Goal: Task Accomplishment & Management: Manage account settings

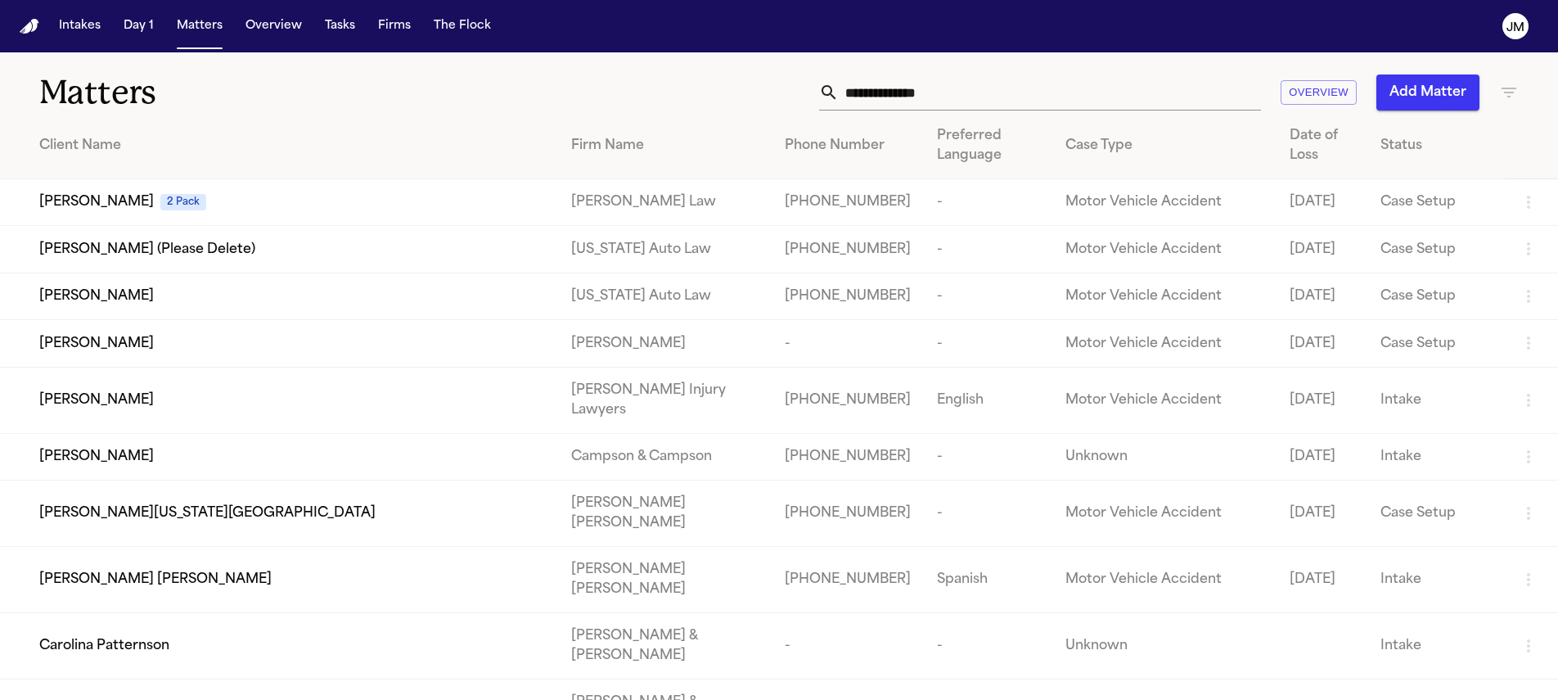
click at [915, 87] on input "text" at bounding box center [1050, 92] width 422 height 36
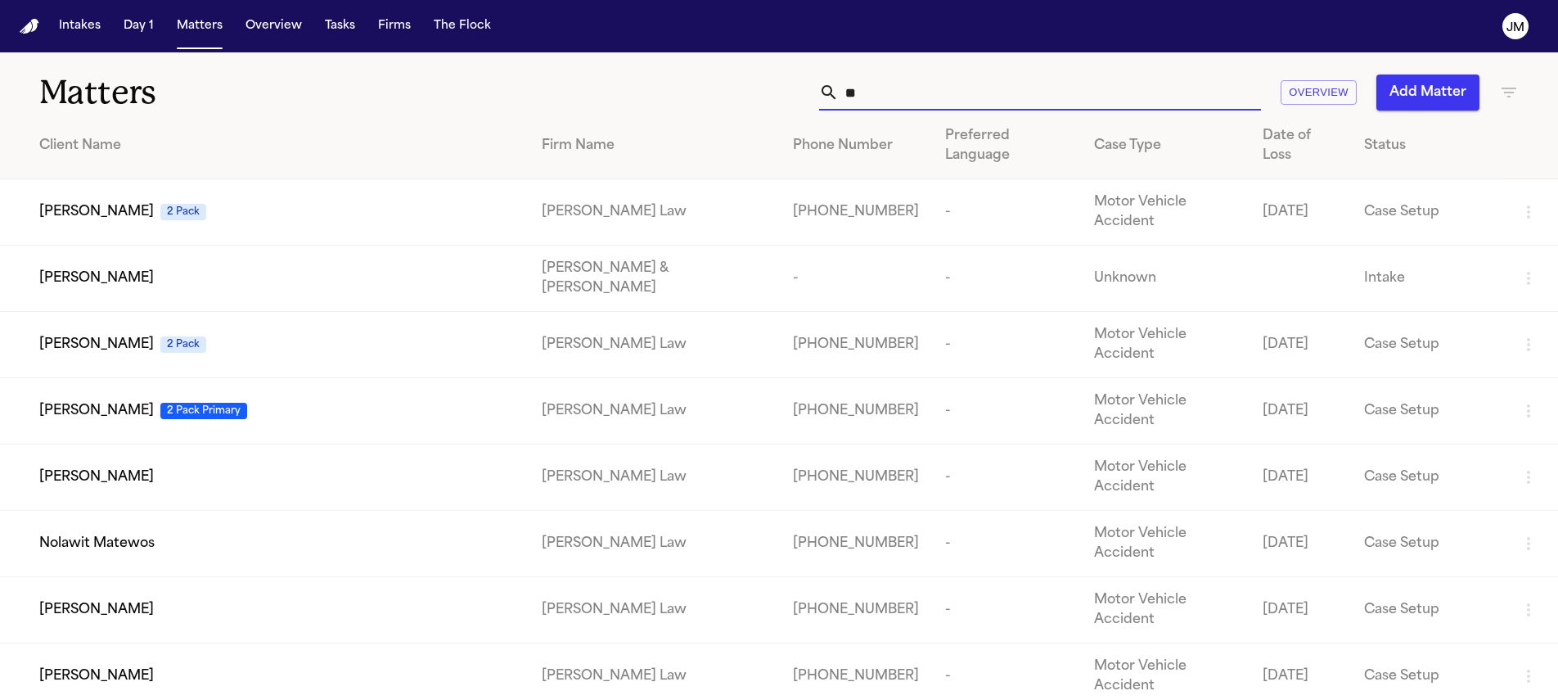
type input "*"
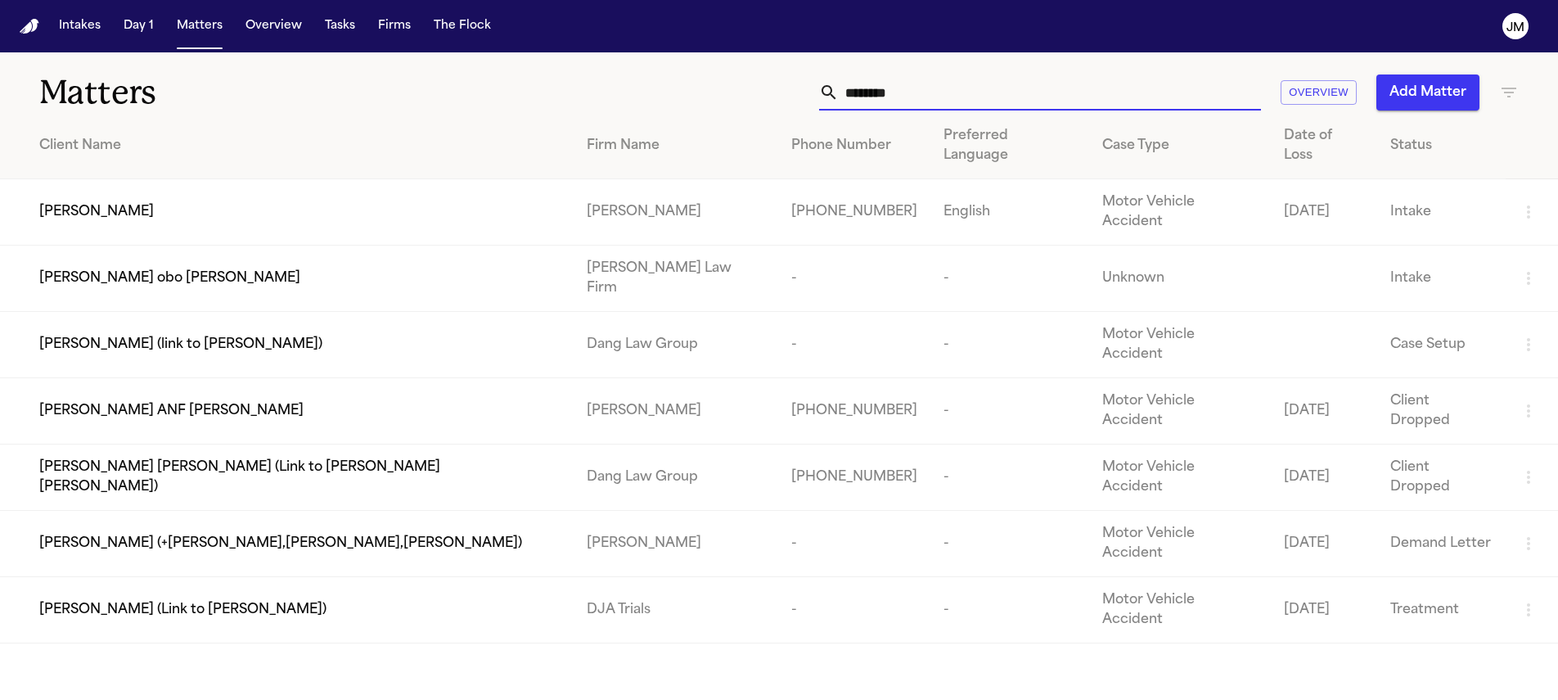
type input "********"
click at [349, 179] on td "[PERSON_NAME]" at bounding box center [287, 212] width 574 height 66
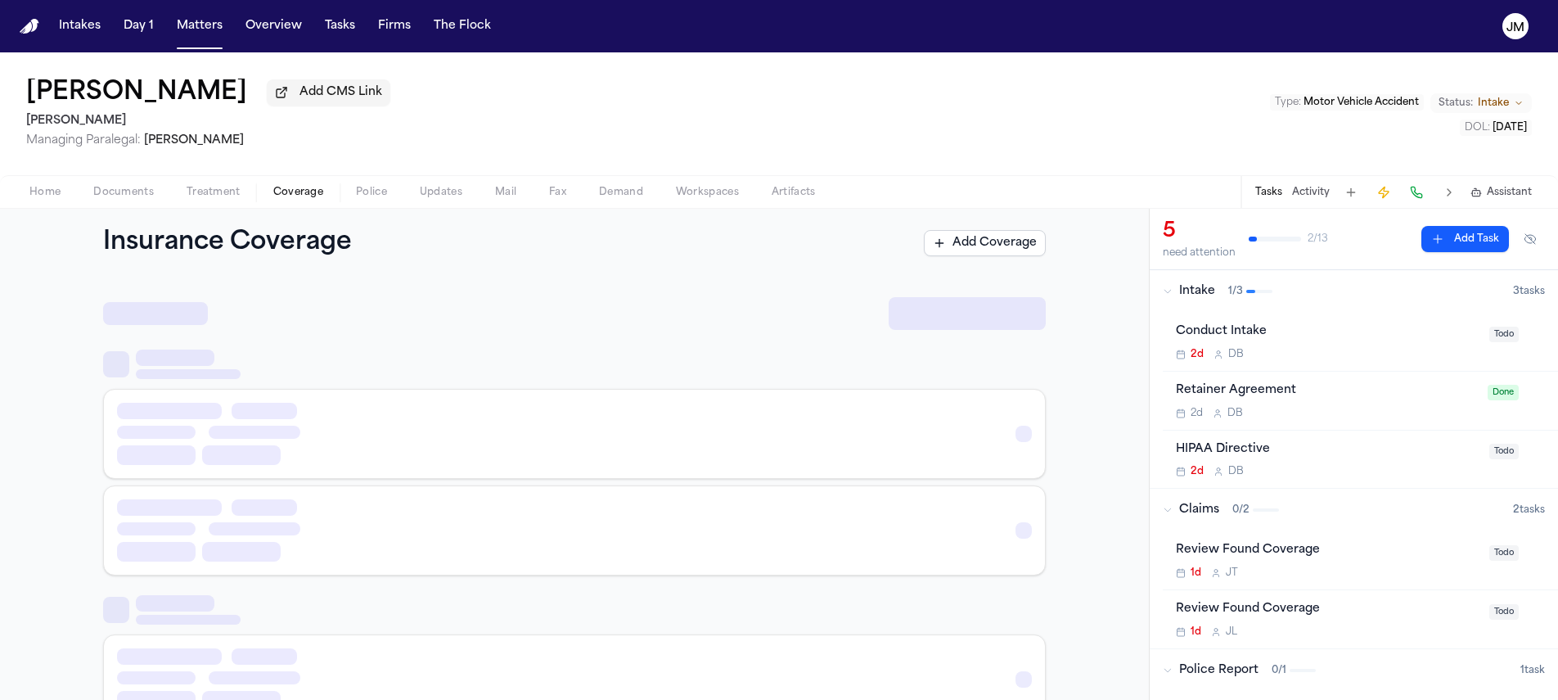
click at [295, 199] on span "Coverage" at bounding box center [298, 192] width 50 height 13
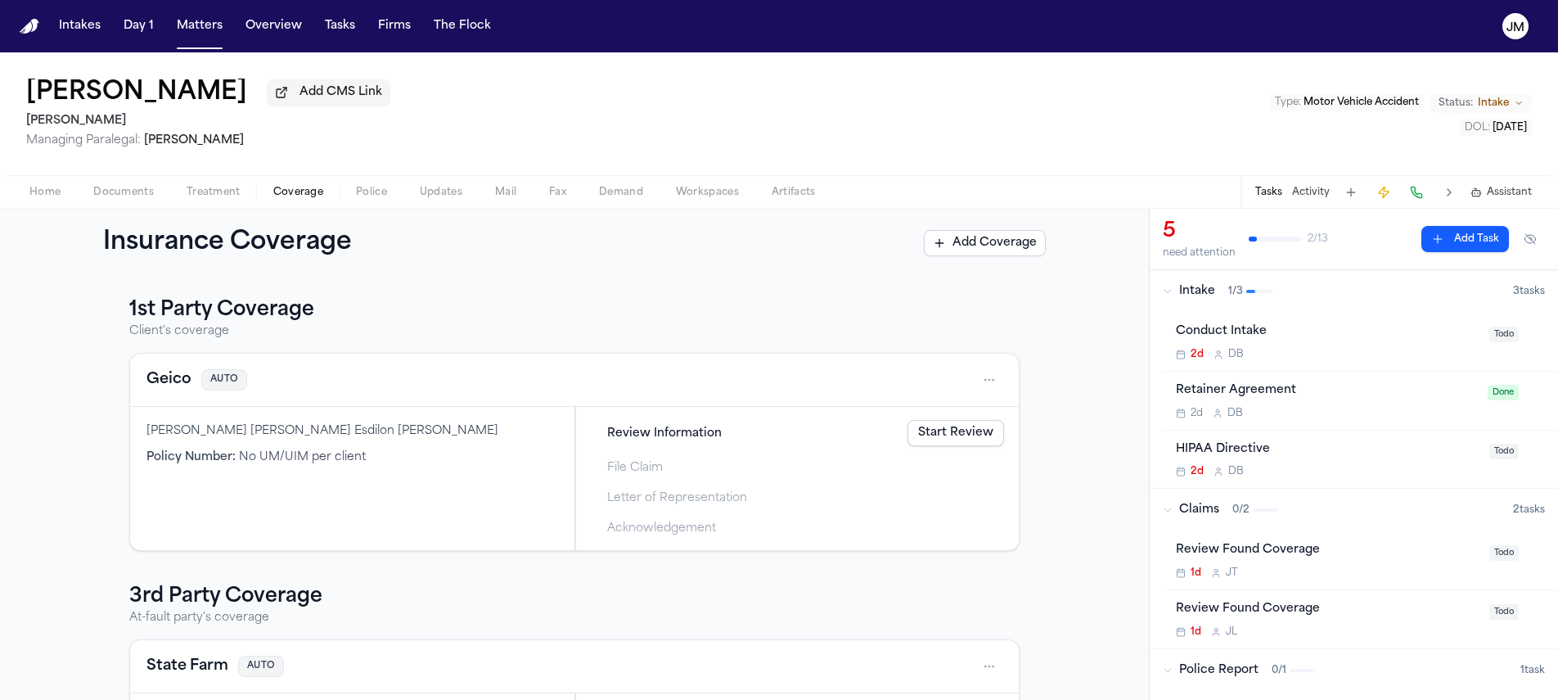
scroll to position [160, 0]
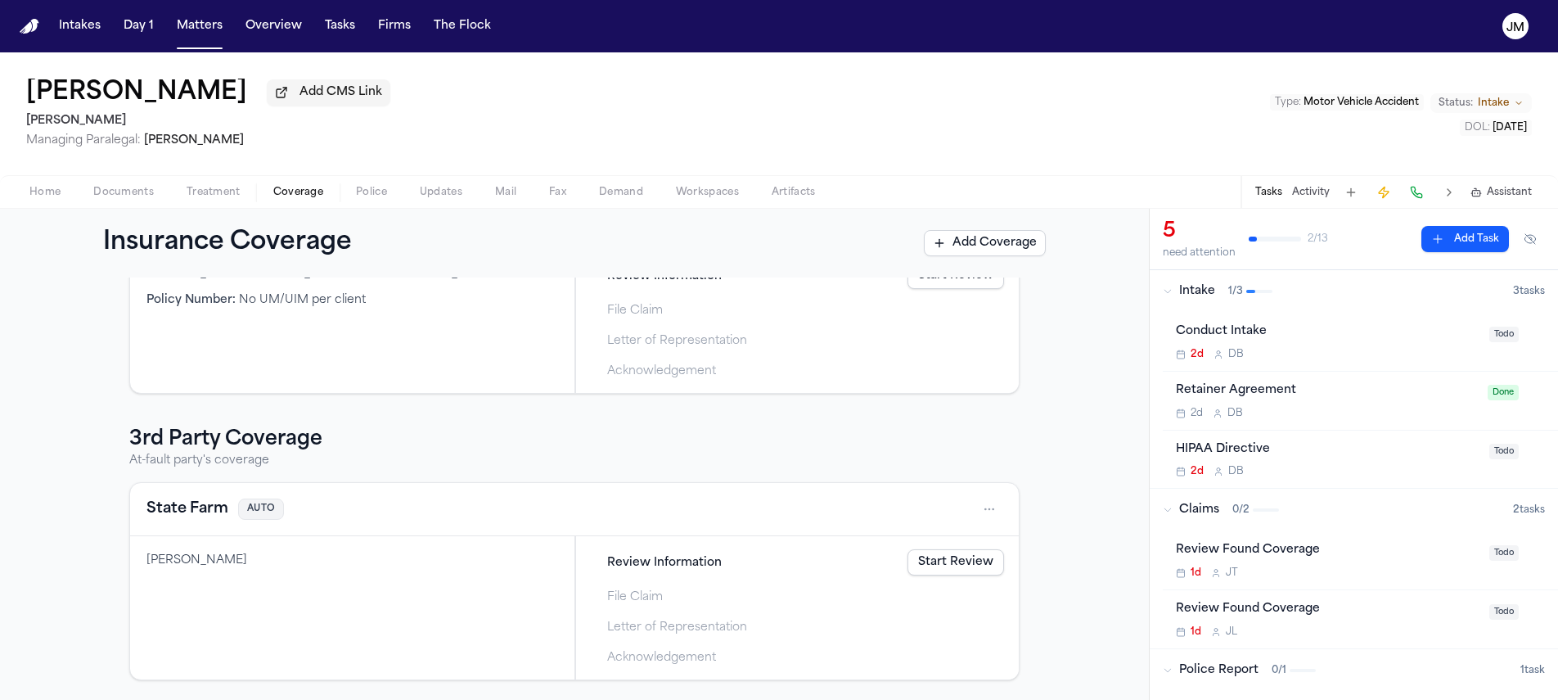
click at [1408, 357] on div "2d D B" at bounding box center [1328, 354] width 304 height 13
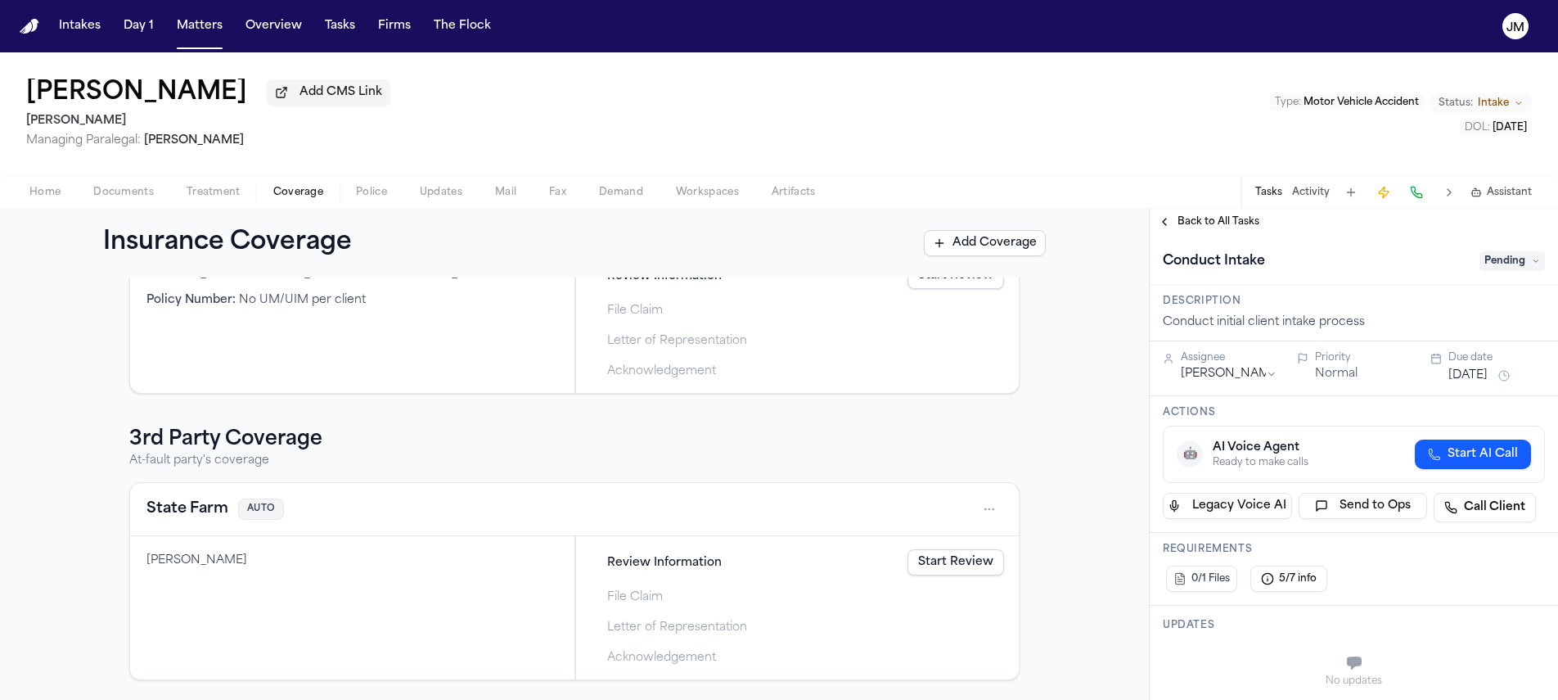
click at [1480, 263] on span "Pending" at bounding box center [1512, 261] width 65 height 20
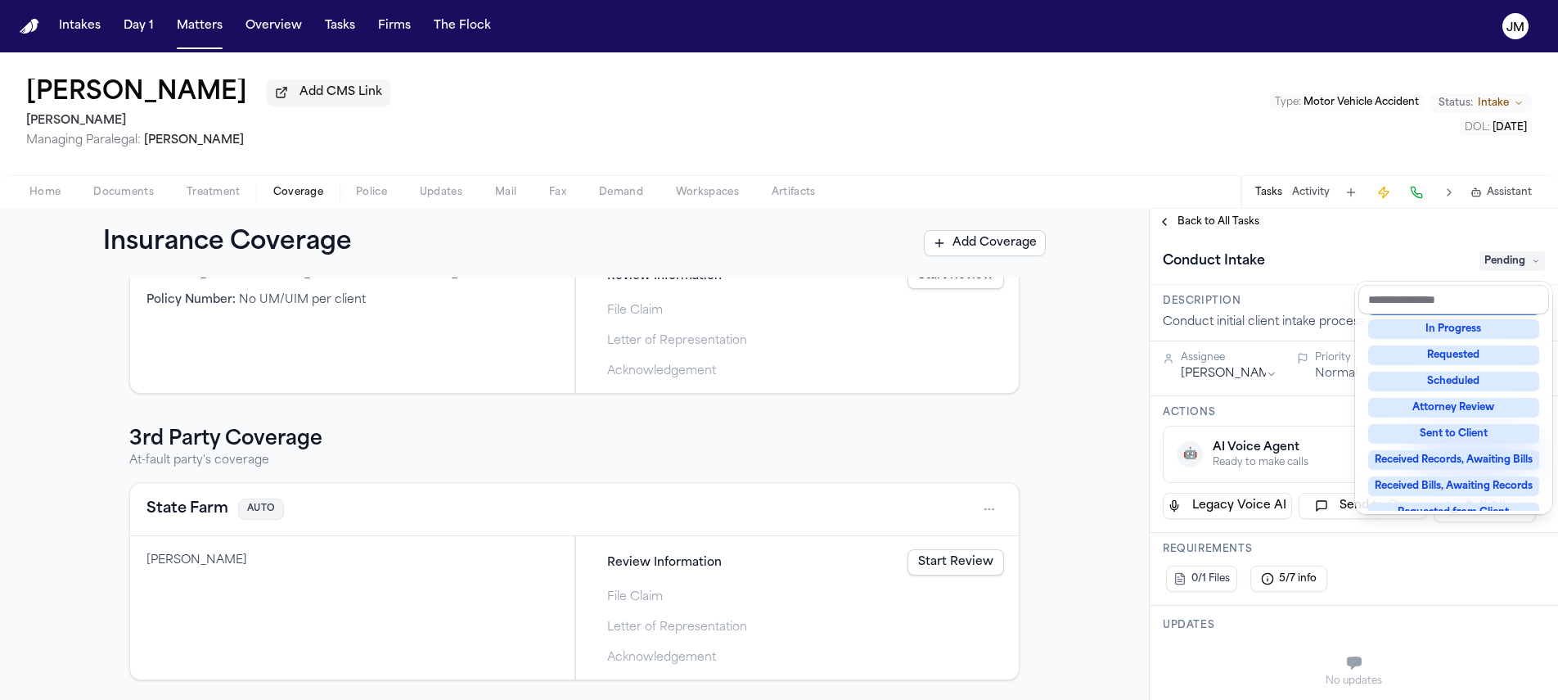
scroll to position [255, 0]
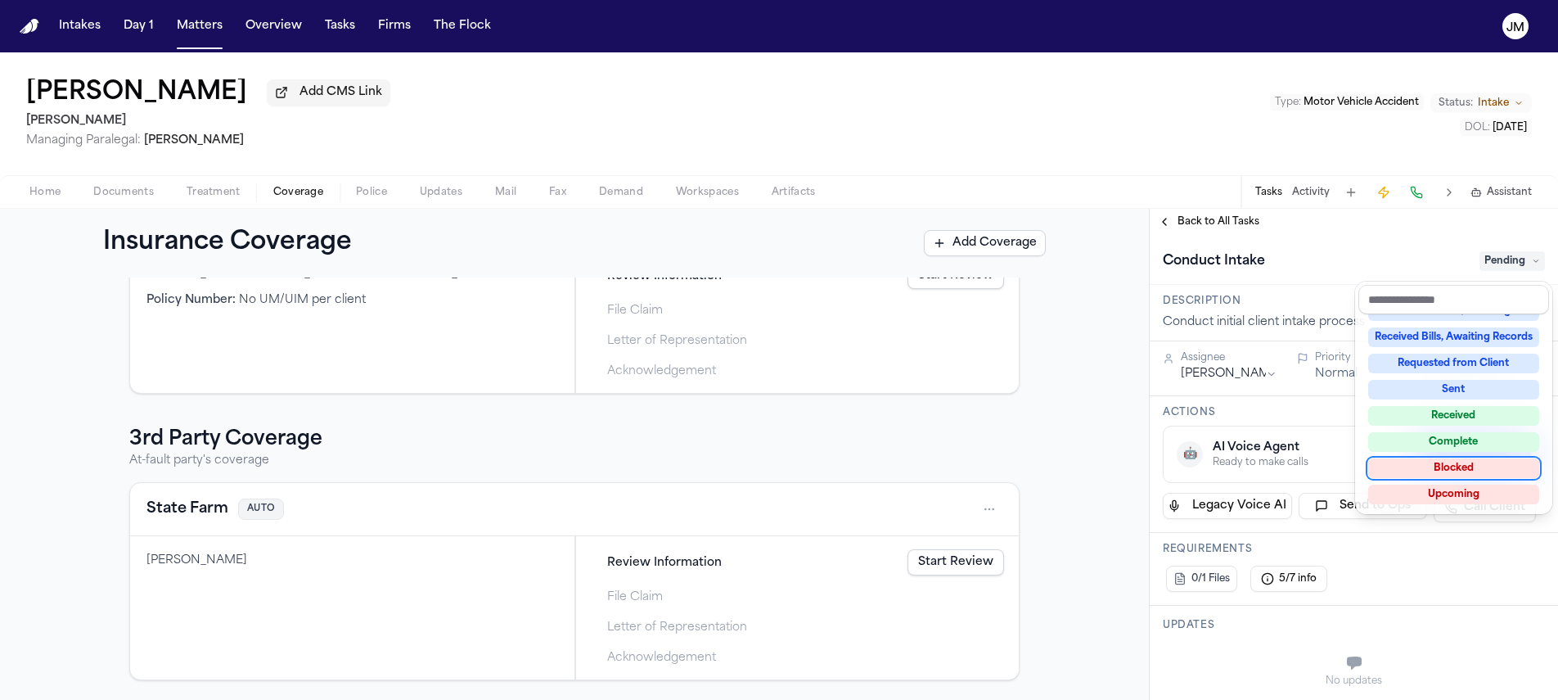
click at [1451, 451] on div "Not Applicable Pending To-Do Ongoing In Progress Requested Scheduled Attorney R…" at bounding box center [1453, 412] width 191 height 196
click at [1451, 444] on div "Complete" at bounding box center [1453, 442] width 171 height 20
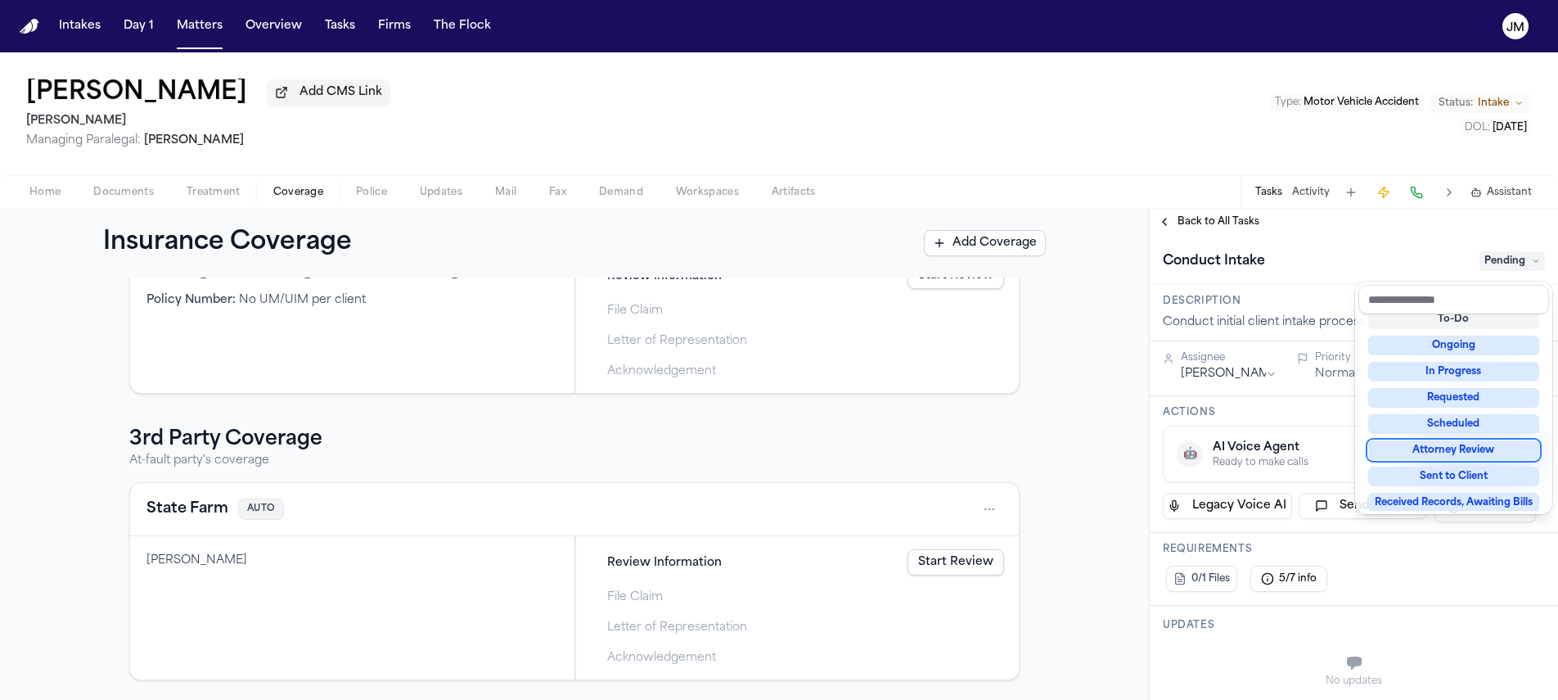
scroll to position [44, 0]
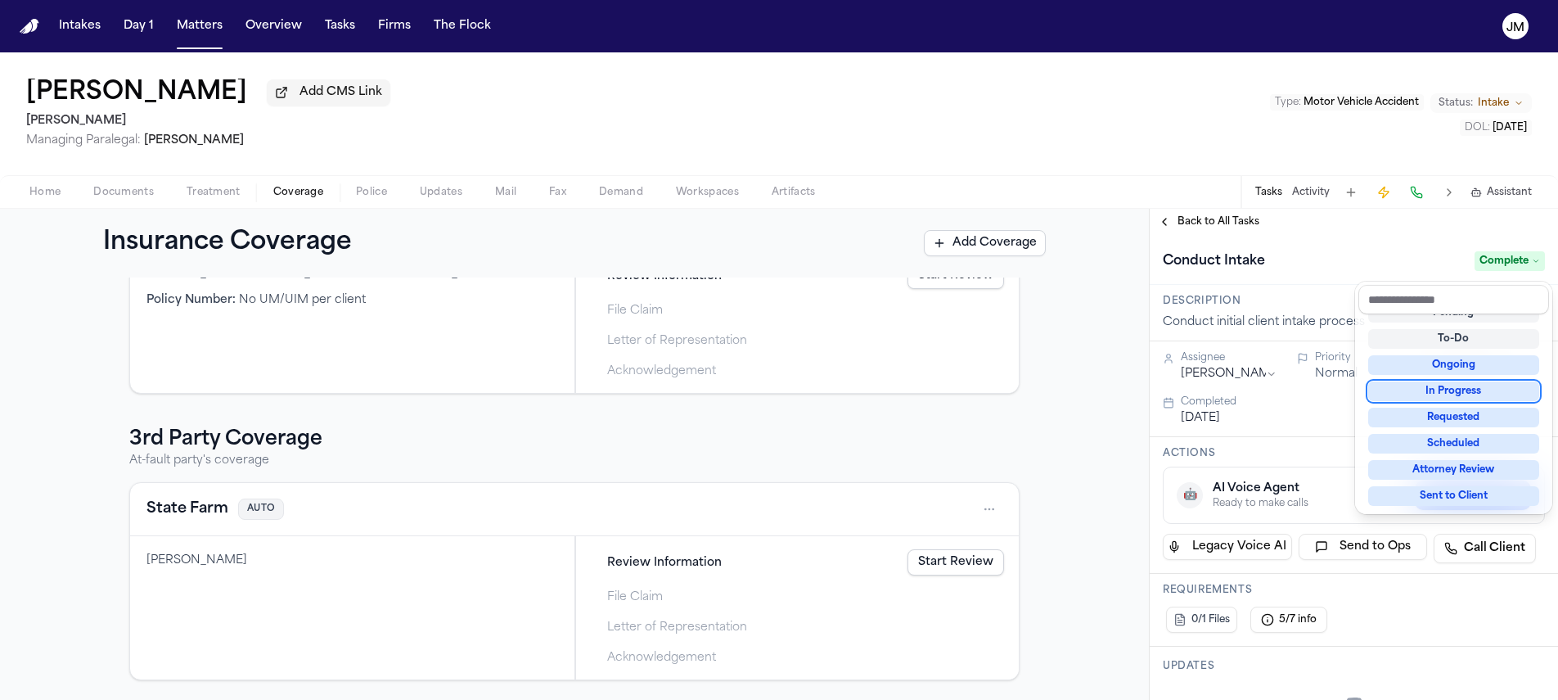
click at [1203, 227] on div "**********" at bounding box center [1354, 454] width 408 height 491
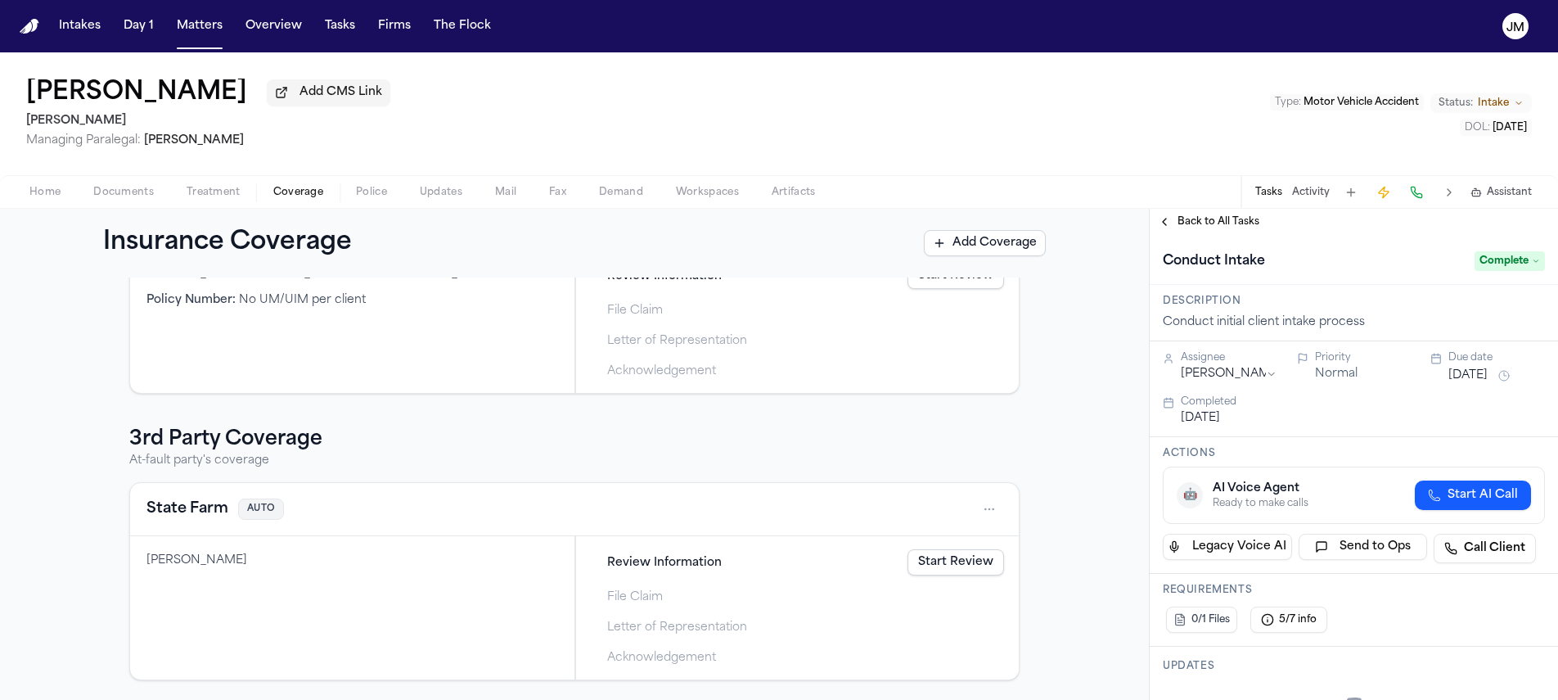
click at [1218, 227] on span "Back to All Tasks" at bounding box center [1219, 221] width 82 height 13
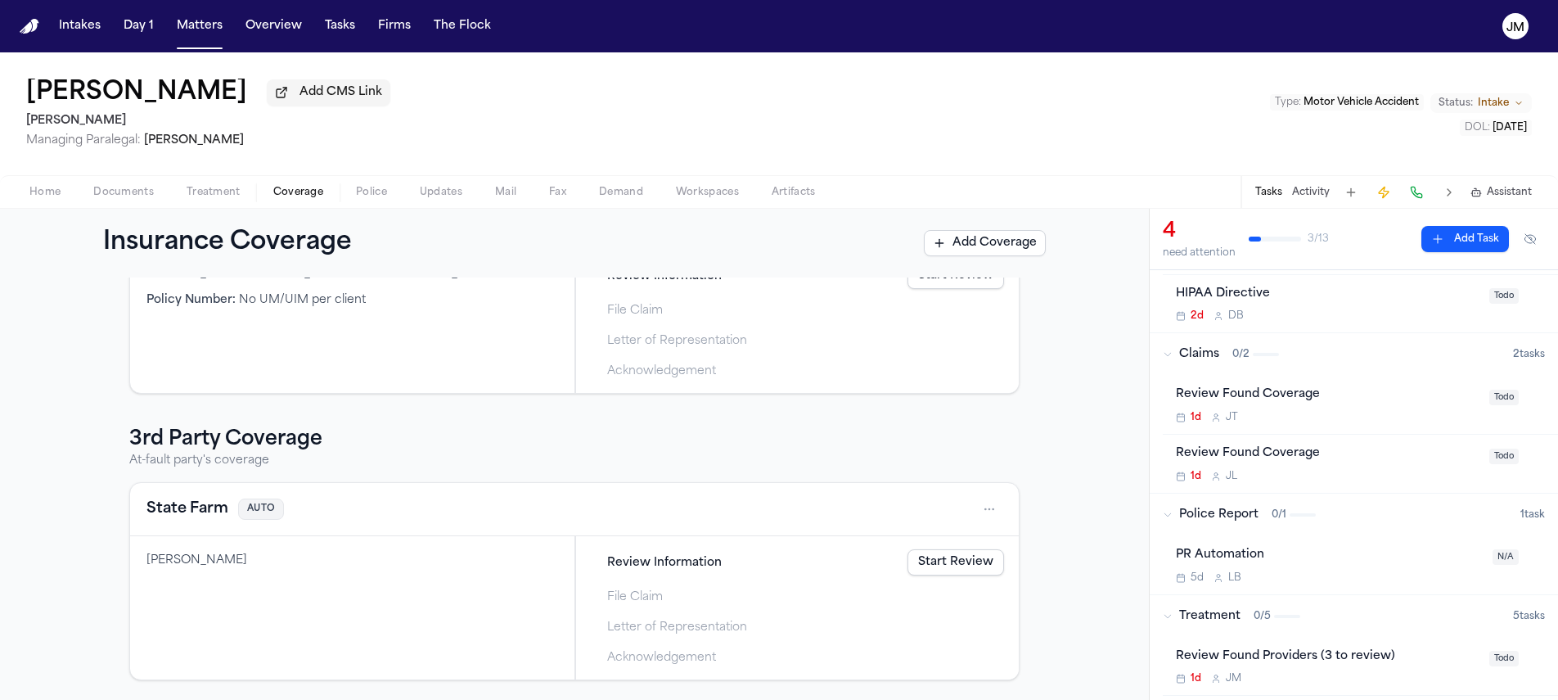
scroll to position [156, 0]
click at [1426, 421] on div "1d J T" at bounding box center [1328, 416] width 304 height 13
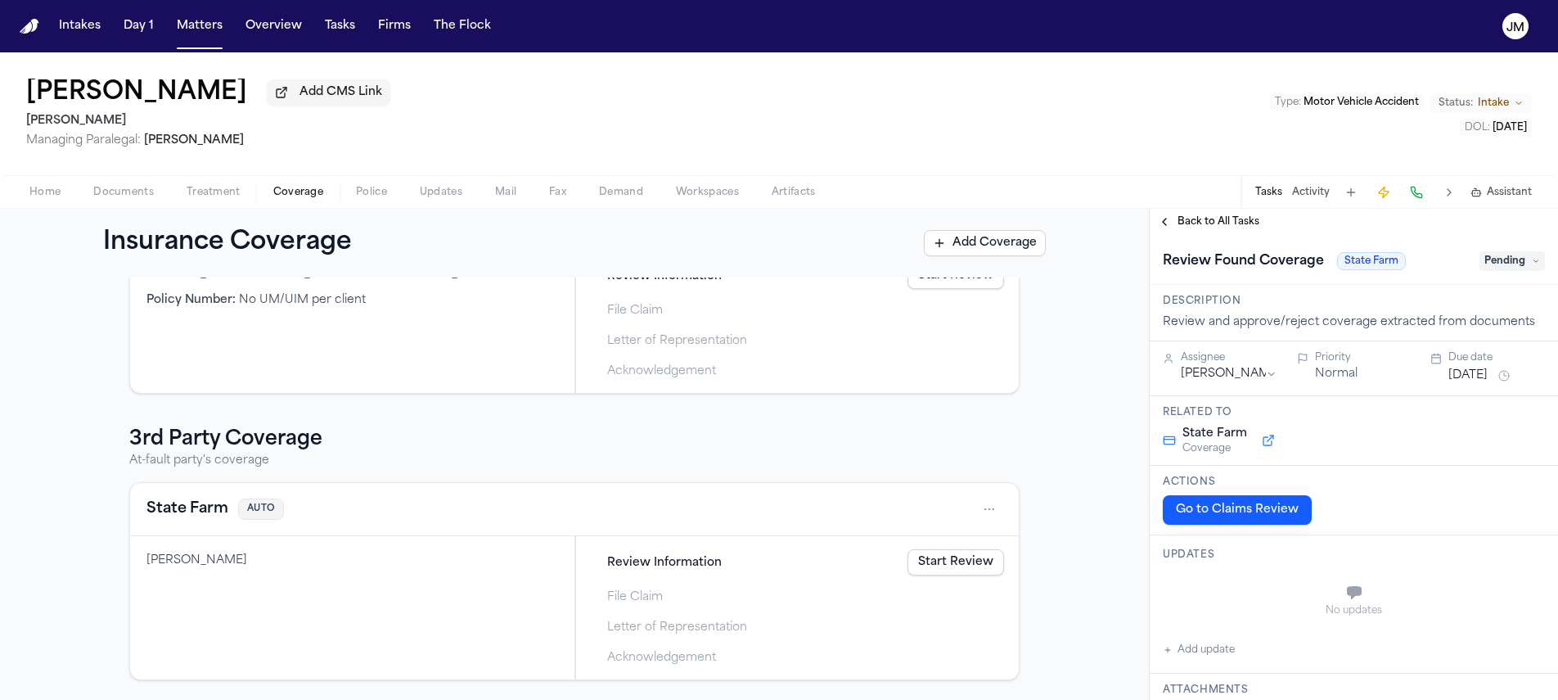
click at [1271, 439] on button at bounding box center [1268, 440] width 29 height 20
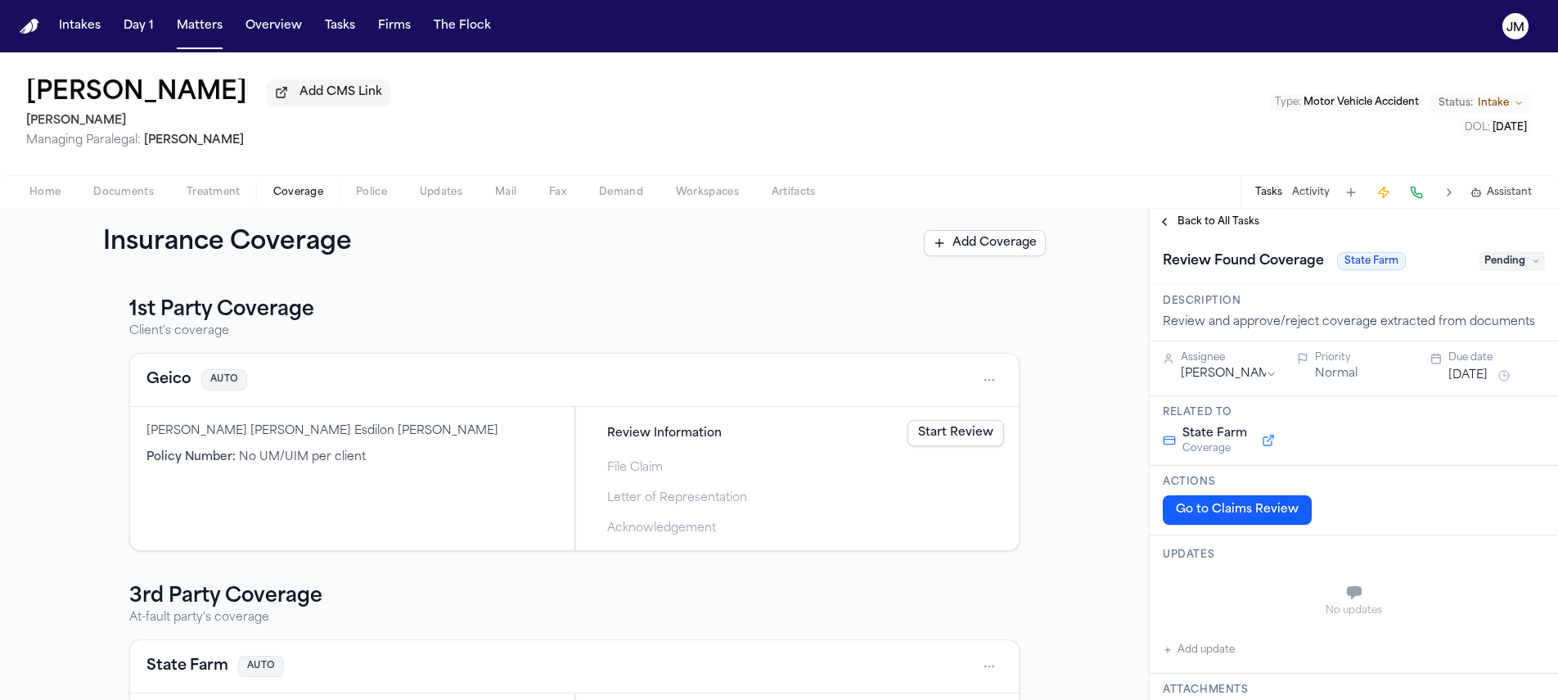
click at [919, 438] on link "Start Review" at bounding box center [956, 433] width 97 height 26
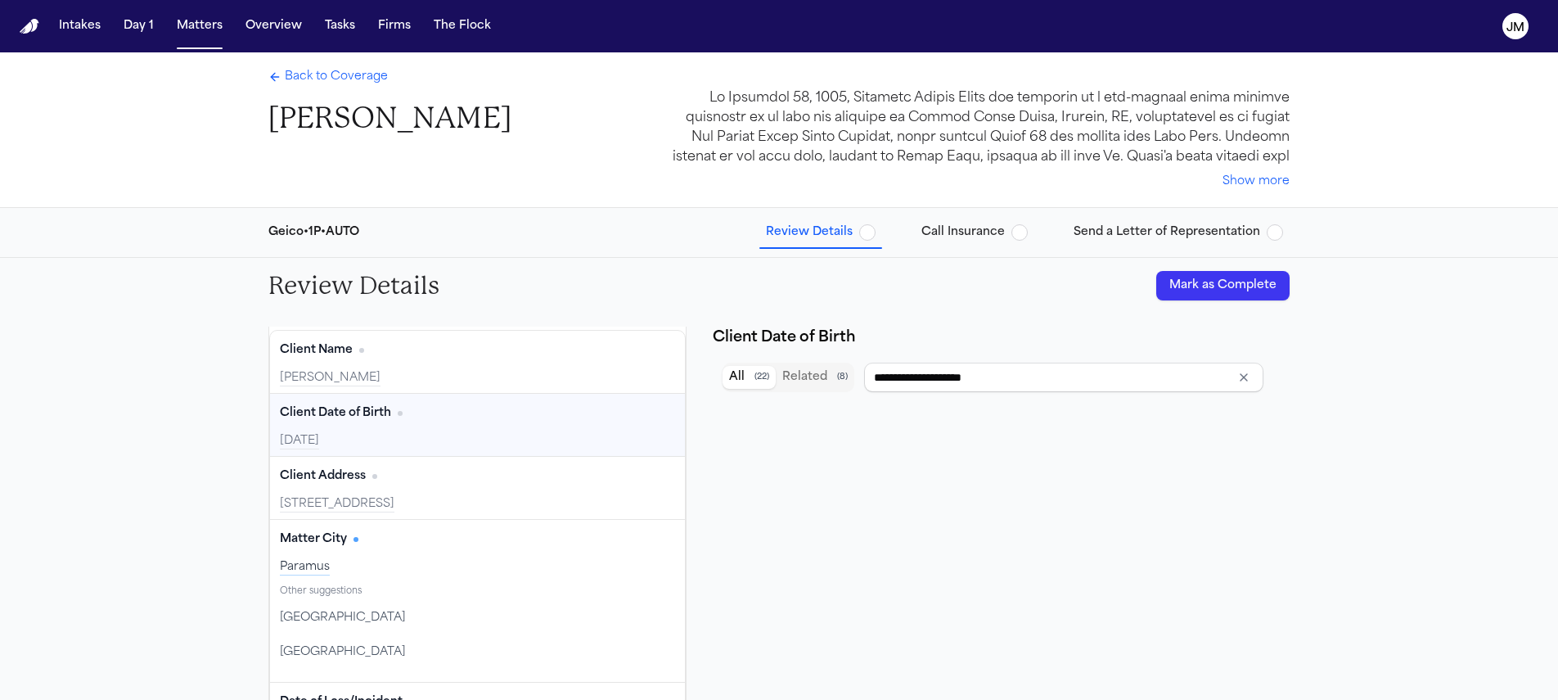
type input "**********"
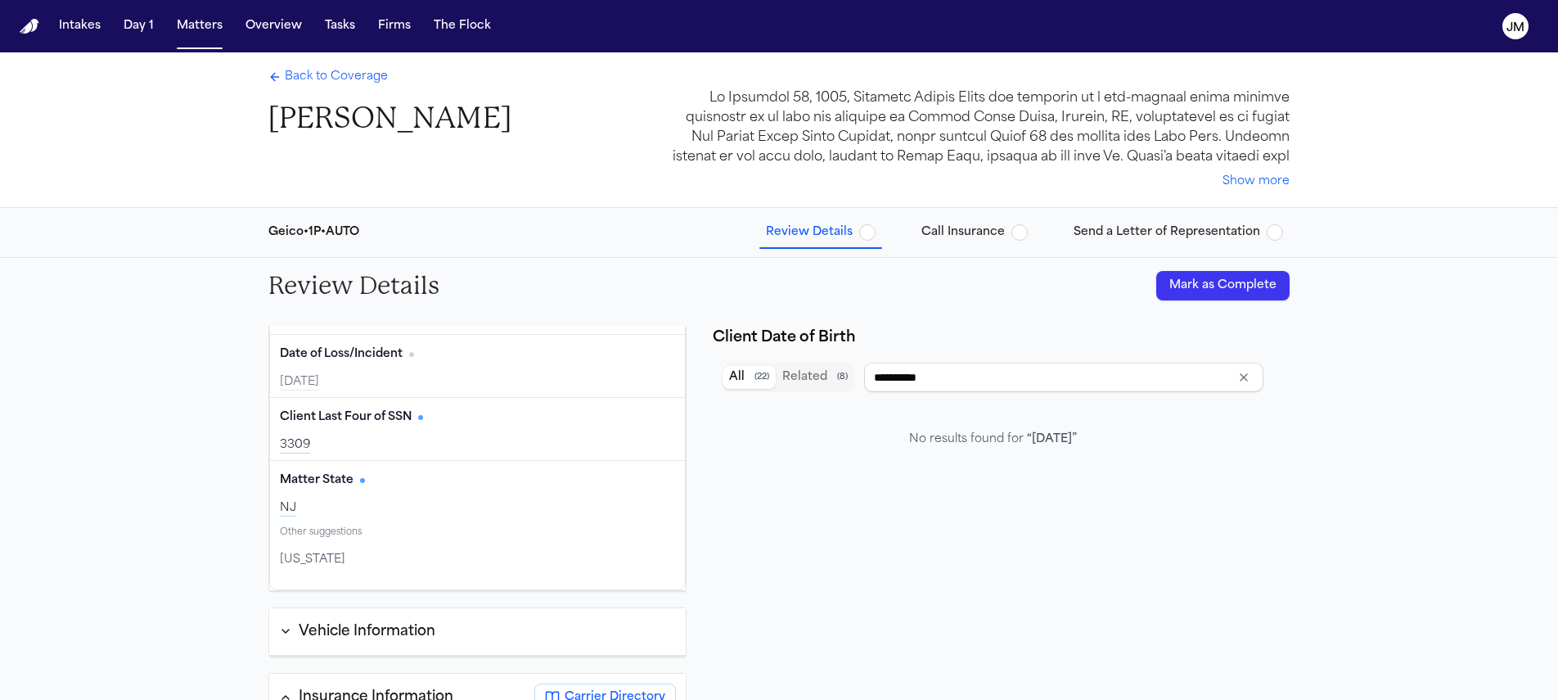
scroll to position [457, 0]
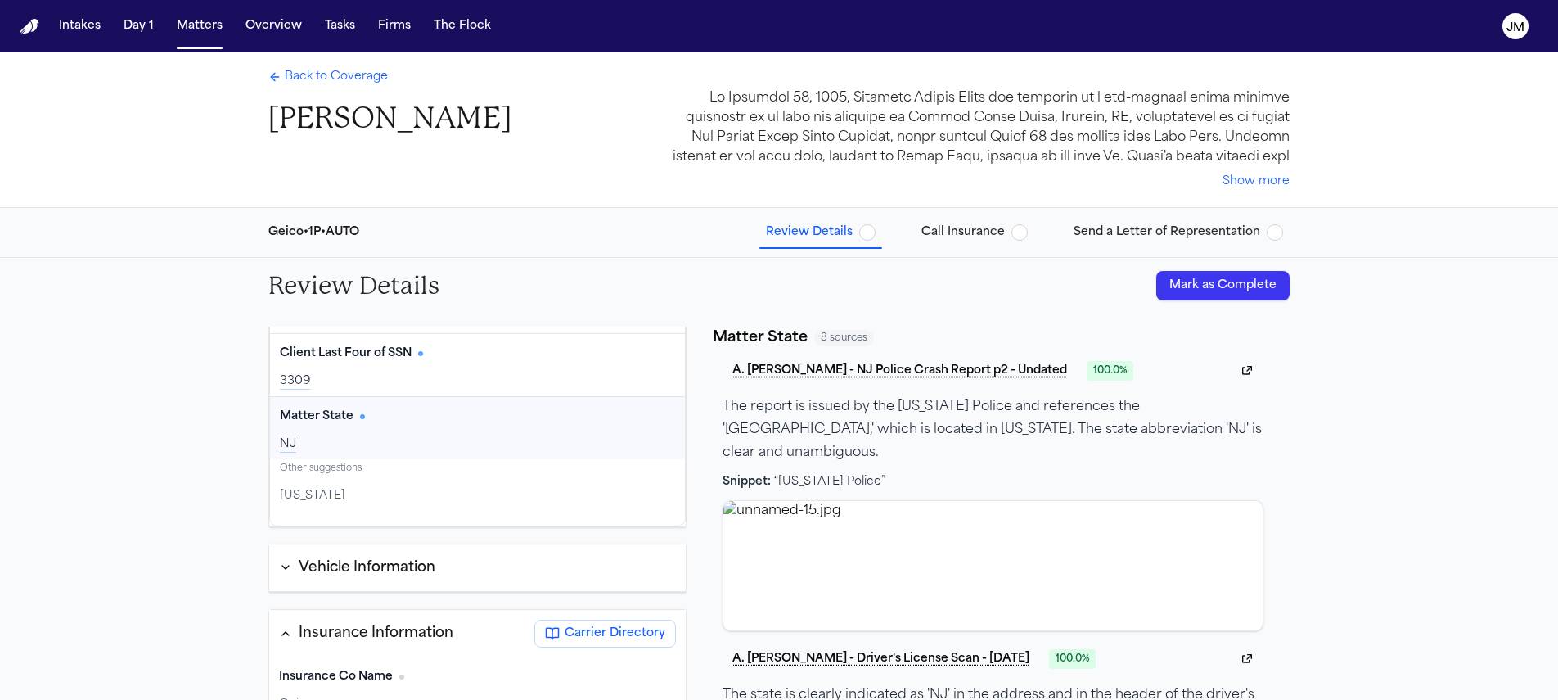
click at [286, 565] on icon "button" at bounding box center [285, 567] width 13 height 13
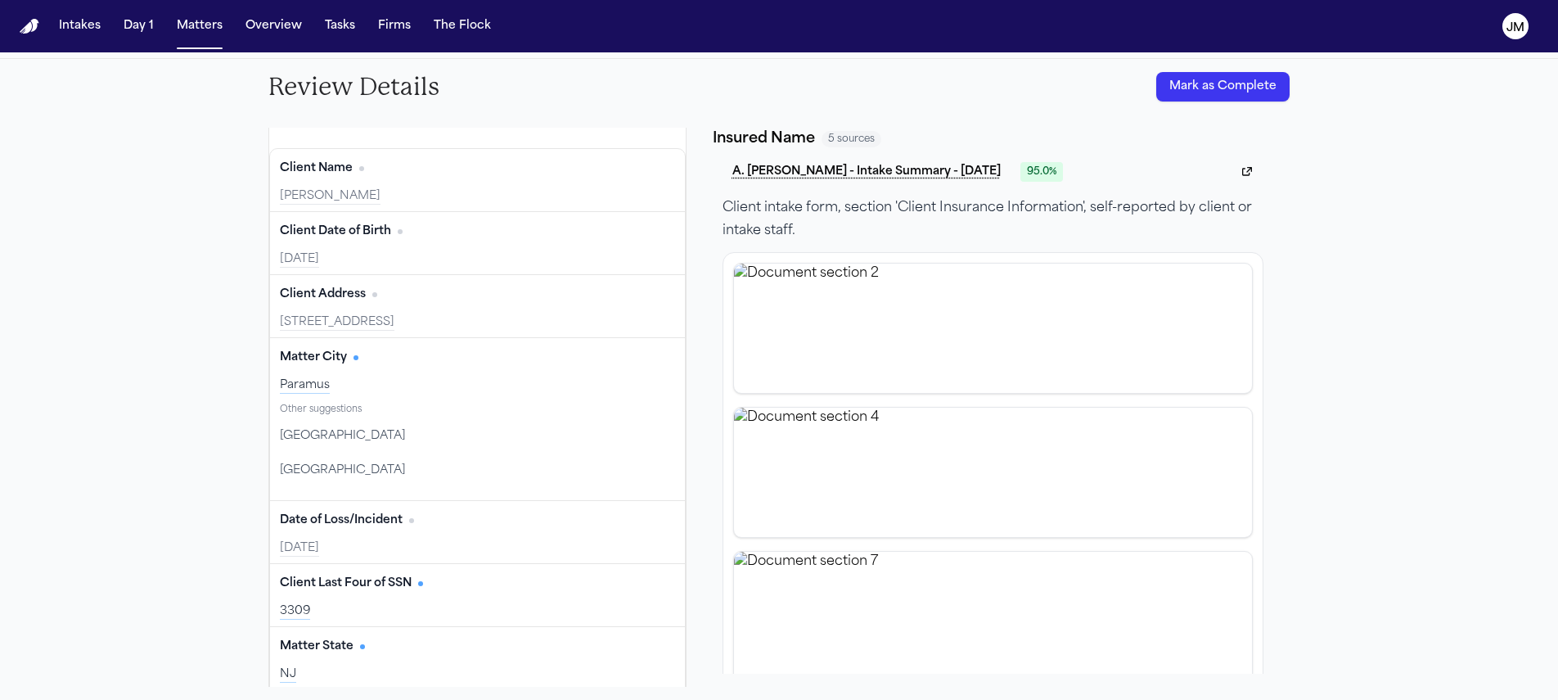
scroll to position [0, 0]
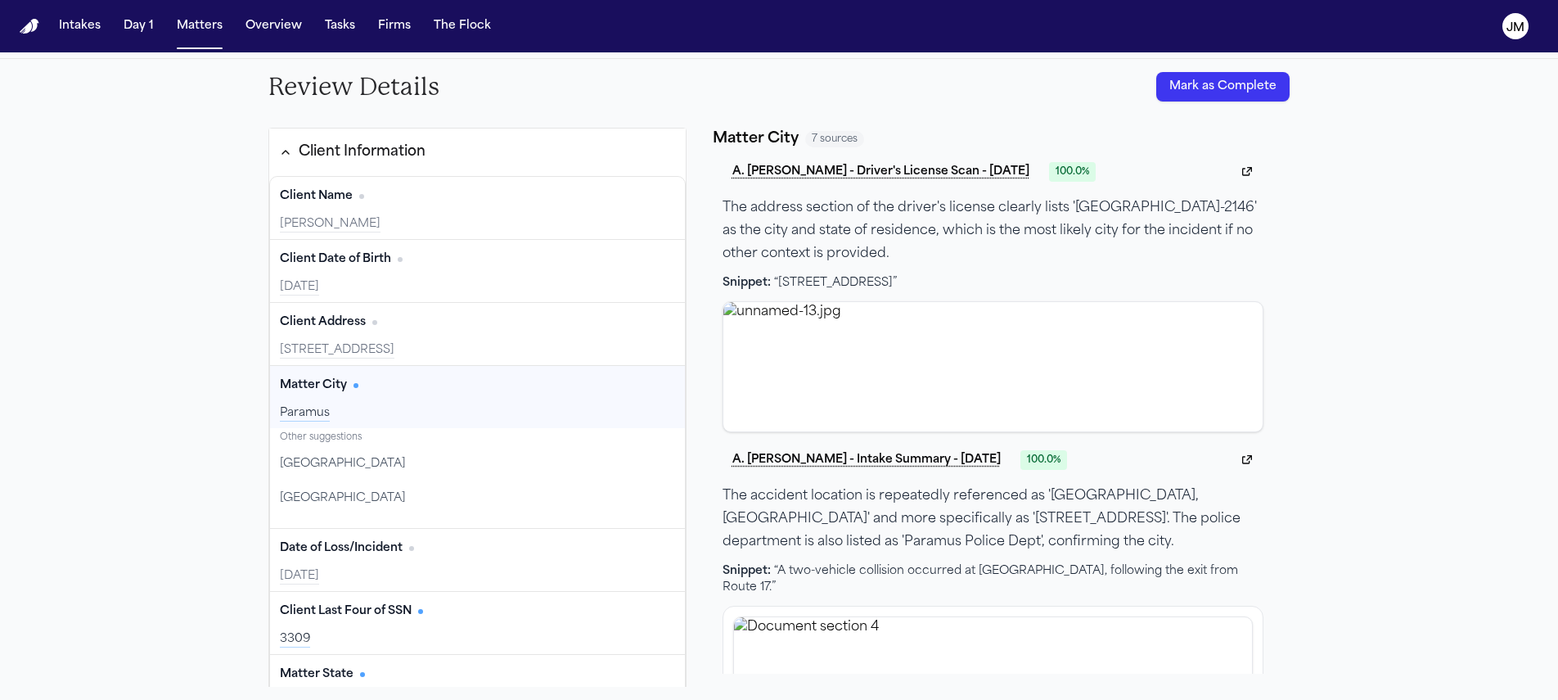
click at [1213, 101] on button "Mark as Complete" at bounding box center [1222, 86] width 133 height 29
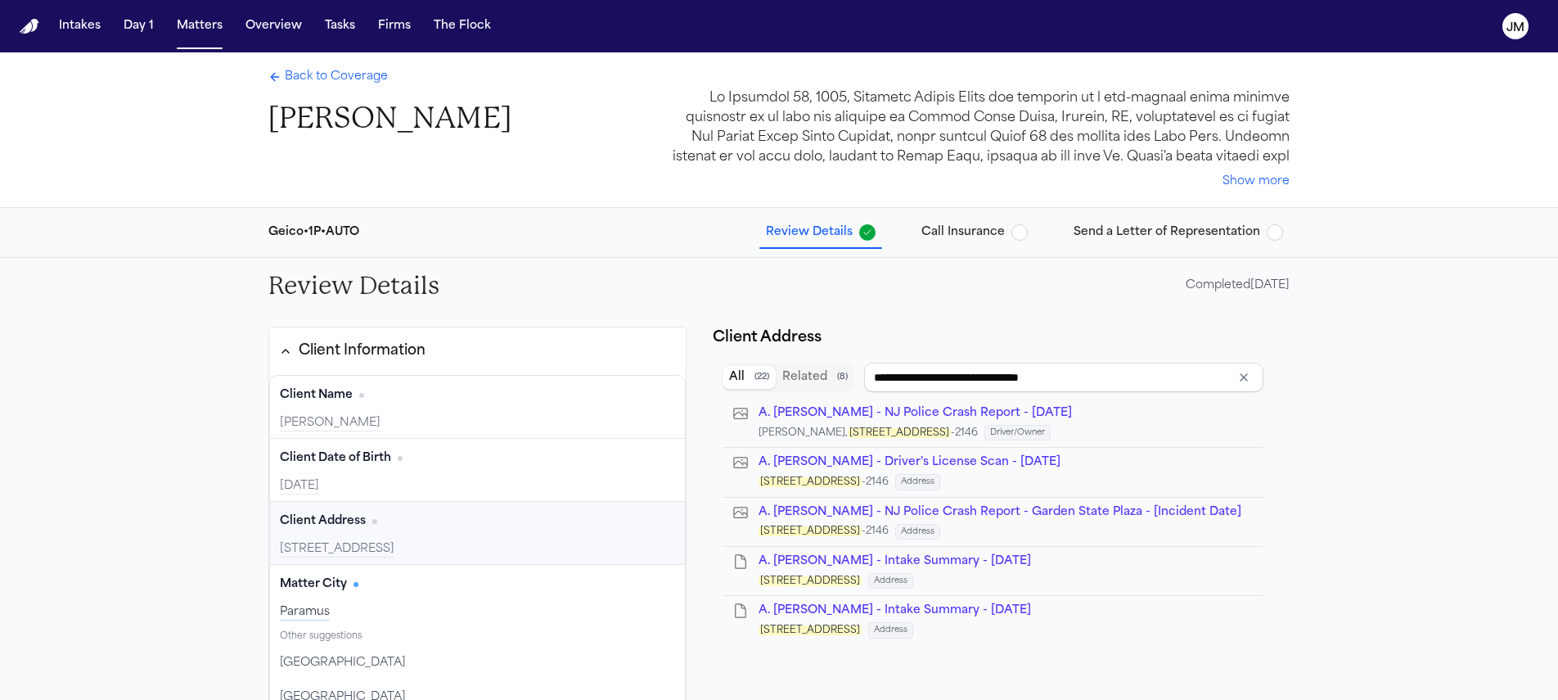
type input "**********"
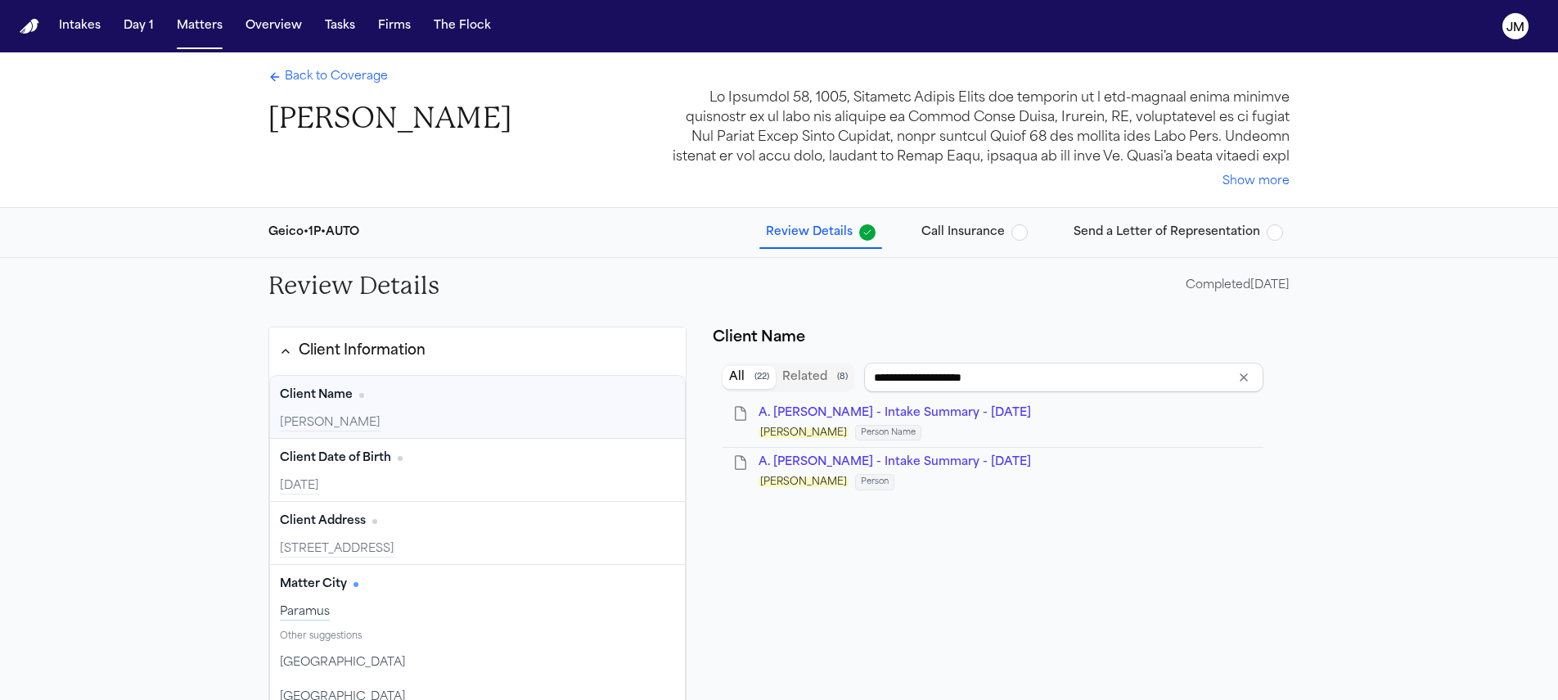
click at [306, 82] on span "Back to Coverage" at bounding box center [336, 77] width 103 height 16
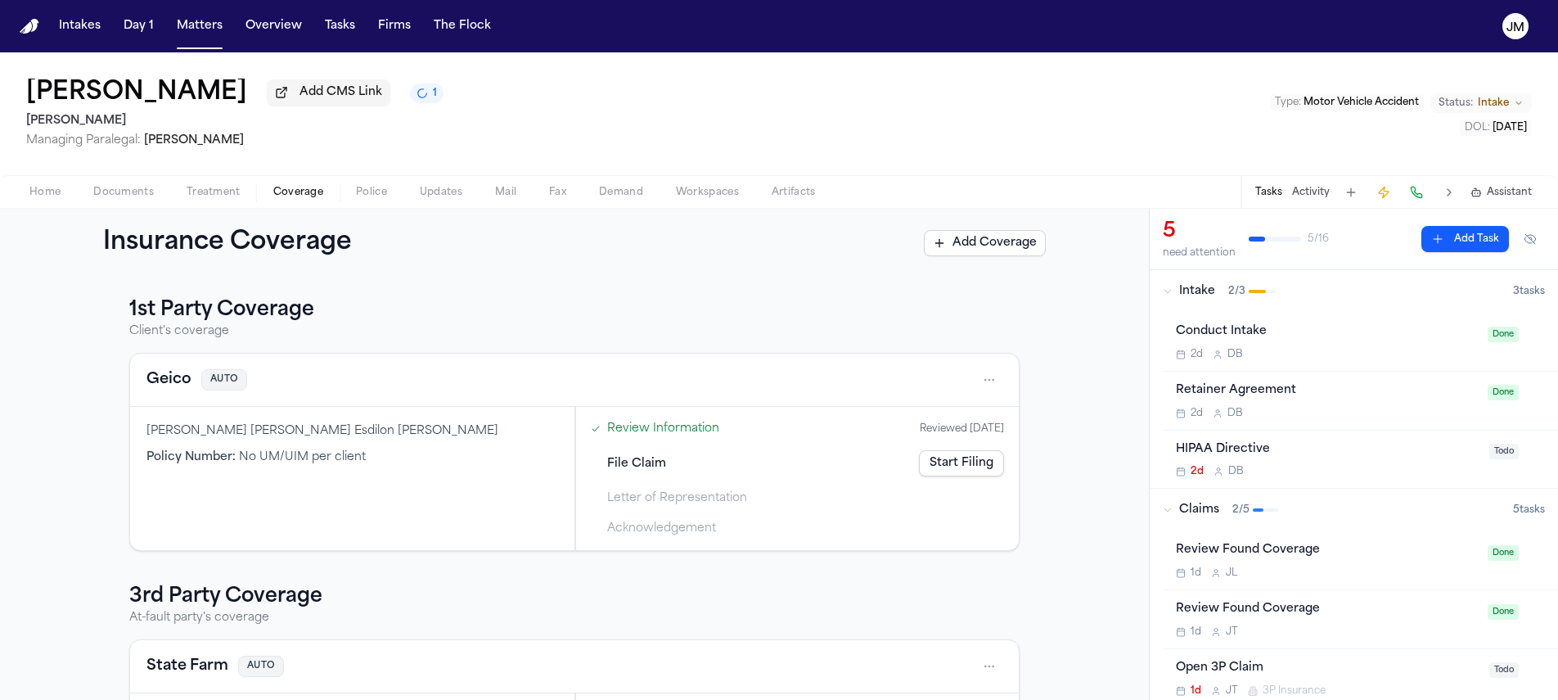
click at [128, 193] on span "Documents" at bounding box center [123, 192] width 61 height 13
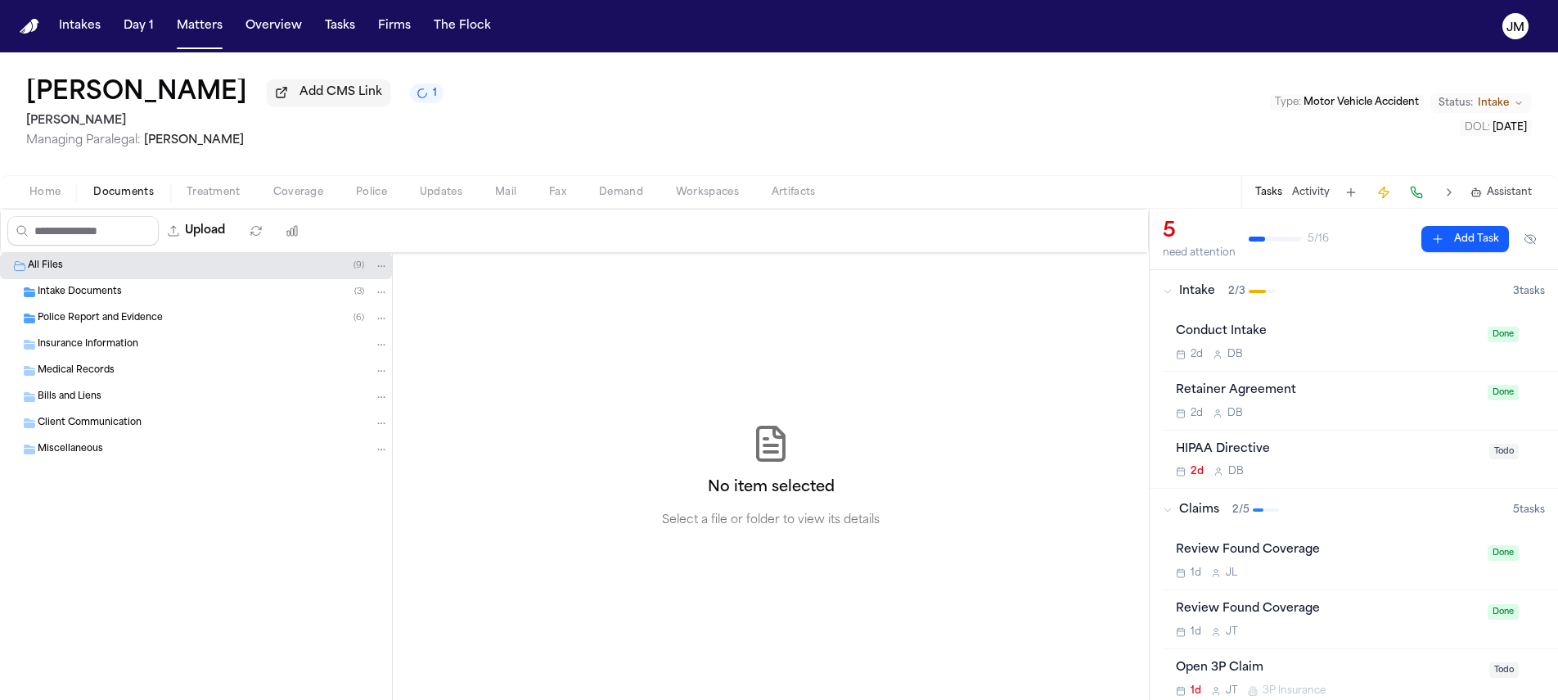
click at [116, 300] on span "Intake Documents" at bounding box center [80, 293] width 84 height 14
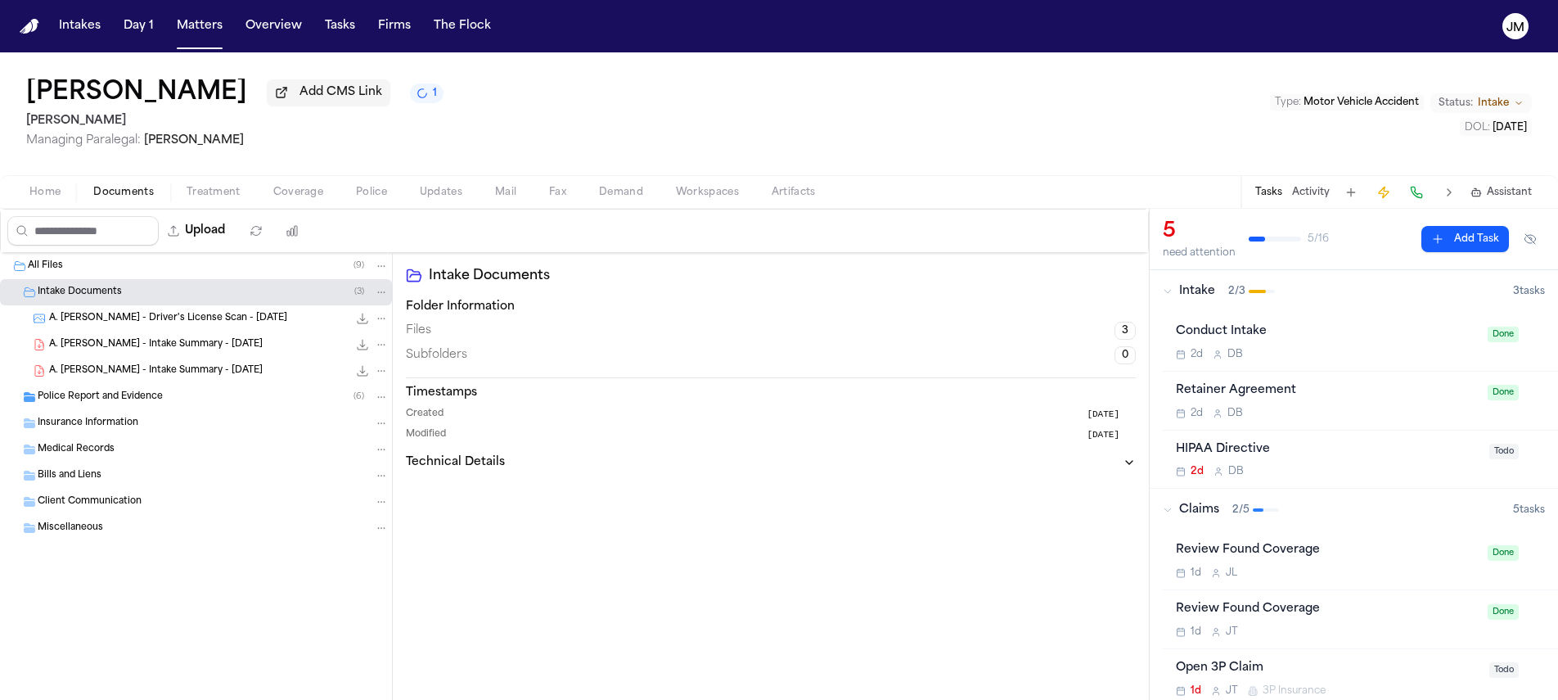
click at [125, 404] on span "Police Report and Evidence" at bounding box center [100, 397] width 125 height 14
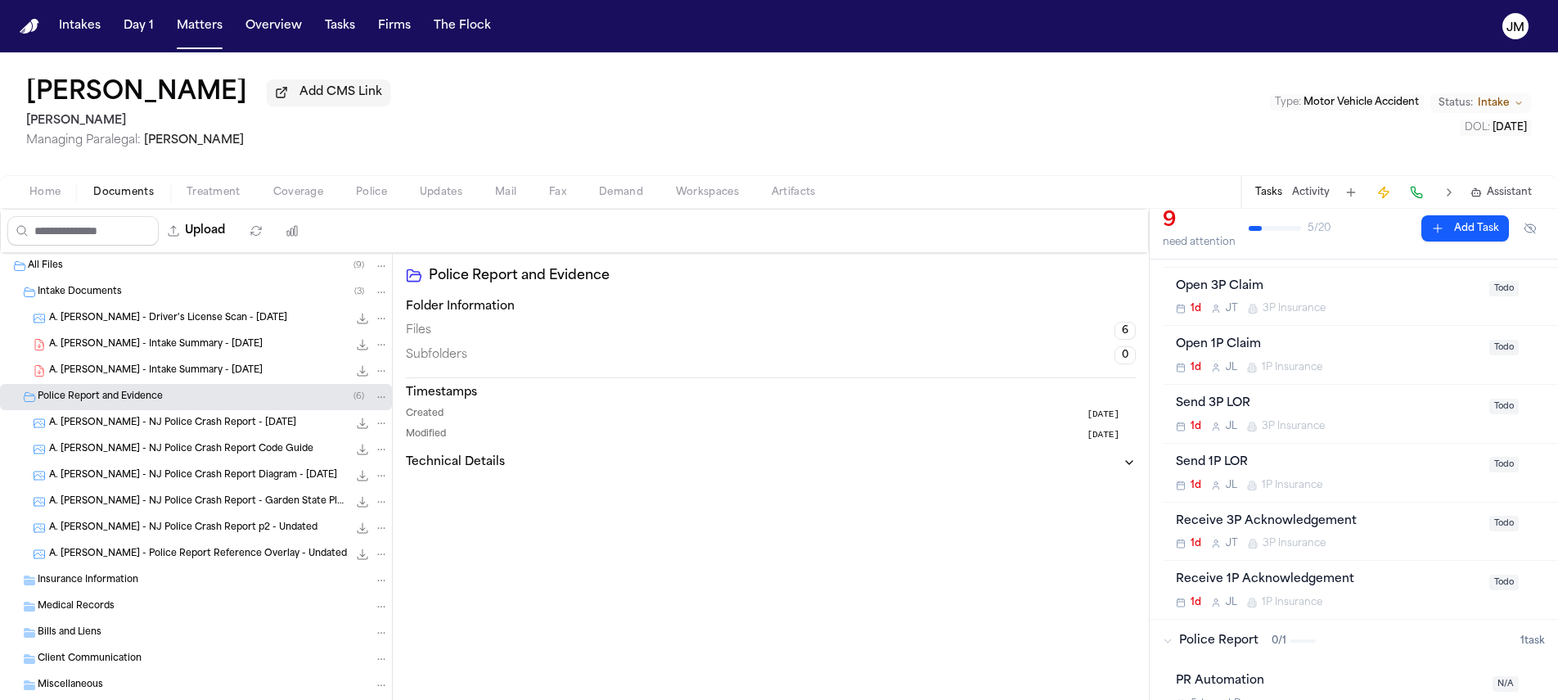
scroll to position [455, 0]
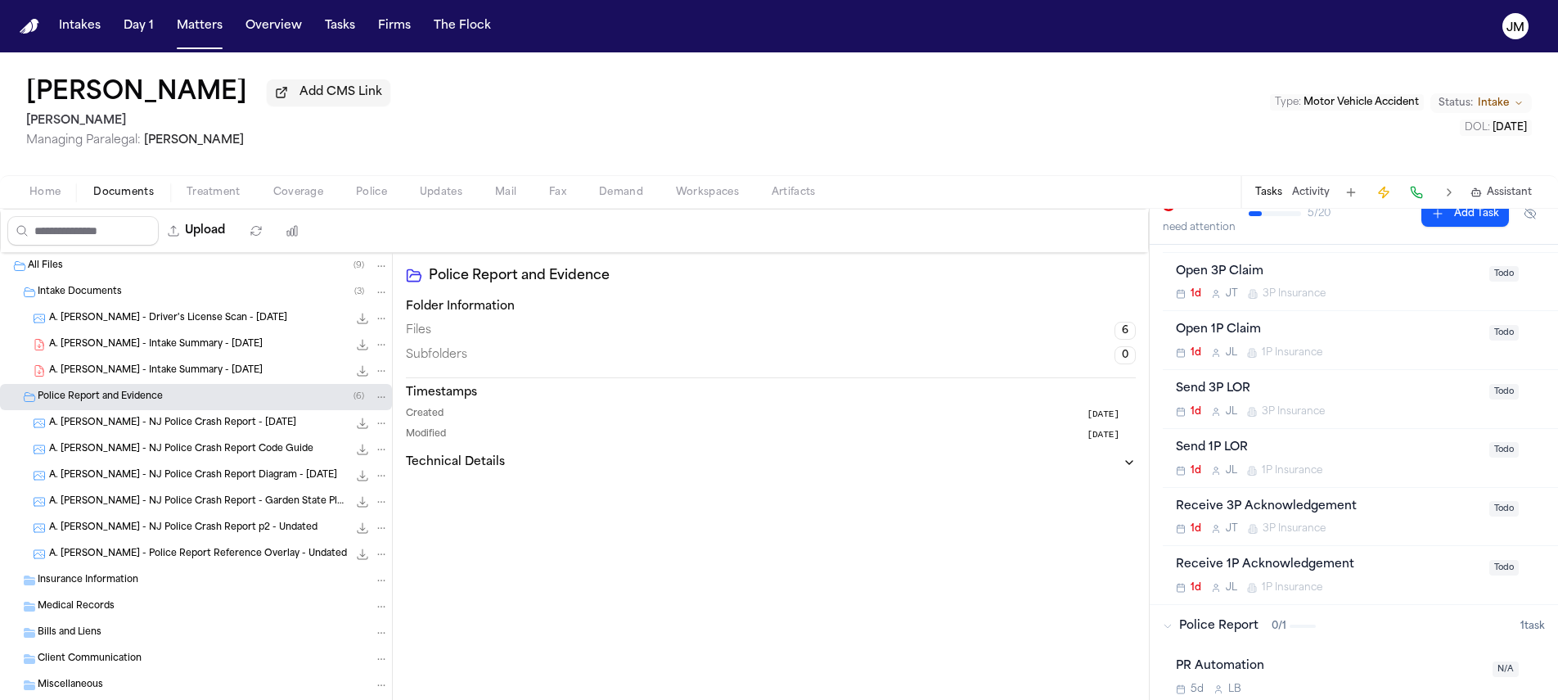
click at [70, 202] on button "Home" at bounding box center [45, 192] width 64 height 20
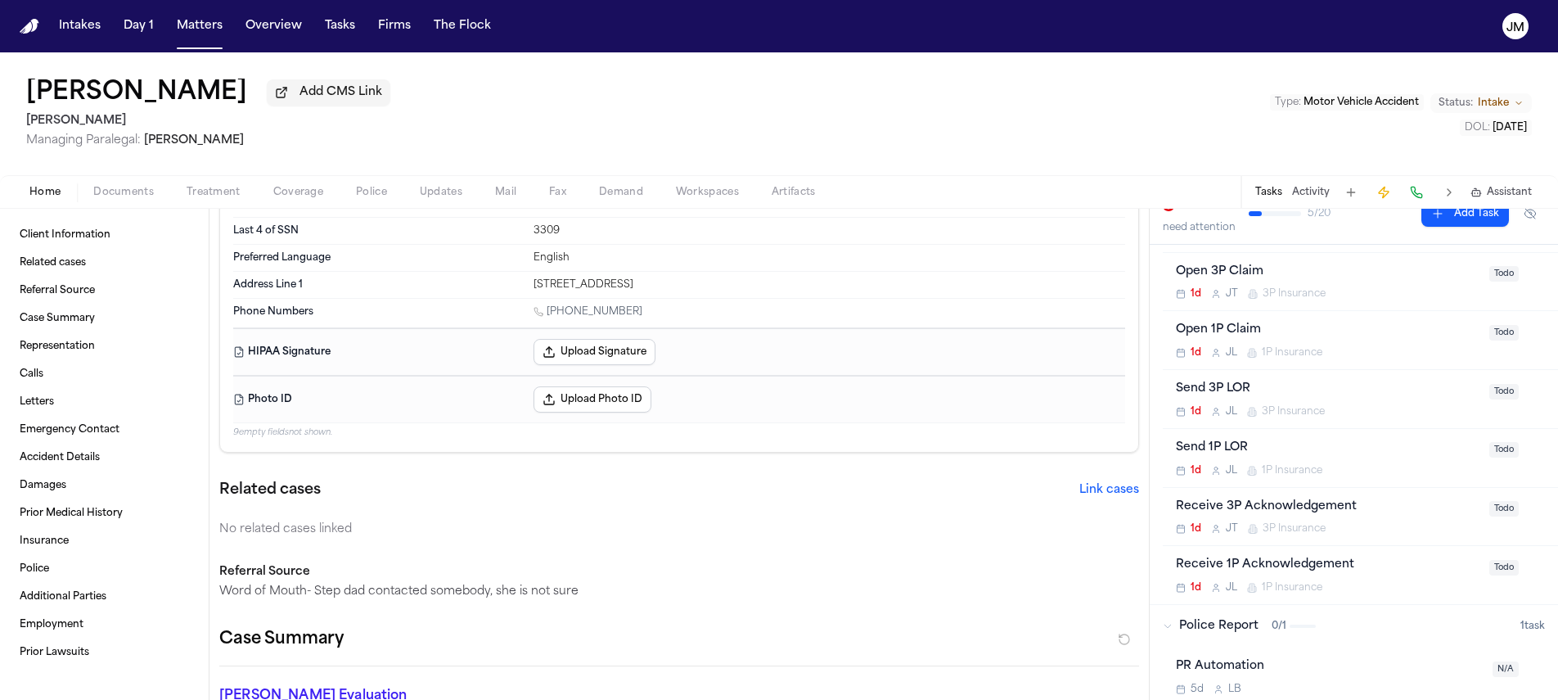
scroll to position [538, 0]
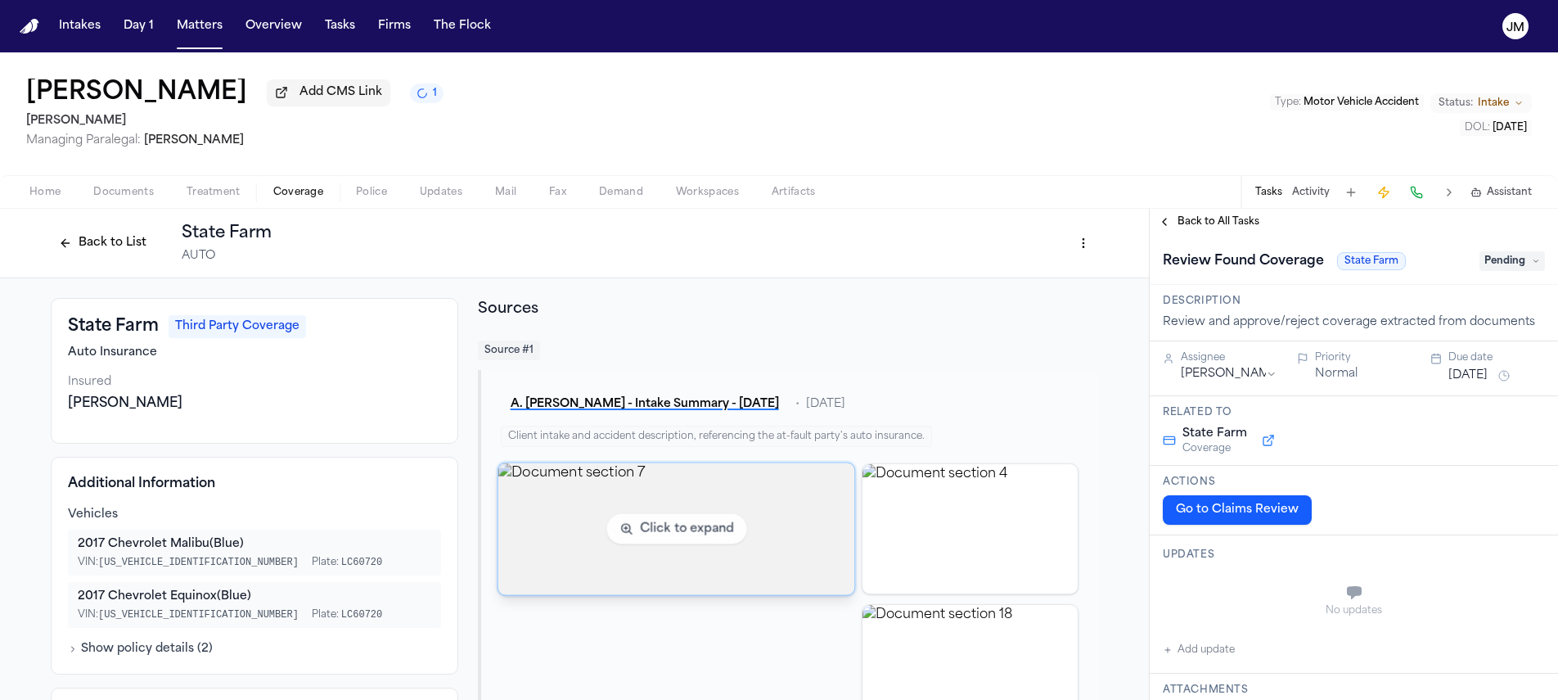
click at [711, 505] on img "View document section 7" at bounding box center [676, 528] width 357 height 132
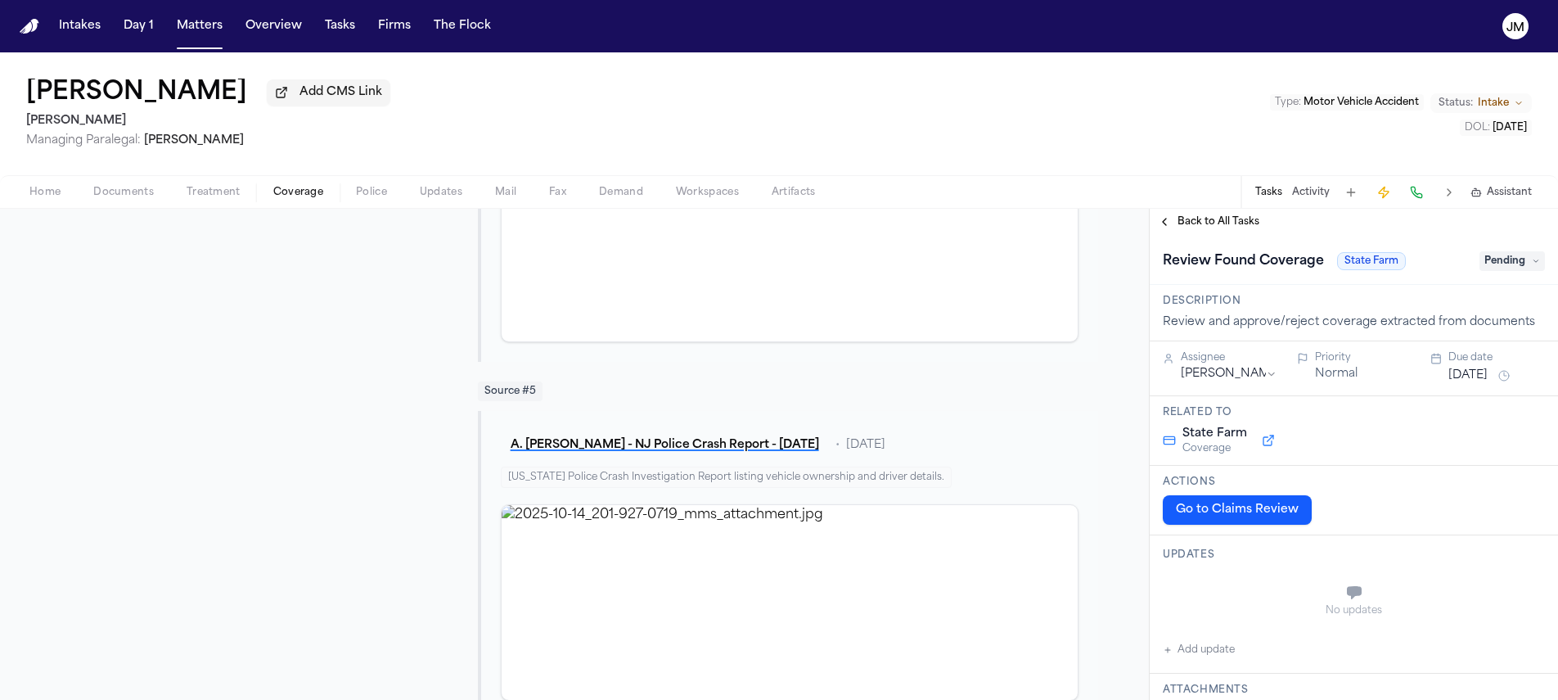
scroll to position [1569, 0]
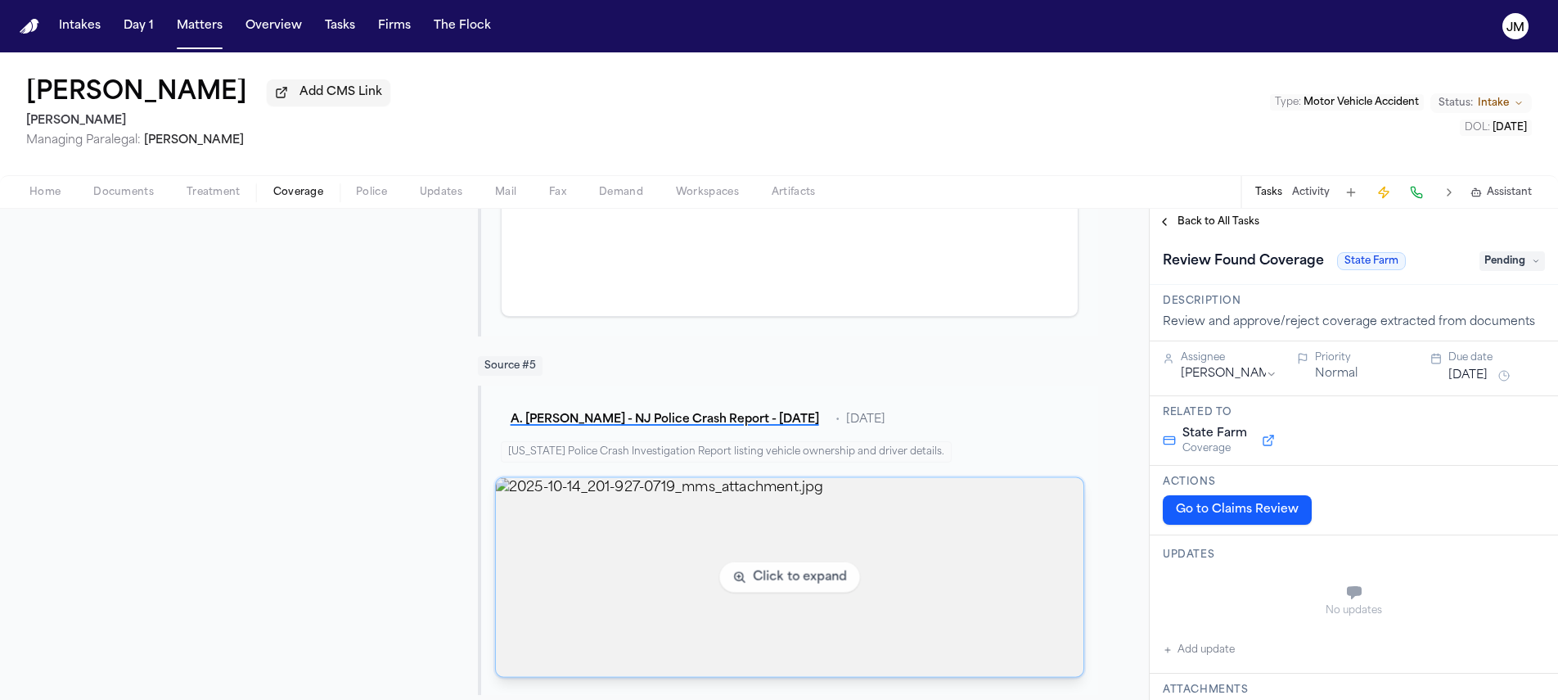
click at [741, 538] on img "View image 2025-10-14_201-927-0719_mms_attachment.jpg" at bounding box center [790, 577] width 588 height 199
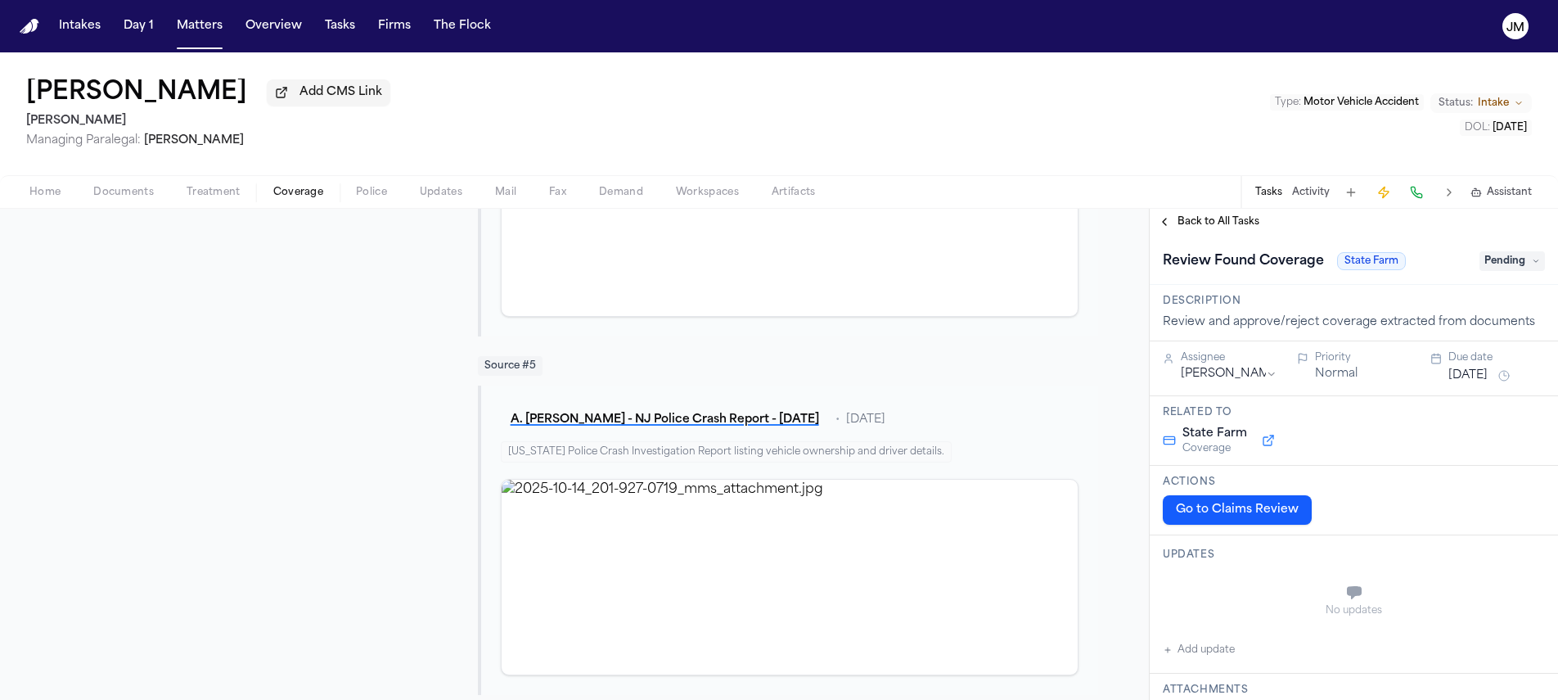
click at [278, 196] on span "Coverage" at bounding box center [298, 192] width 50 height 13
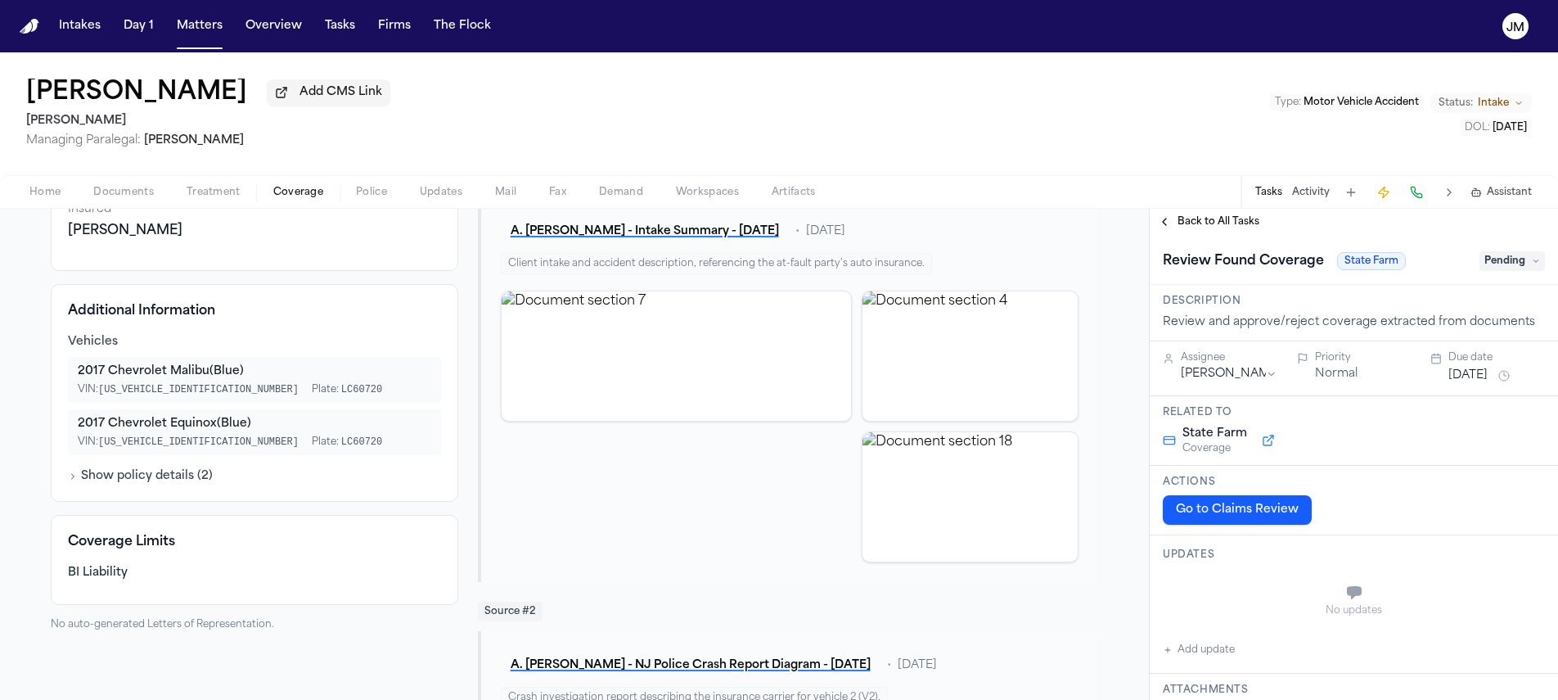
scroll to position [176, 0]
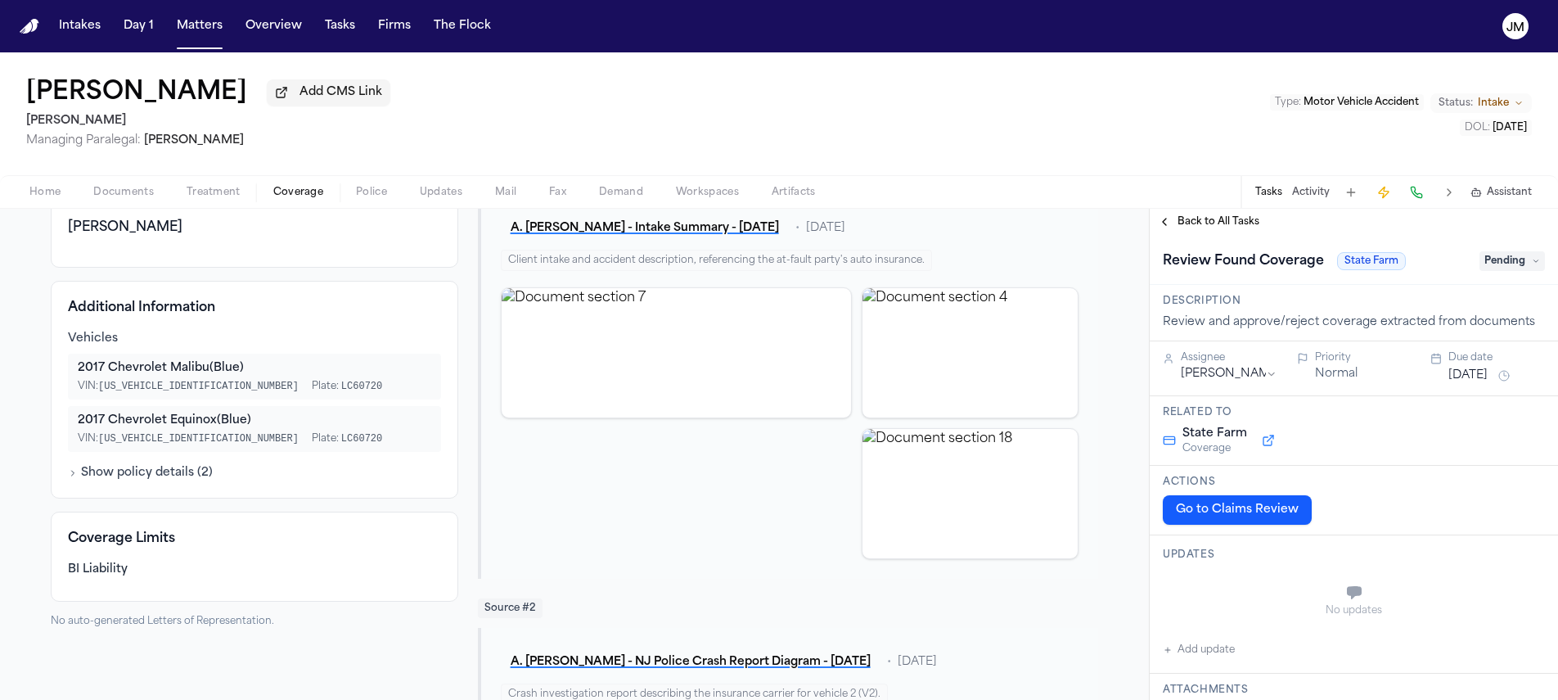
click at [182, 480] on button "Show policy details ( 2 )" at bounding box center [140, 473] width 145 height 16
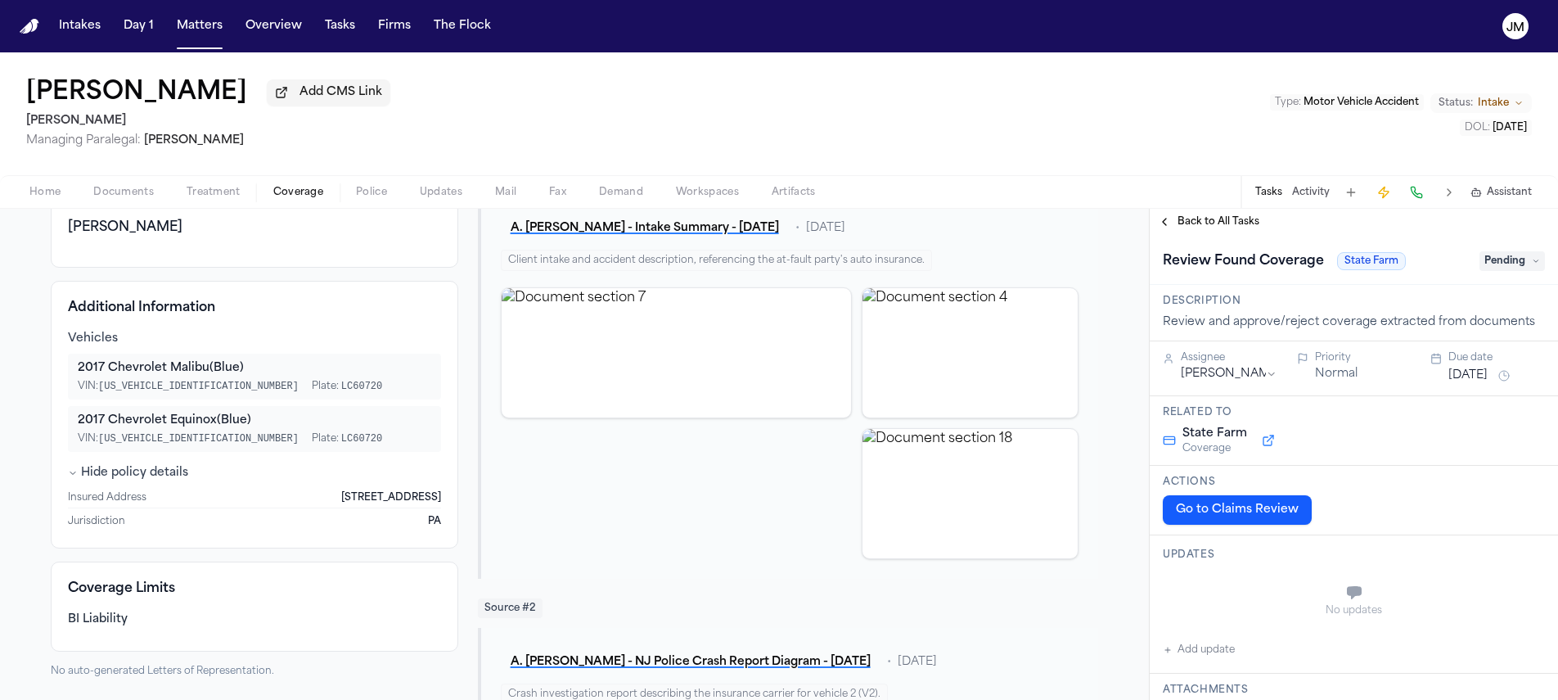
scroll to position [0, 0]
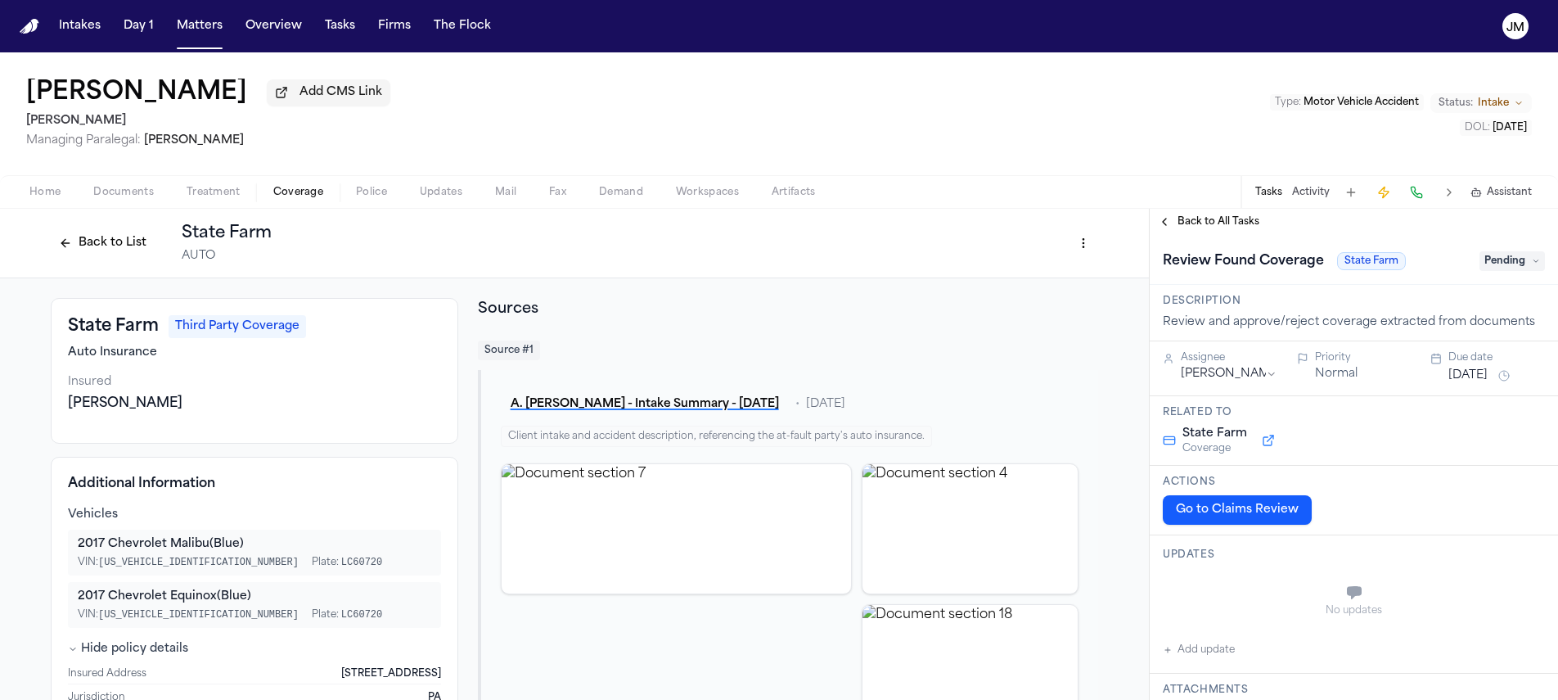
click at [133, 254] on button "Back to List" at bounding box center [103, 243] width 104 height 26
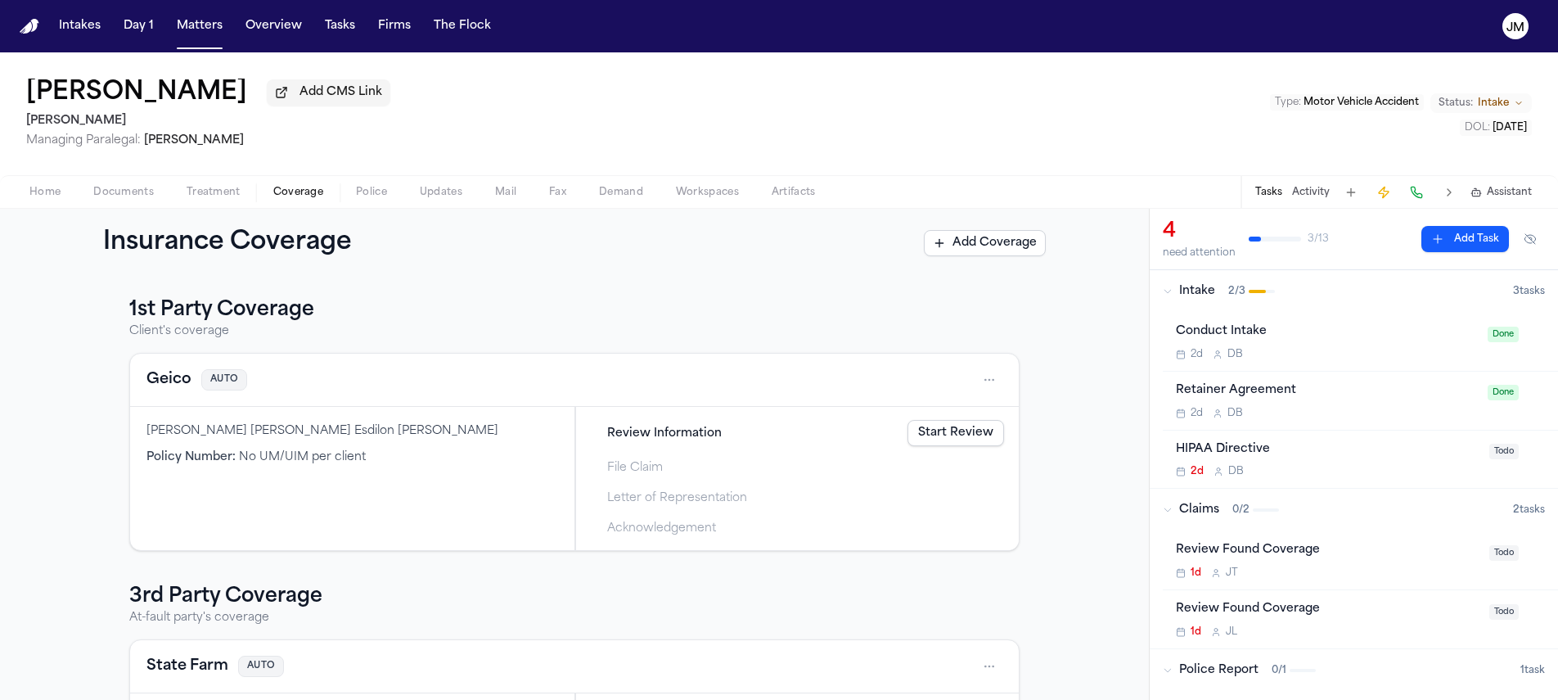
scroll to position [160, 0]
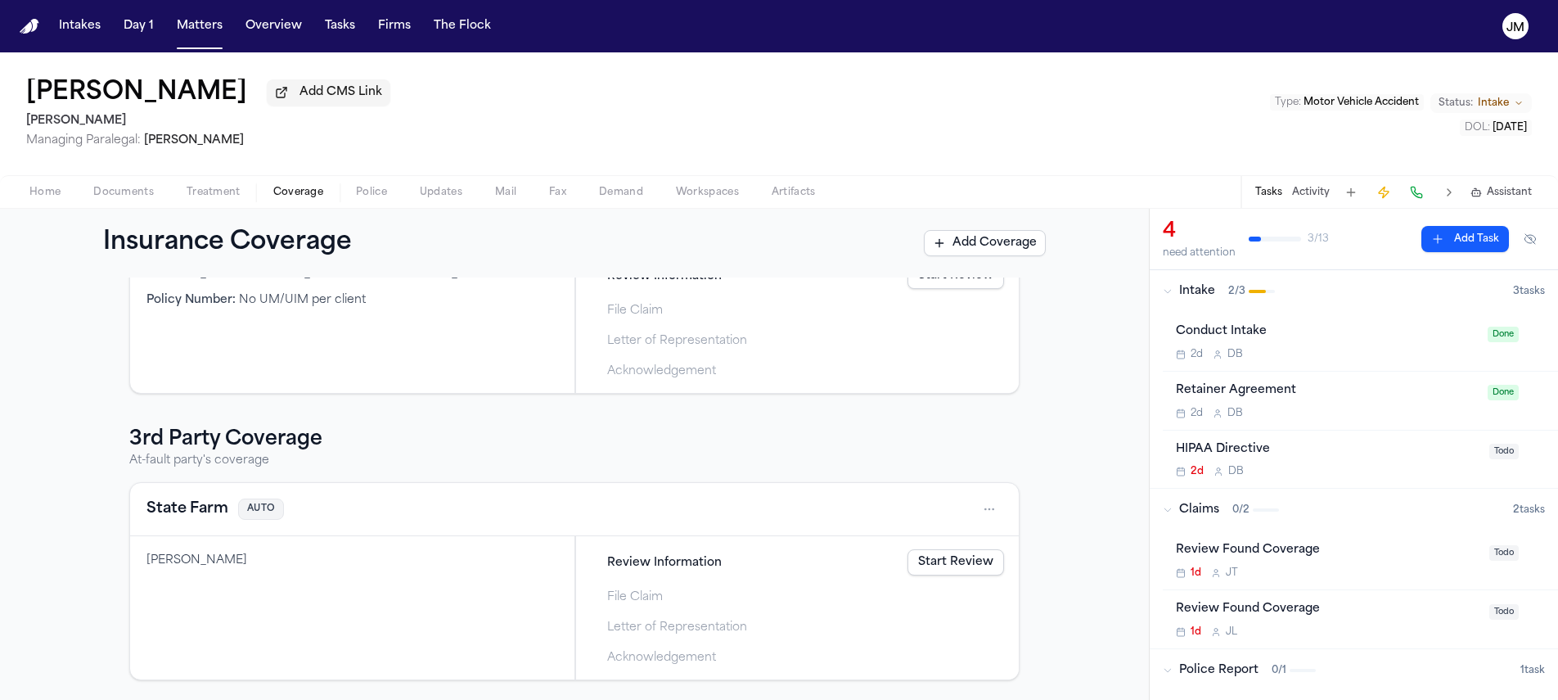
click at [962, 570] on link "Start Review" at bounding box center [956, 562] width 97 height 26
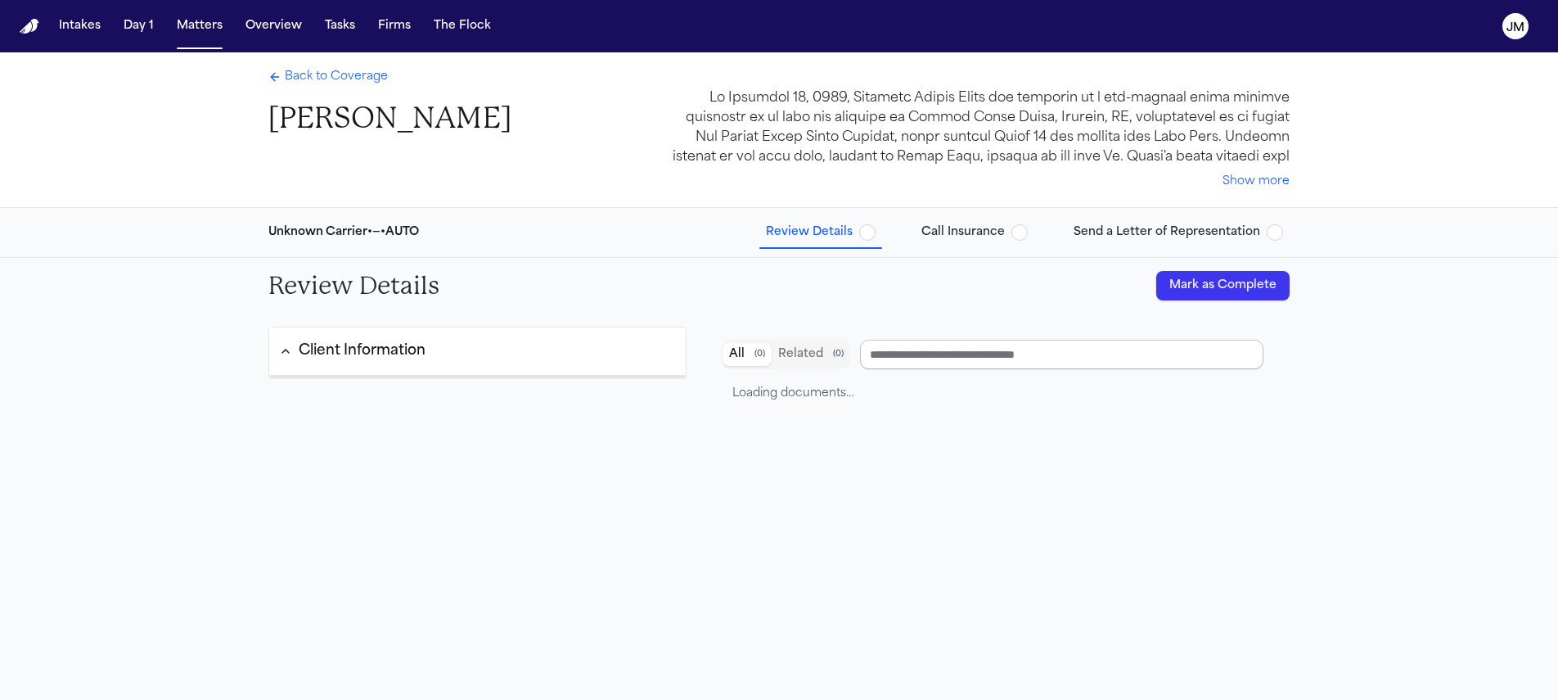
type input "**********"
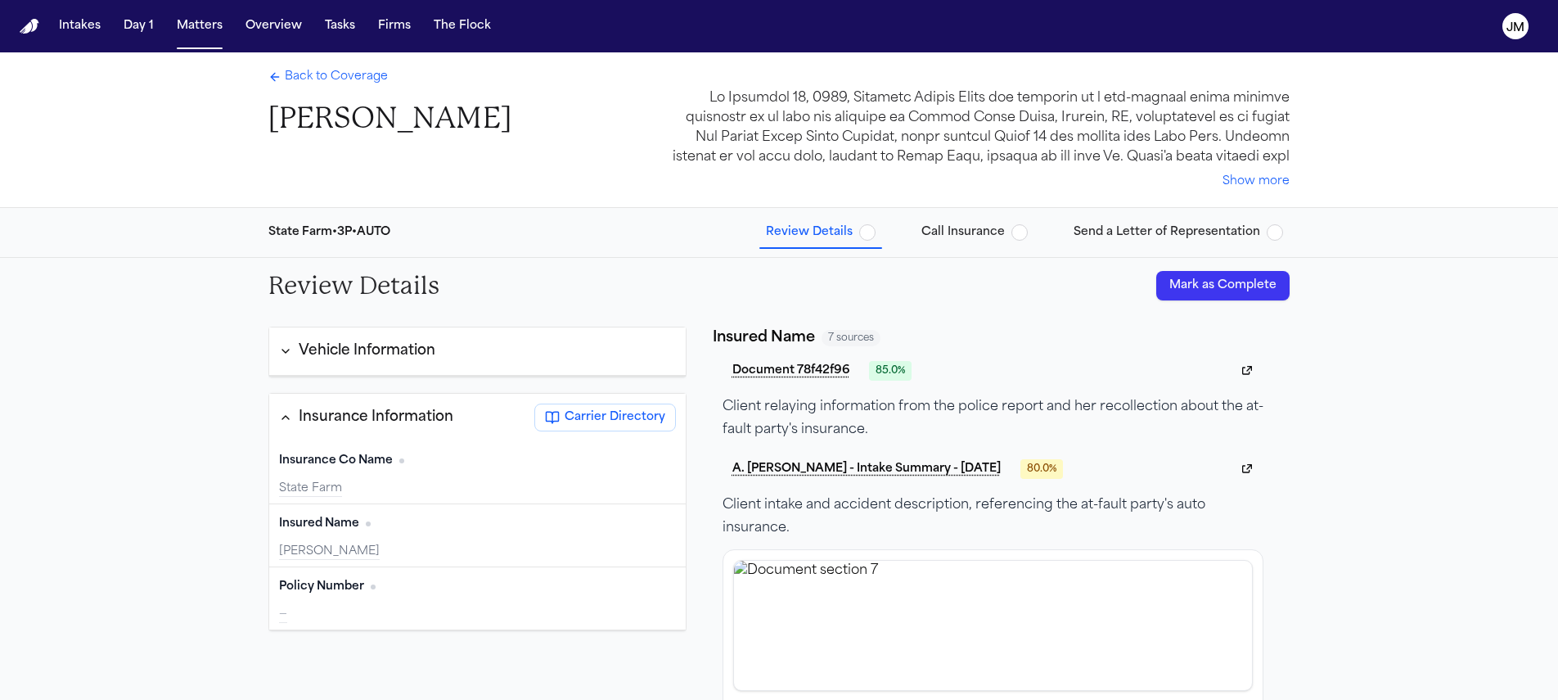
click at [1169, 289] on button "Mark as Complete" at bounding box center [1222, 285] width 133 height 29
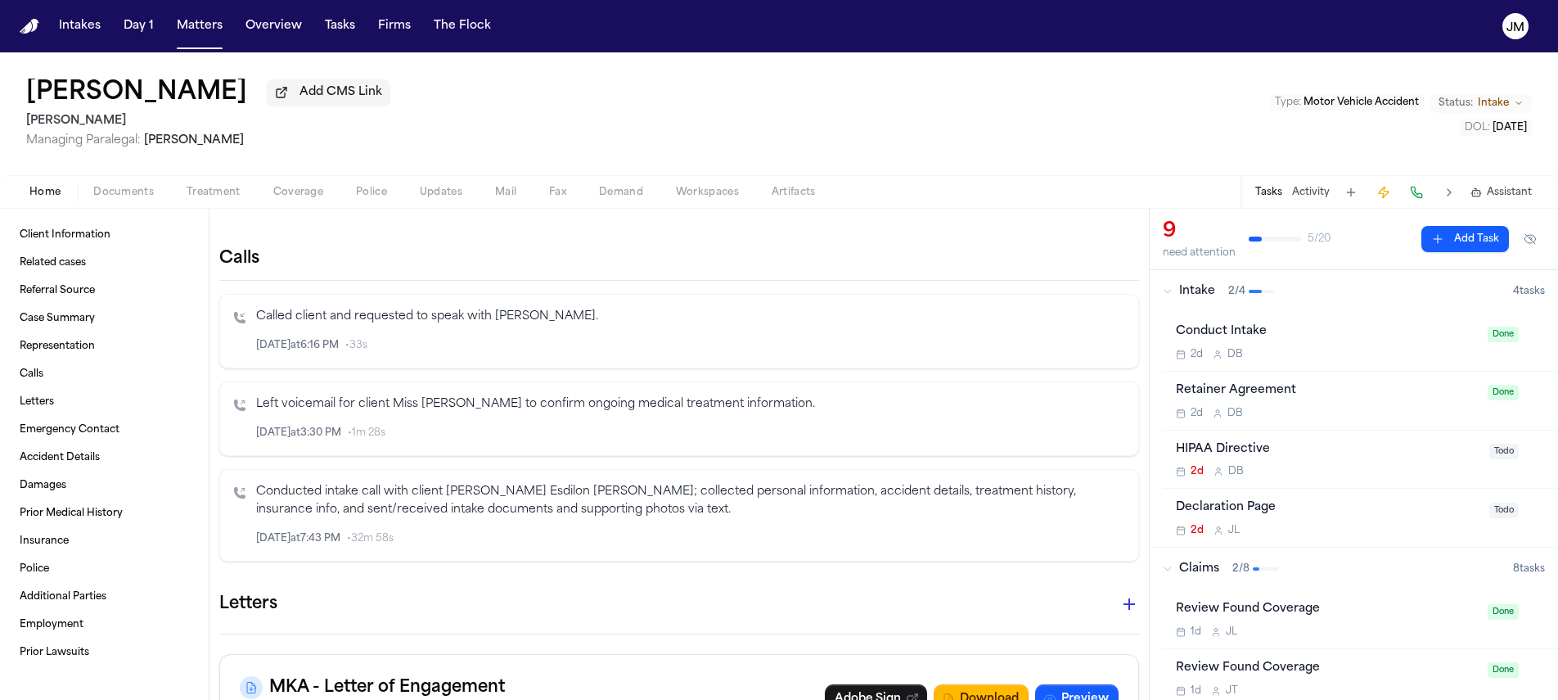
scroll to position [619, 0]
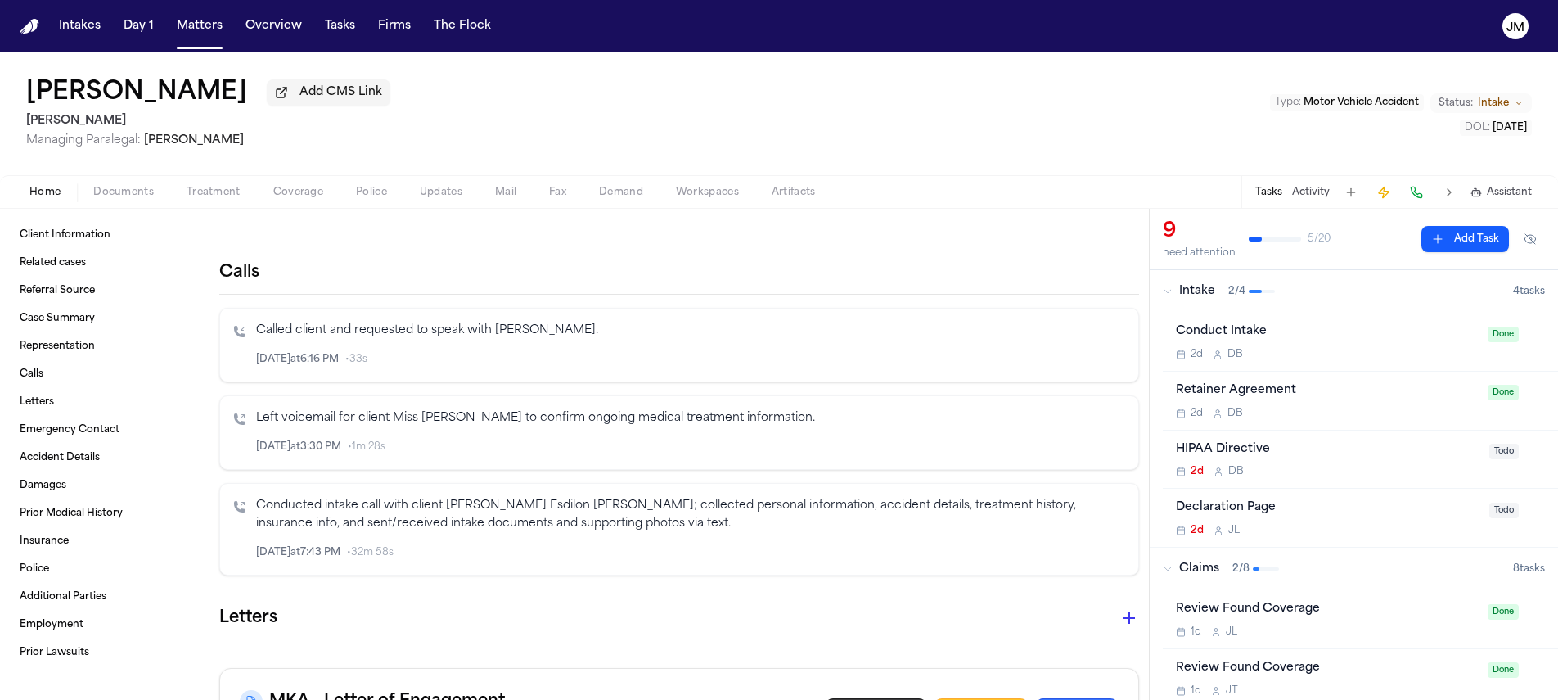
click at [522, 367] on div "Oct 14 at 6:16 PM • 33s" at bounding box center [690, 359] width 869 height 18
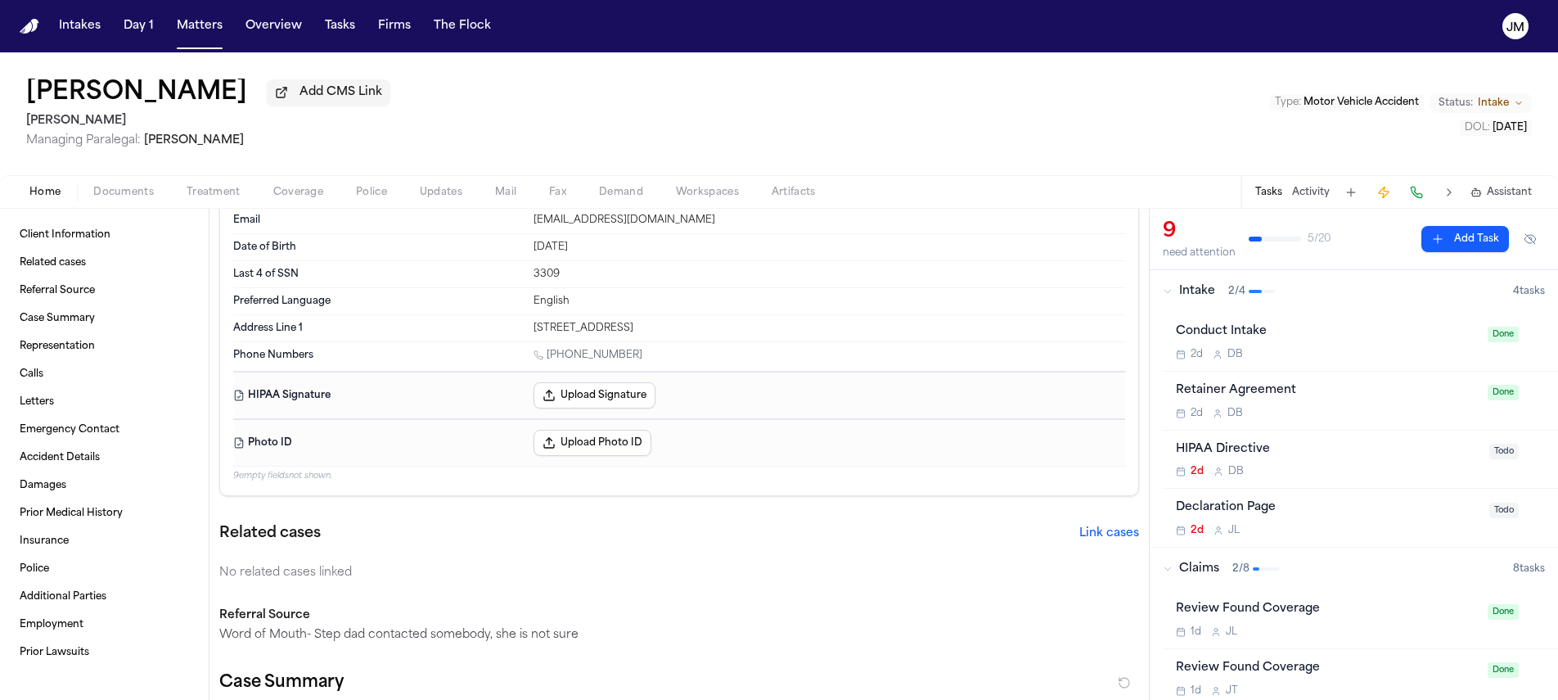
scroll to position [0, 0]
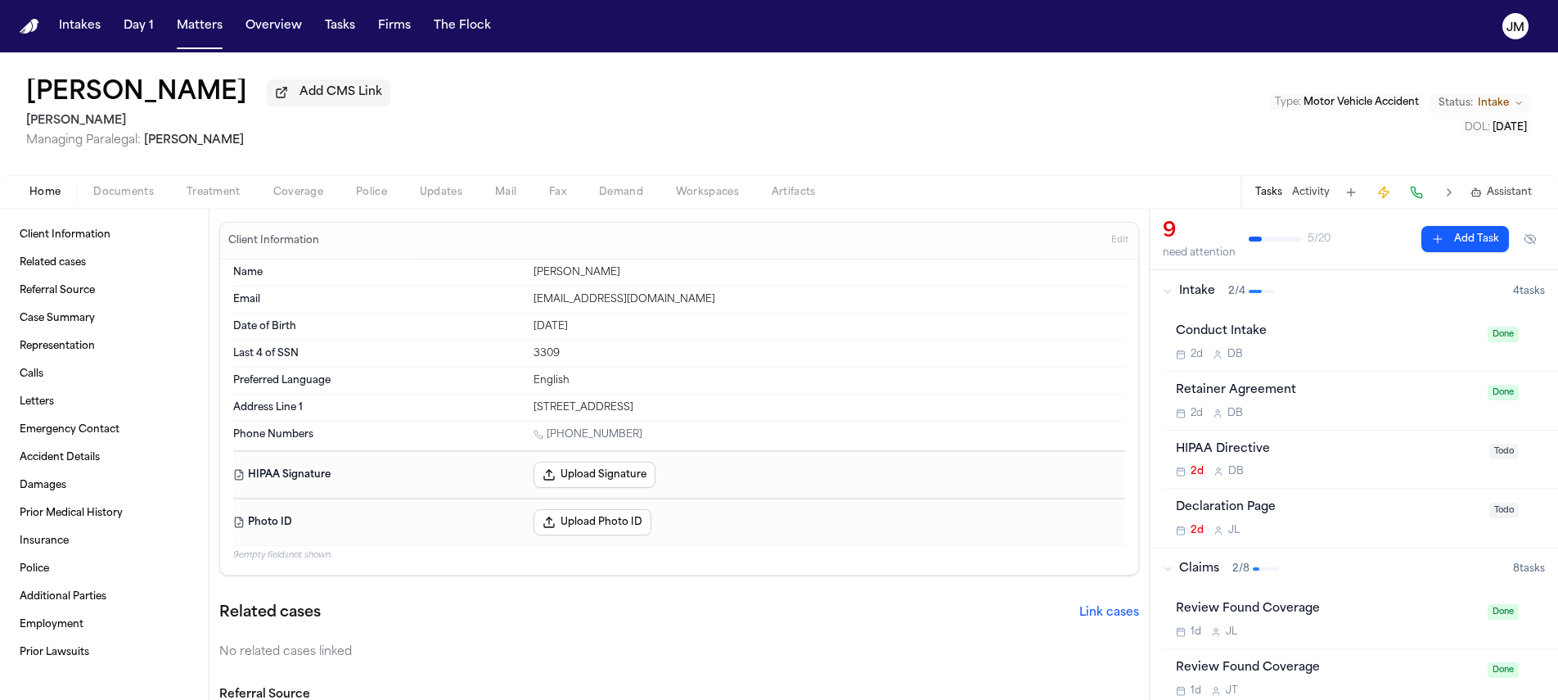
click at [239, 188] on button "Treatment" at bounding box center [213, 192] width 87 height 20
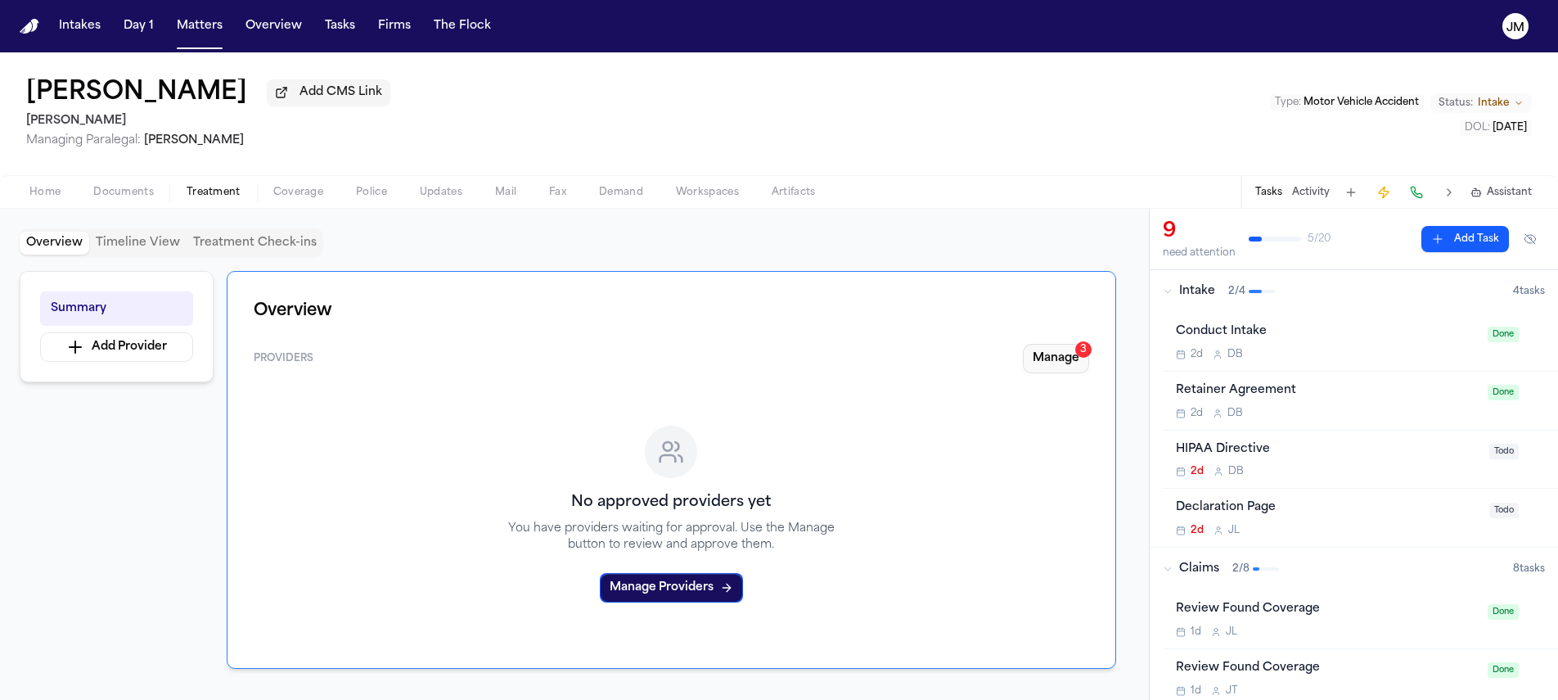
click at [1042, 360] on button "Manage 3" at bounding box center [1056, 358] width 66 height 29
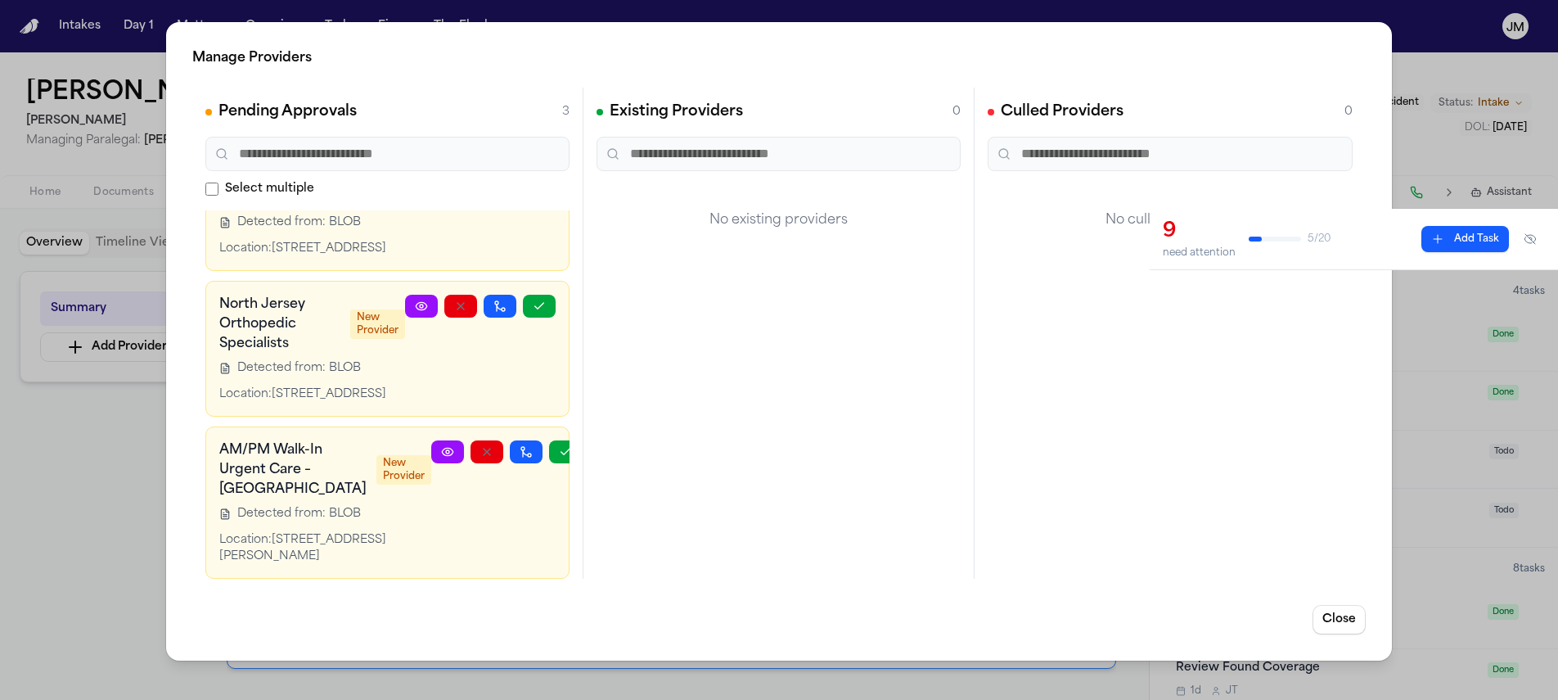
scroll to position [88, 0]
click at [441, 456] on icon at bounding box center [447, 451] width 13 height 13
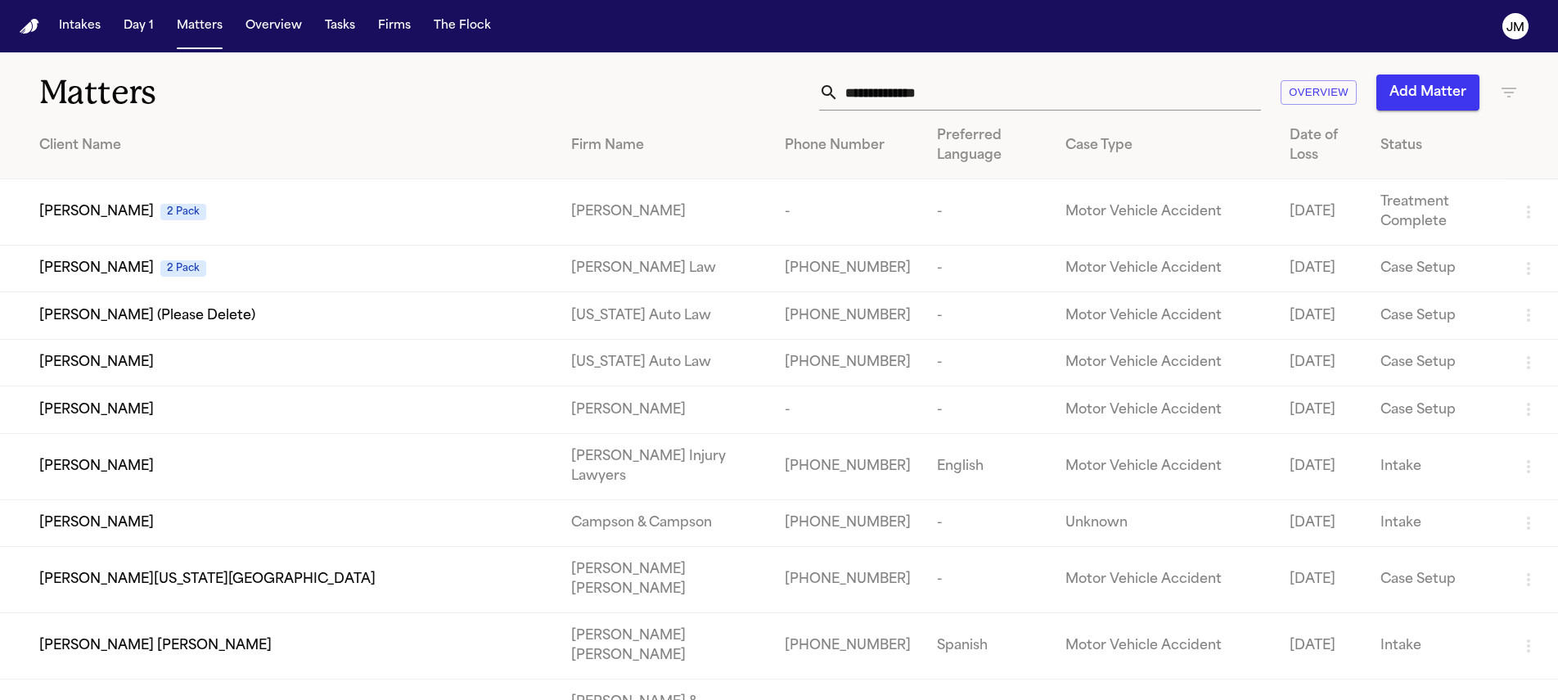
click at [913, 102] on input "text" at bounding box center [1050, 92] width 422 height 36
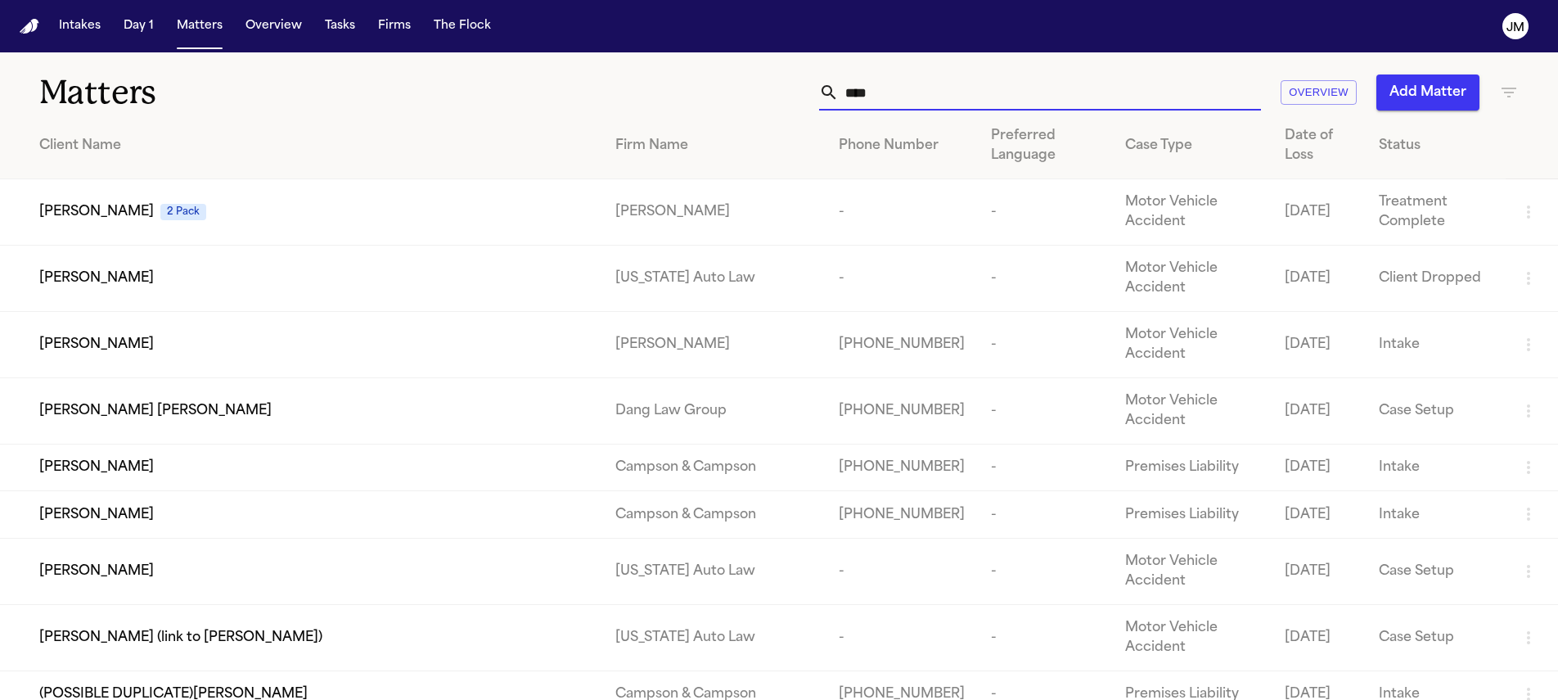
click at [881, 92] on input "****" at bounding box center [1050, 92] width 422 height 36
type input "*****"
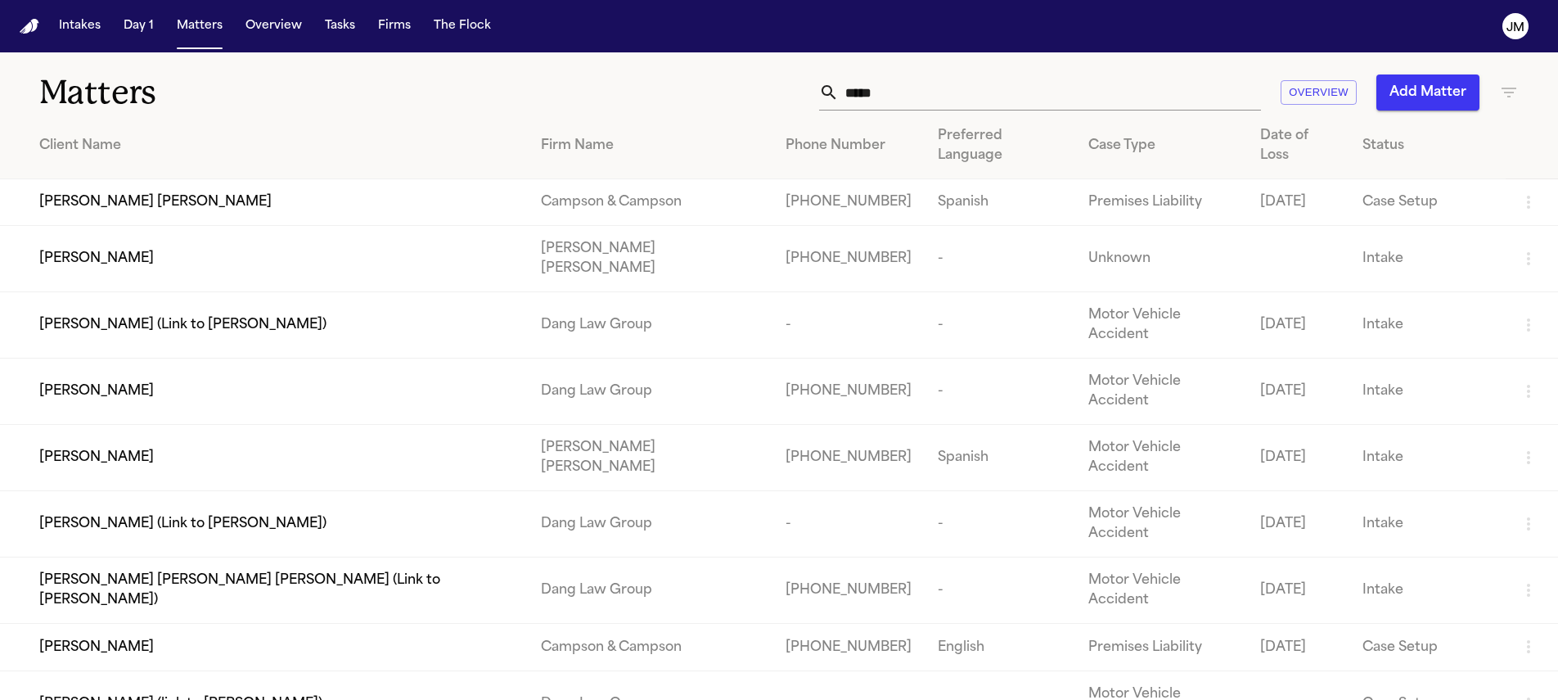
click at [338, 381] on div "Julio Cesar Tome" at bounding box center [276, 391] width 475 height 20
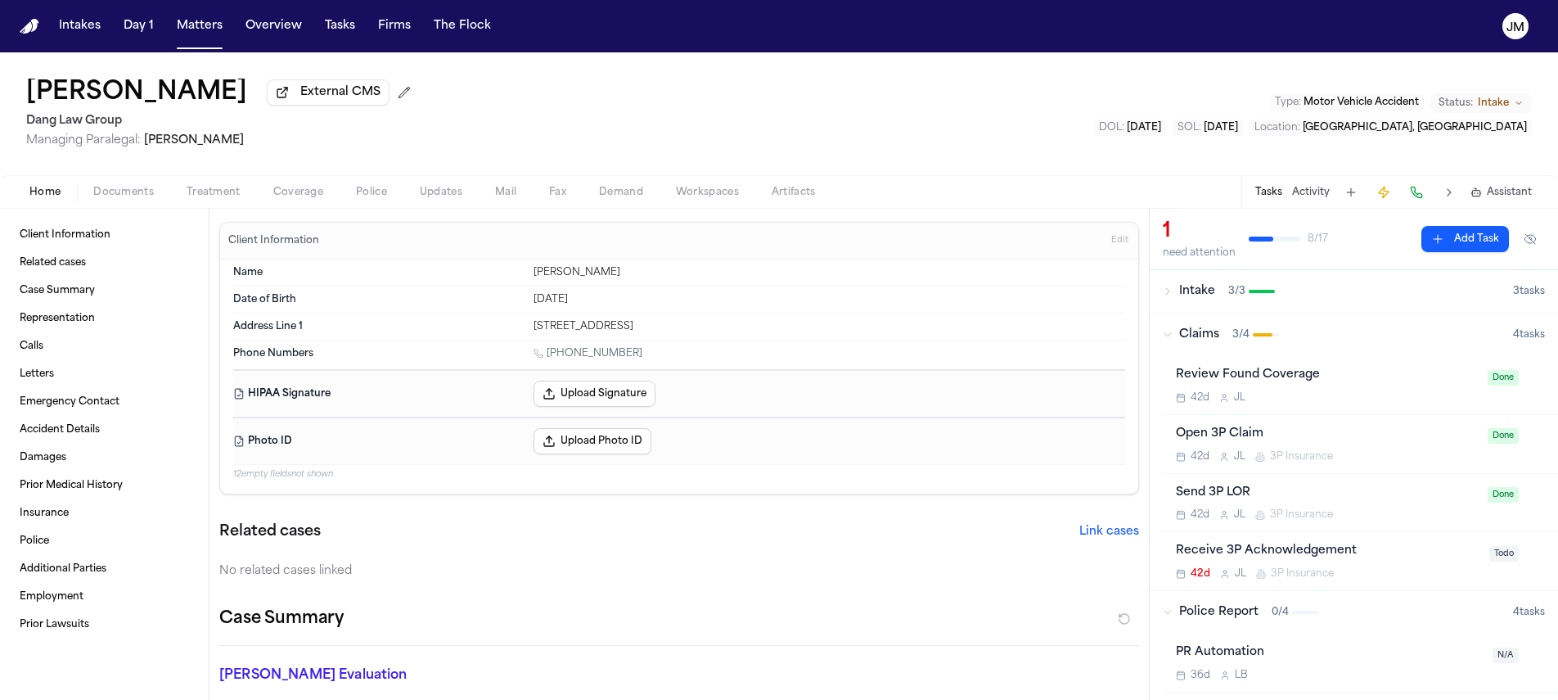
click at [226, 199] on span "Treatment" at bounding box center [214, 192] width 54 height 13
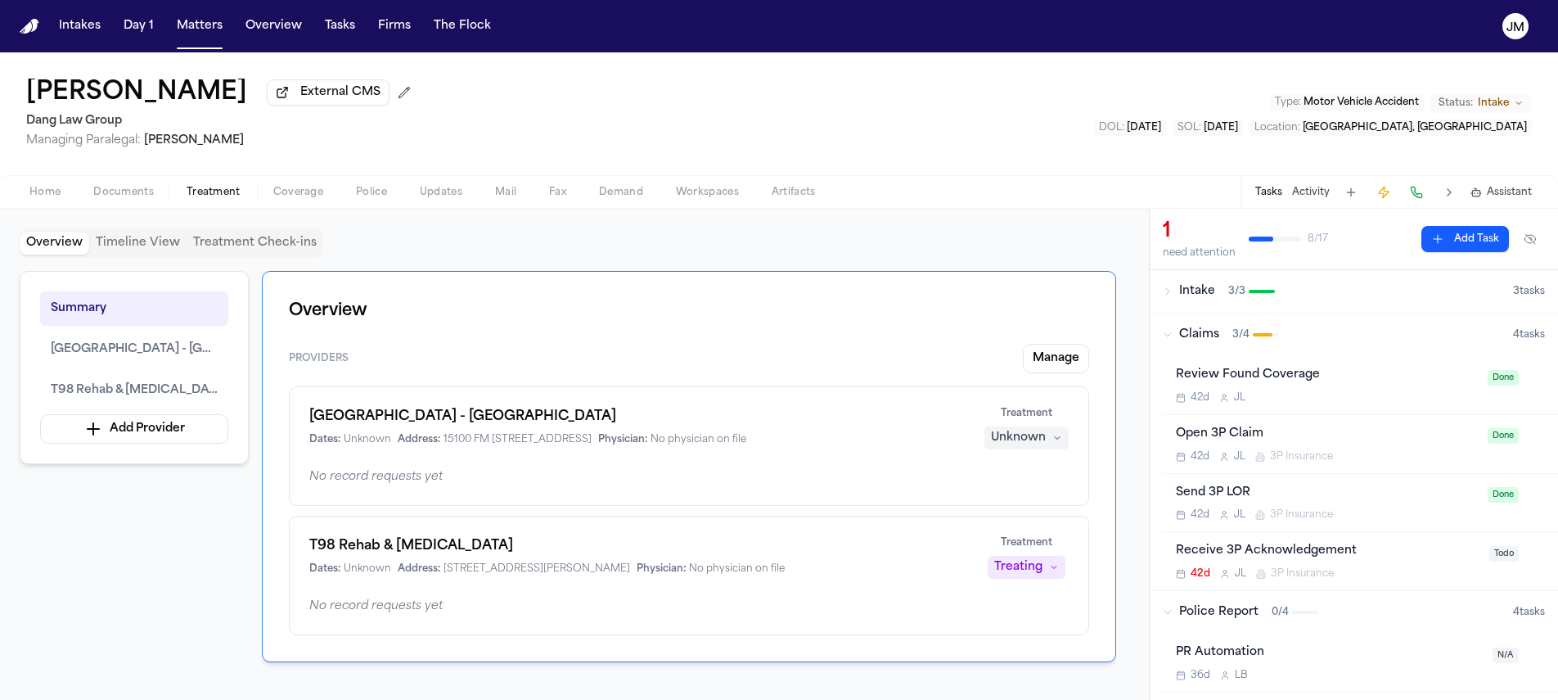
click at [1008, 446] on div "Unknown" at bounding box center [1018, 438] width 55 height 16
click at [1004, 505] on span "Completed" at bounding box center [1006, 504] width 65 height 16
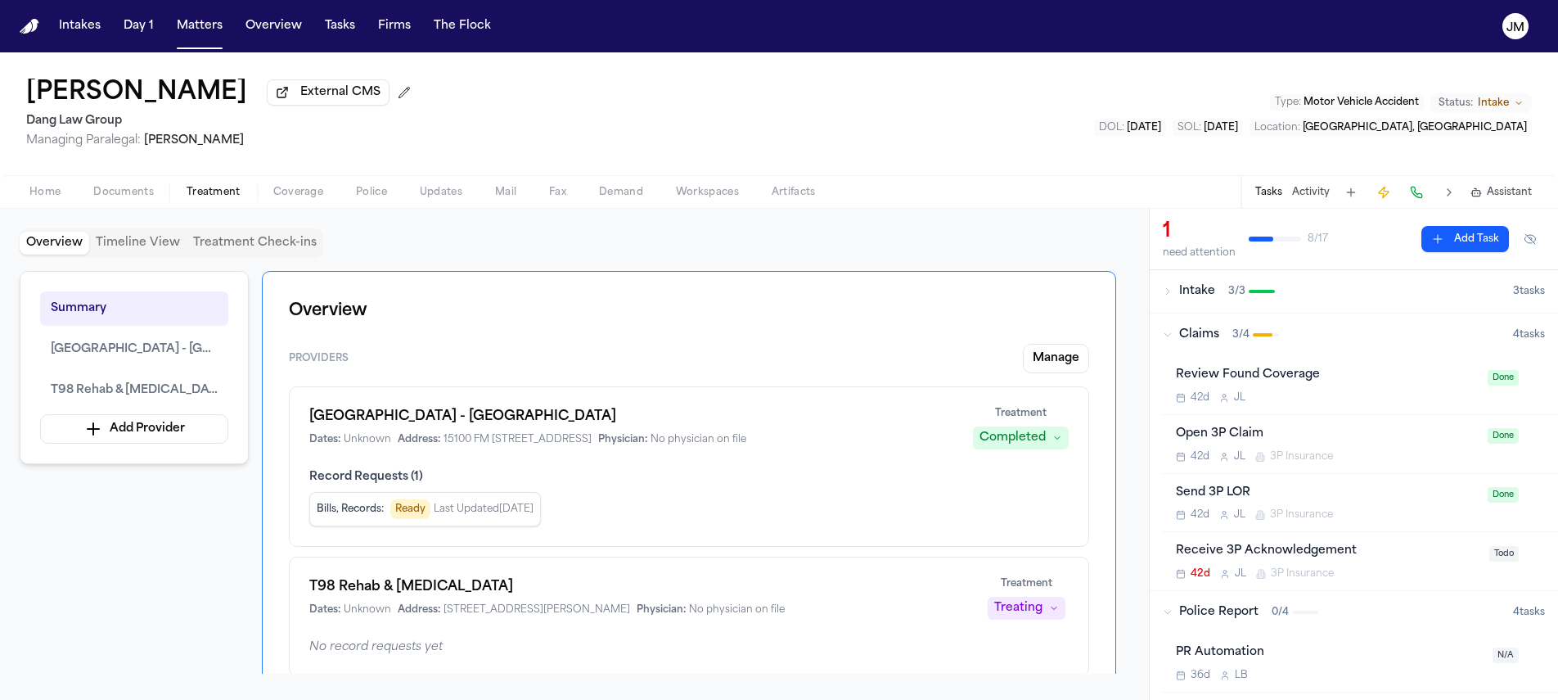
click at [1164, 335] on icon "button" at bounding box center [1168, 335] width 10 height 10
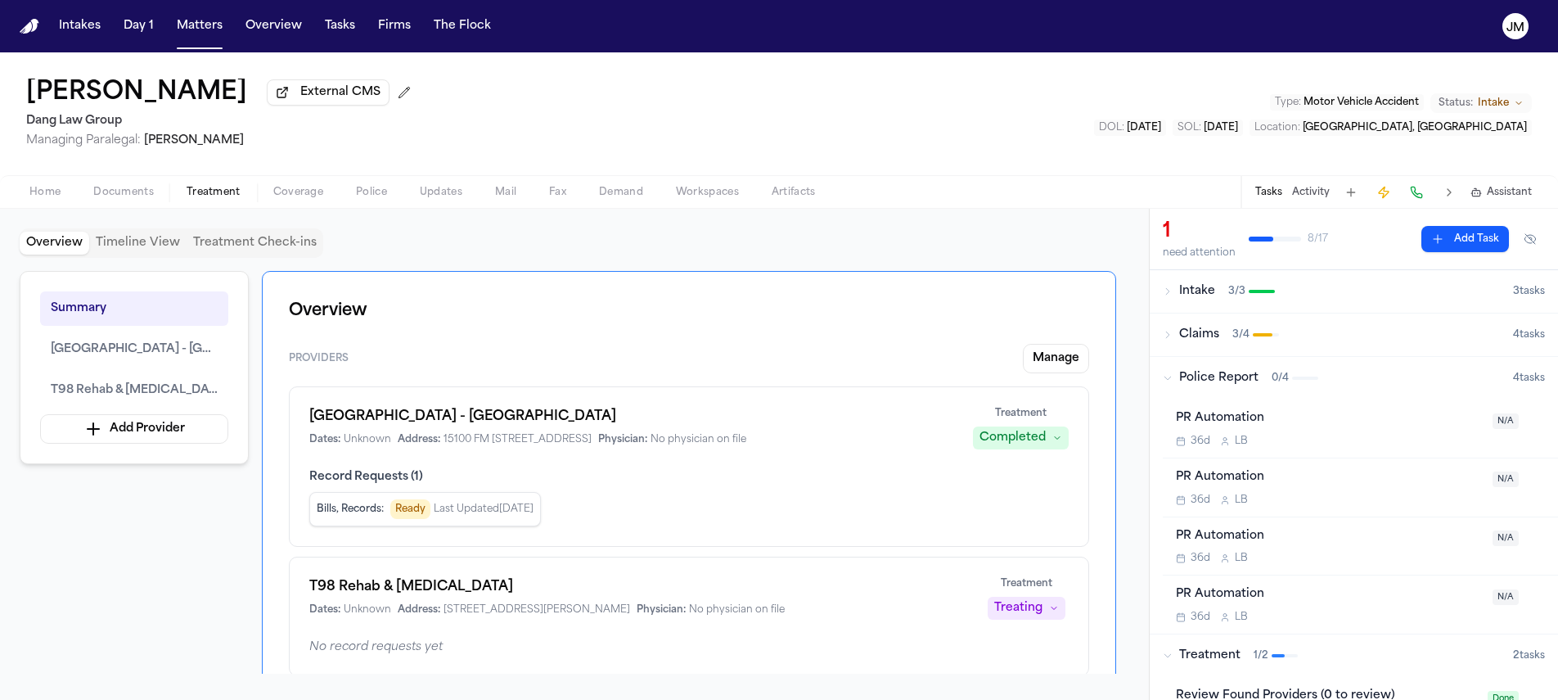
click at [1167, 383] on icon "button" at bounding box center [1168, 378] width 10 height 10
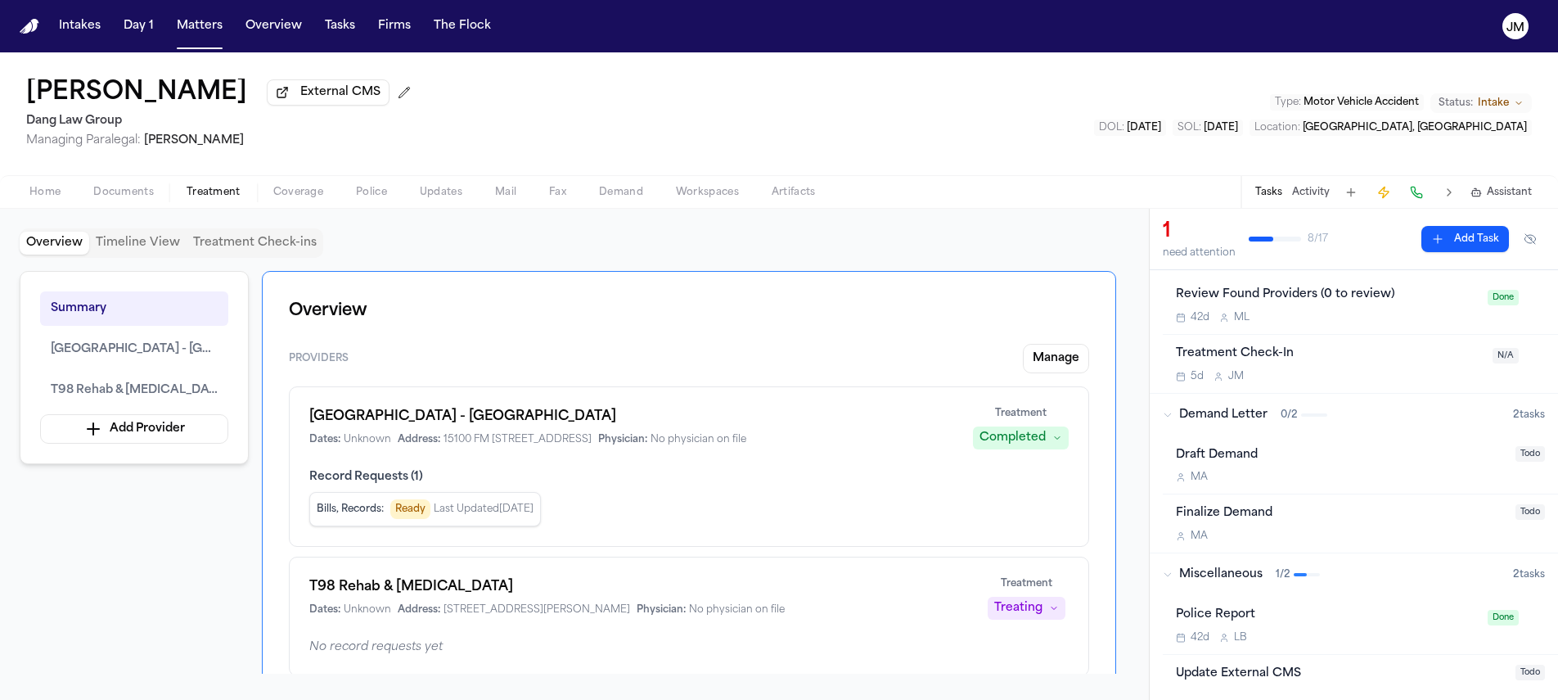
scroll to position [170, 0]
click at [1427, 237] on button "Add Task" at bounding box center [1465, 239] width 88 height 26
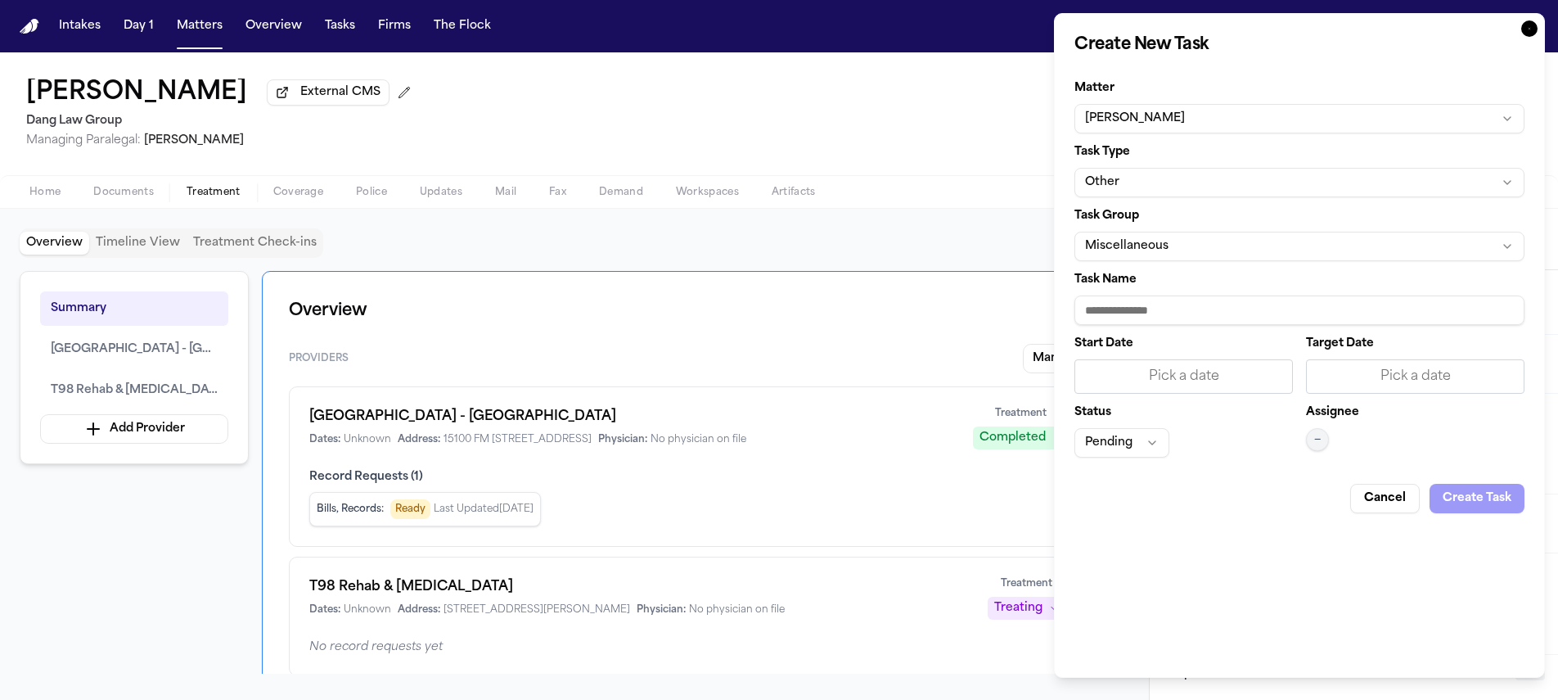
click at [1144, 195] on button "Other" at bounding box center [1299, 182] width 450 height 29
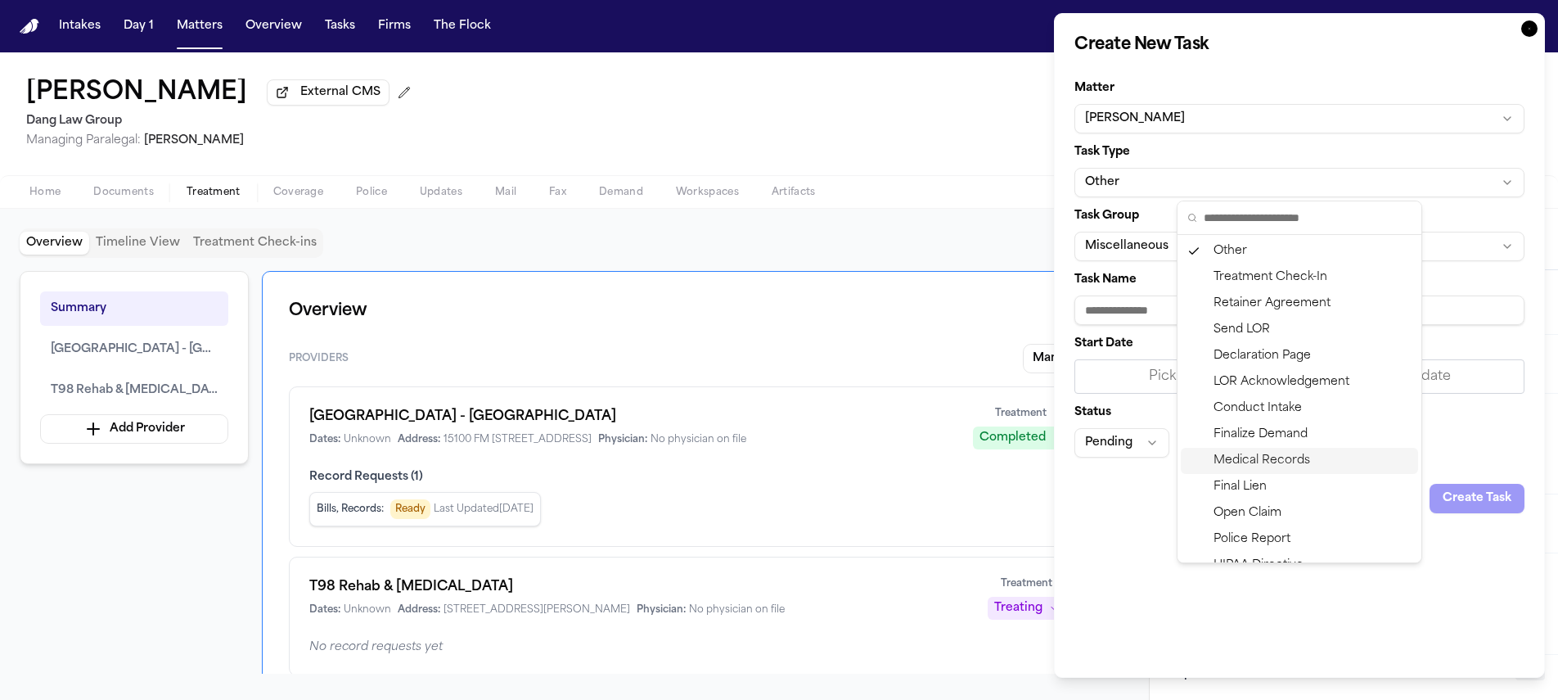
click at [1251, 462] on div "Medical Records" at bounding box center [1299, 461] width 237 height 26
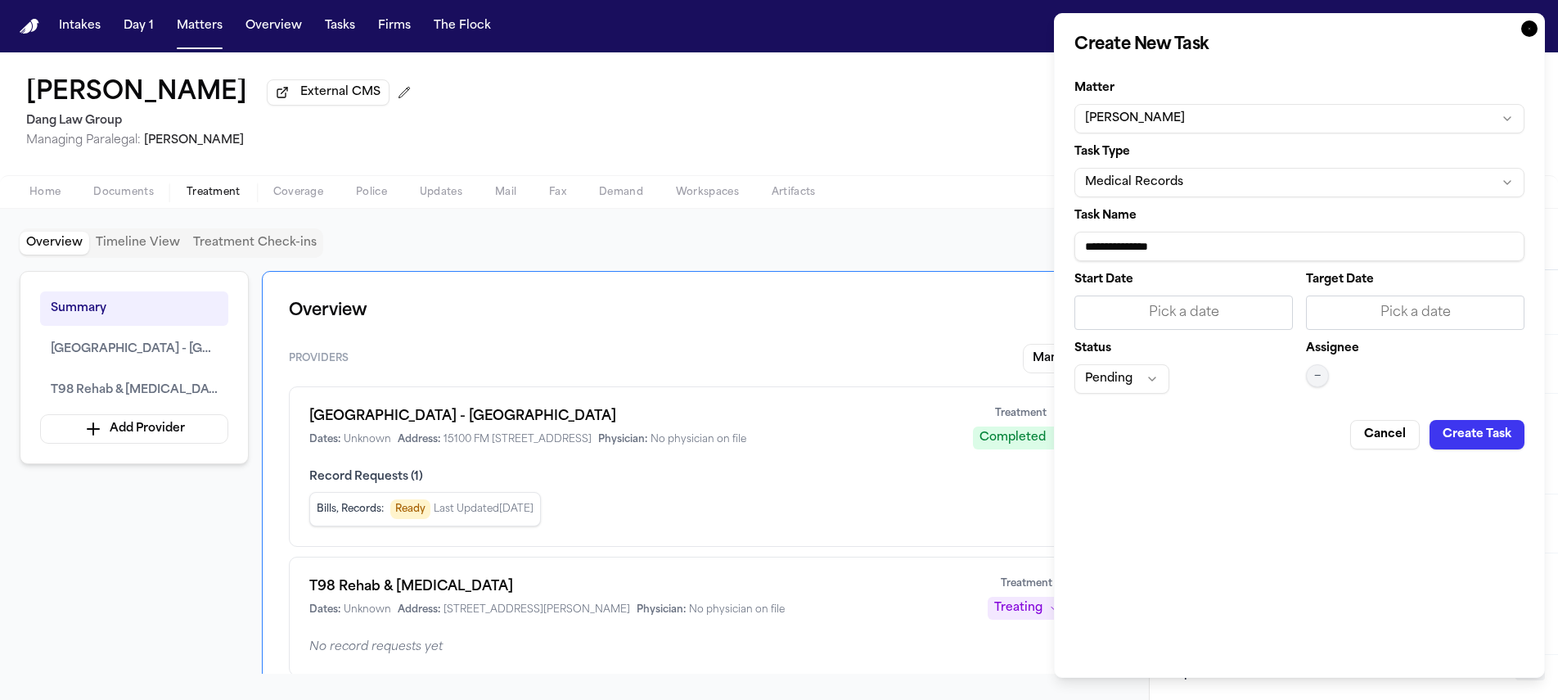
click at [1210, 243] on input "**********" at bounding box center [1299, 246] width 450 height 29
drag, startPoint x: 1209, startPoint y: 243, endPoint x: 1077, endPoint y: 236, distance: 132.8
click at [1077, 236] on input "**********" at bounding box center [1299, 246] width 450 height 29
type input "**********"
click at [1144, 322] on div "Pick a date" at bounding box center [1183, 313] width 197 height 20
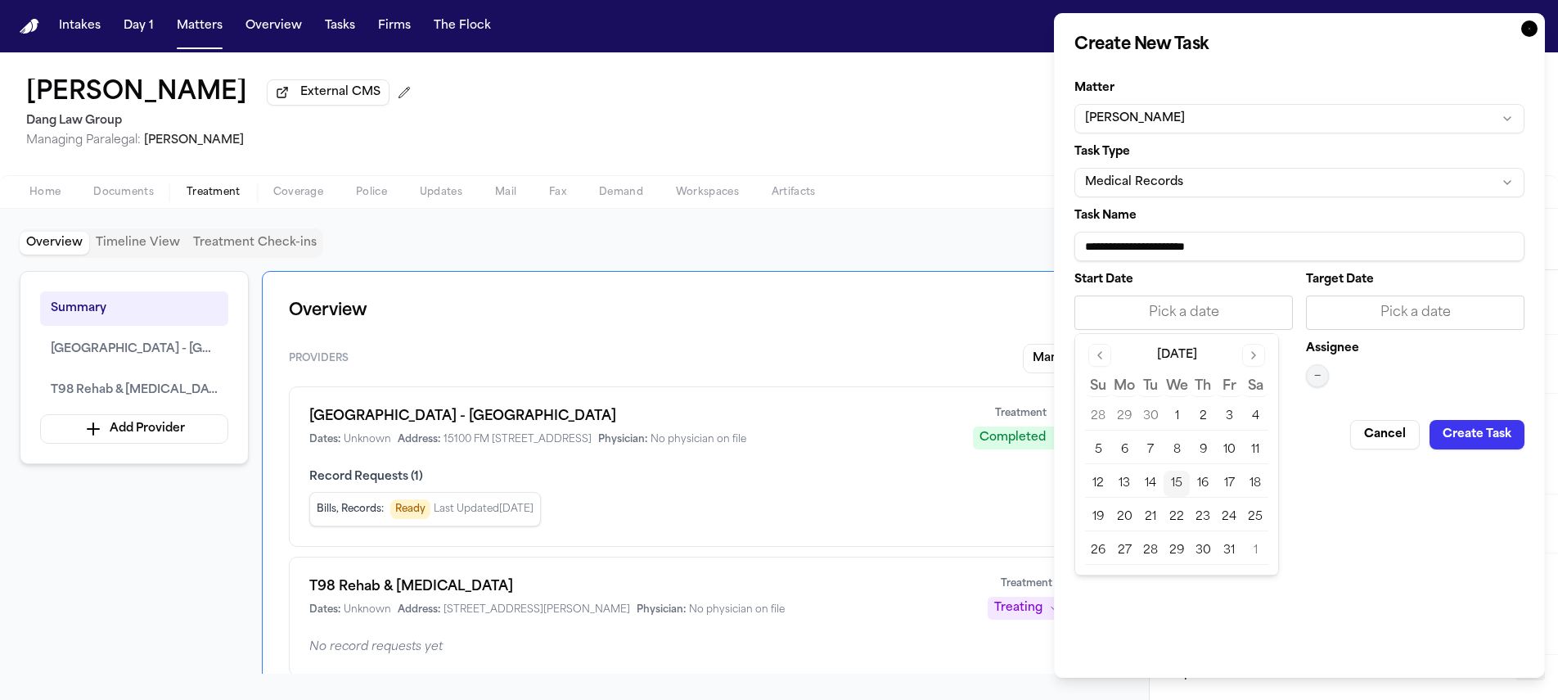
click at [1232, 487] on button "17" at bounding box center [1229, 484] width 26 height 26
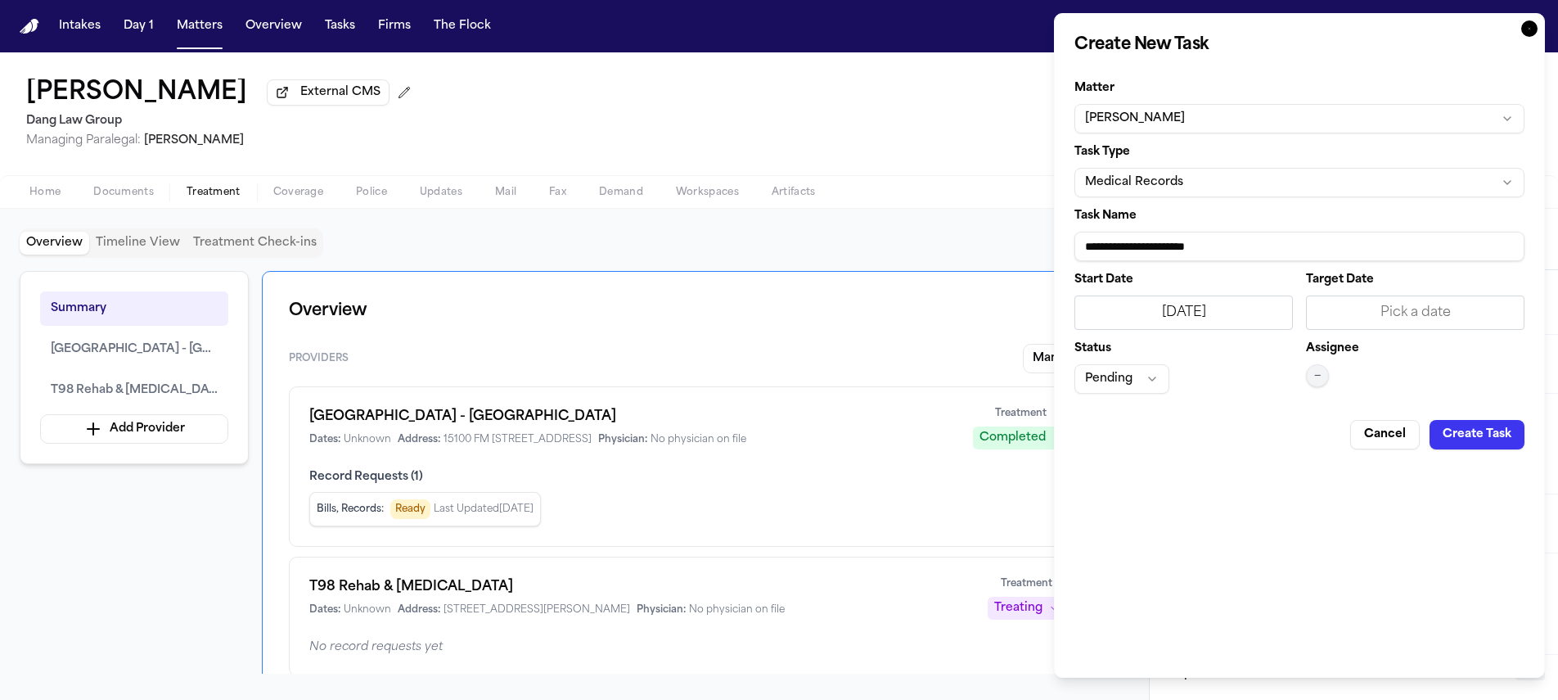
click at [1382, 320] on div "Pick a date" at bounding box center [1415, 313] width 197 height 20
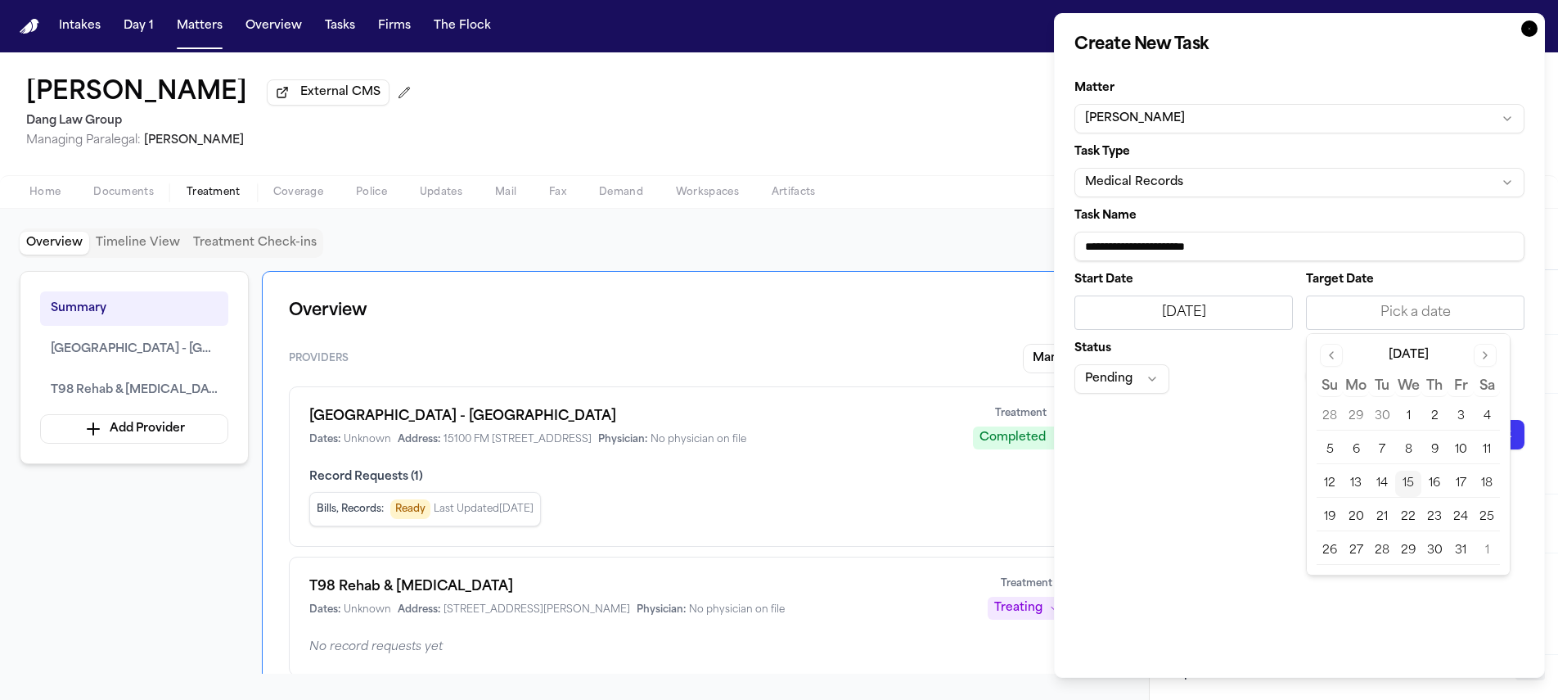
click at [1462, 494] on button "17" at bounding box center [1461, 484] width 26 height 26
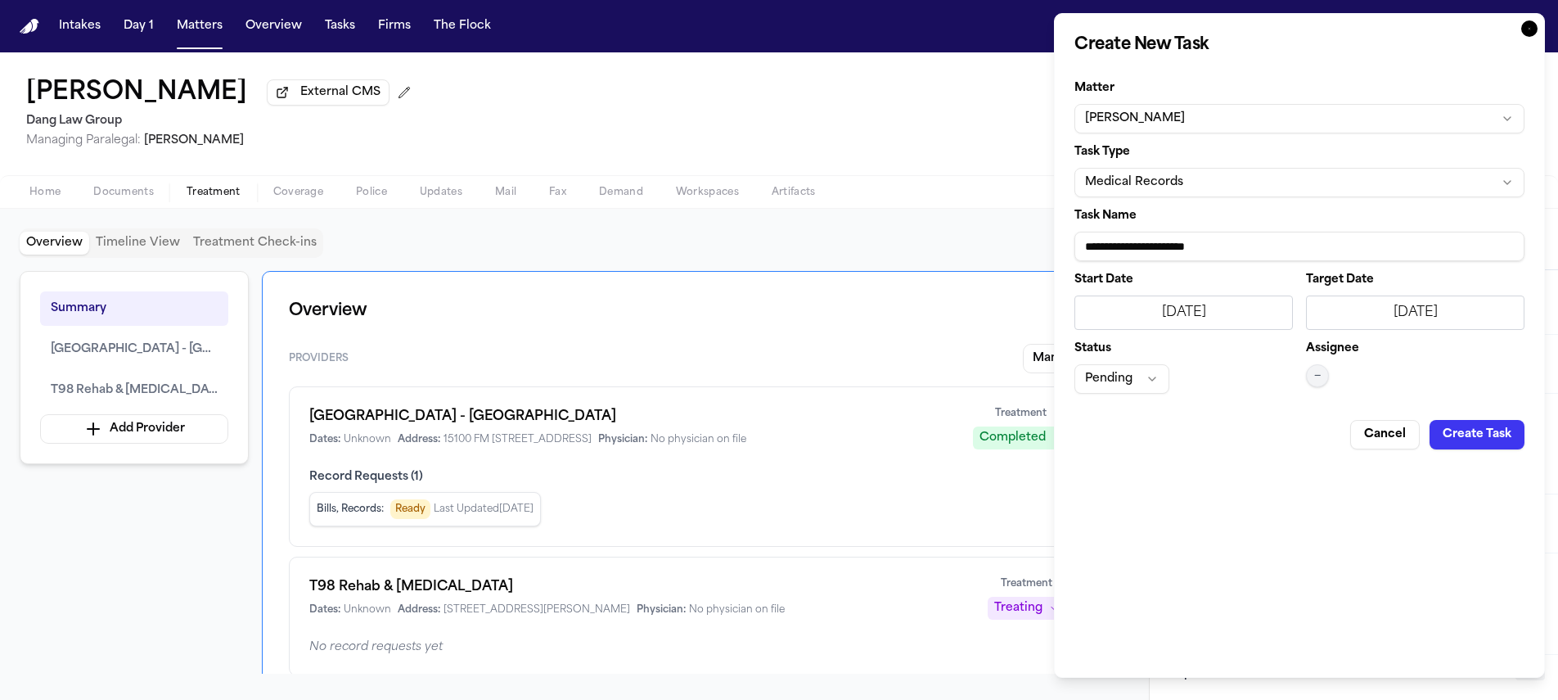
click at [1146, 374] on button "Pending" at bounding box center [1121, 378] width 95 height 29
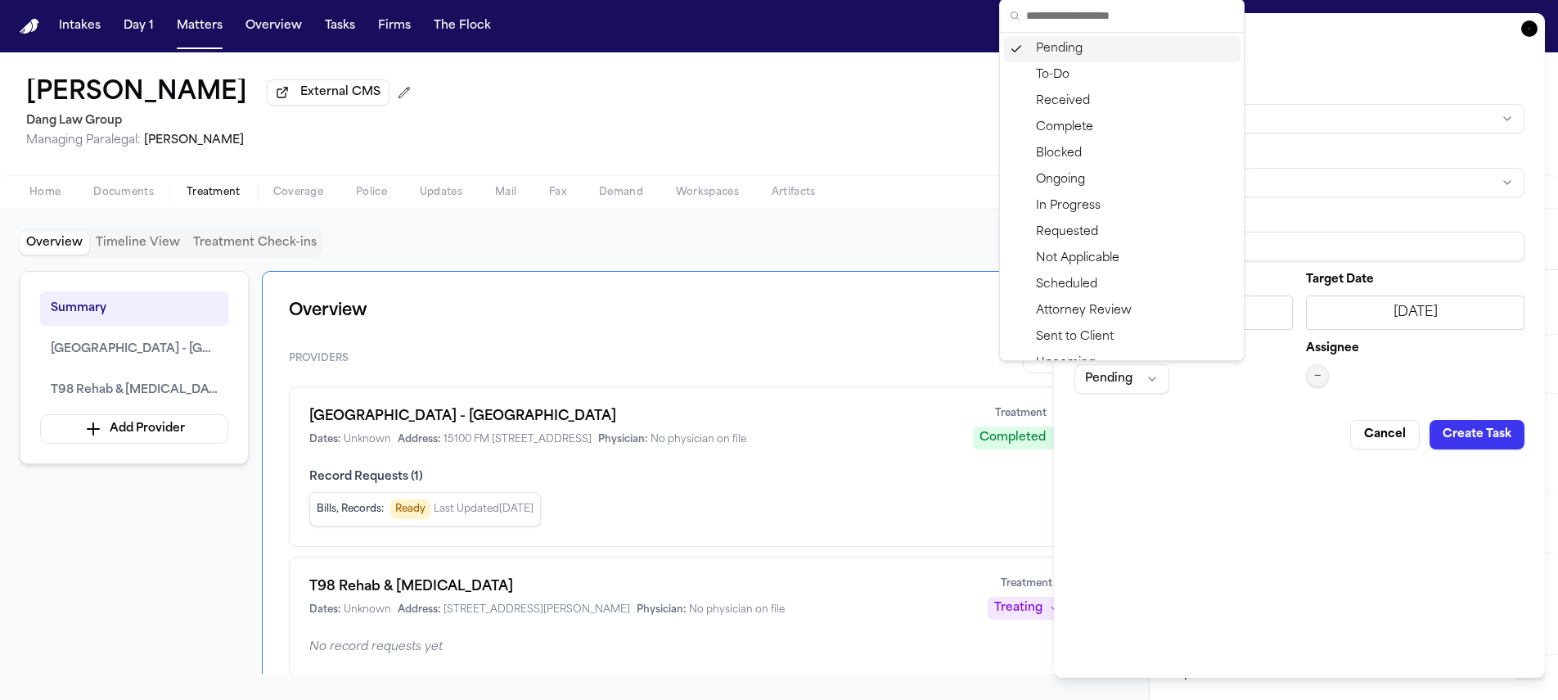
click at [1191, 423] on body "Intakes Day 1 Matters Overview Tasks Firms The Flock JM Julio Cesar Tome Extern…" at bounding box center [779, 350] width 1558 height 700
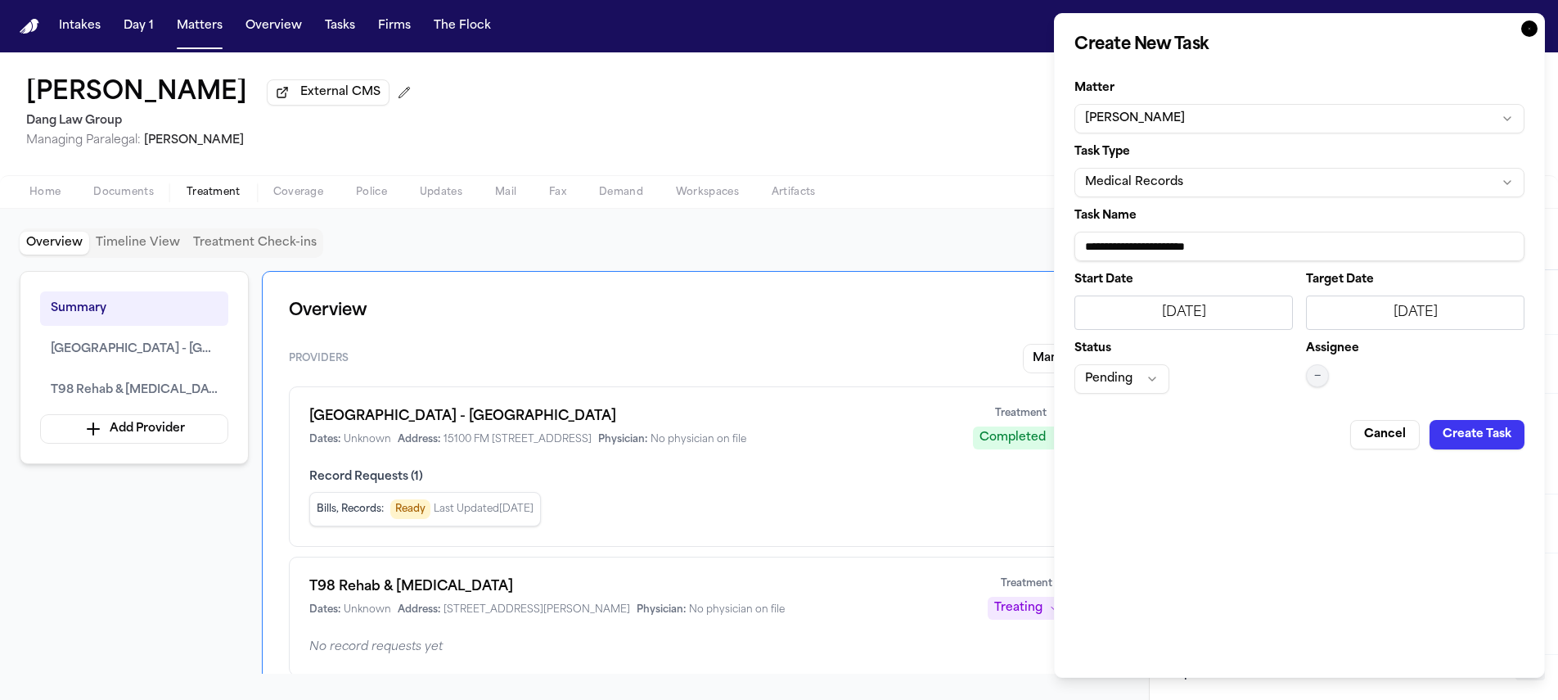
click at [1309, 376] on button "—" at bounding box center [1317, 375] width 23 height 23
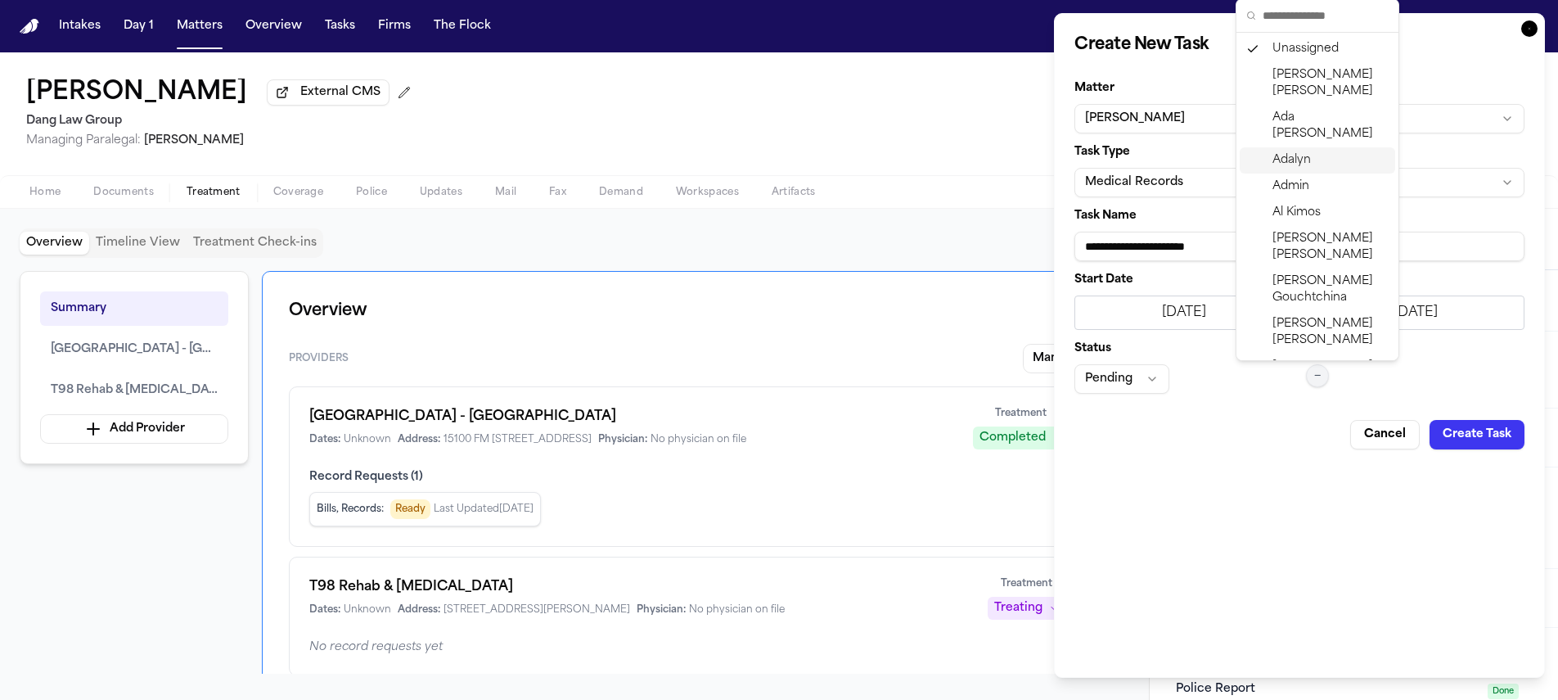
click at [1301, 152] on span "Adalyn" at bounding box center [1292, 160] width 38 height 16
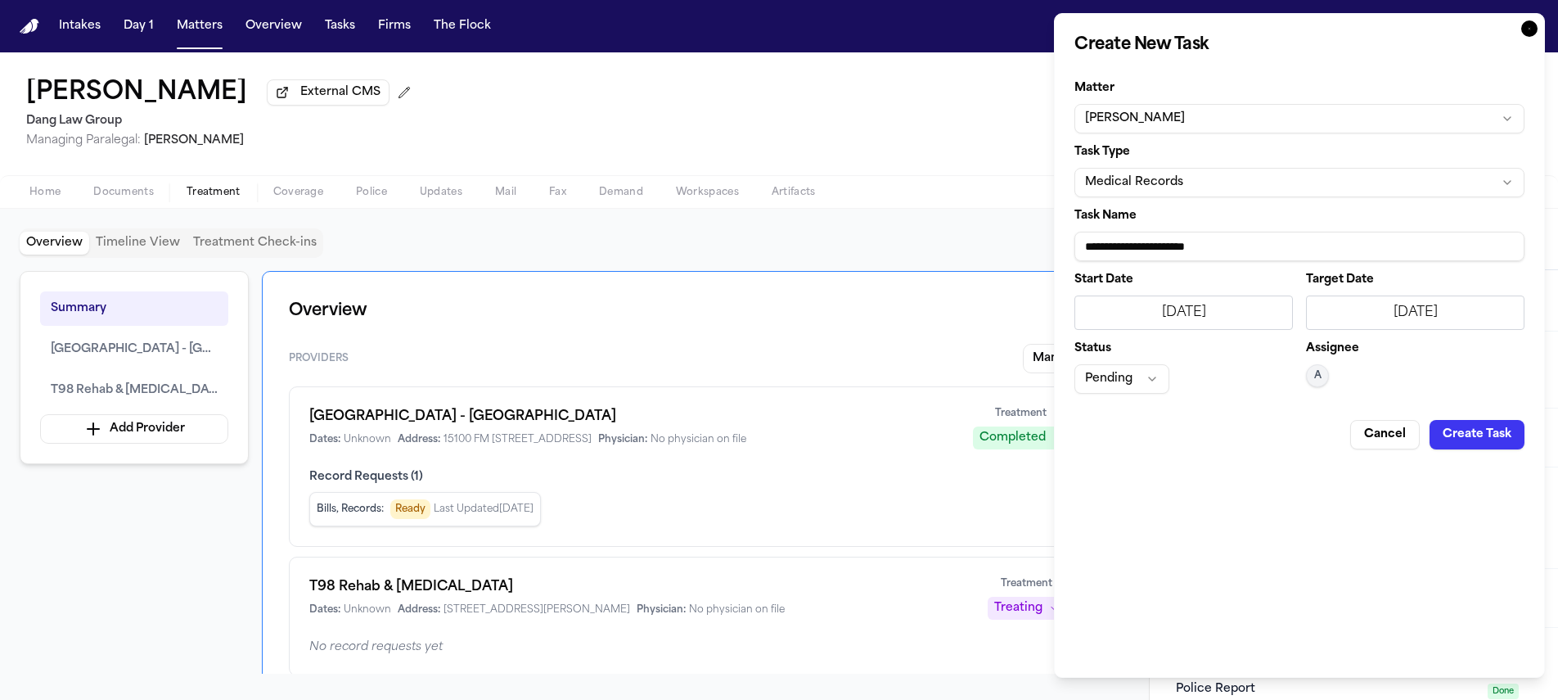
click at [1458, 442] on button "Create Task" at bounding box center [1477, 434] width 95 height 29
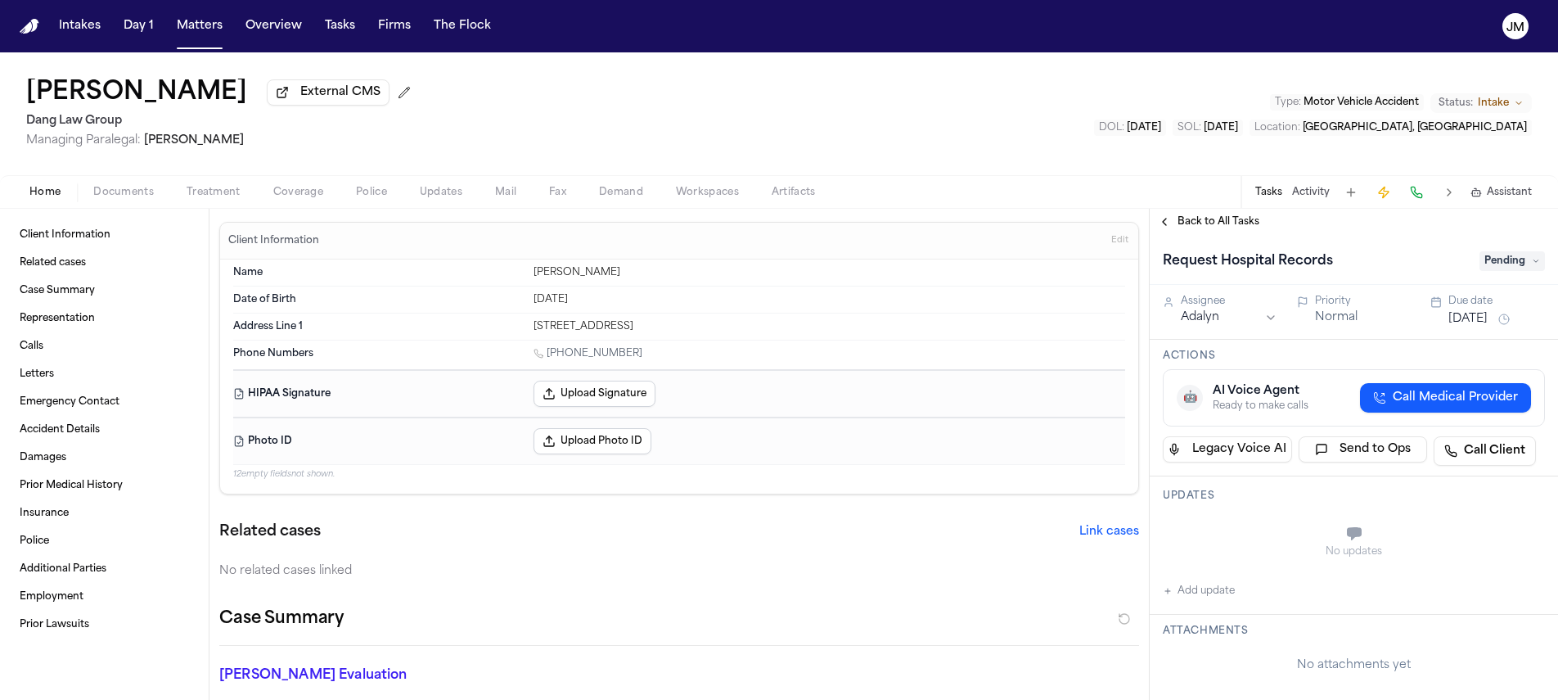
click at [1222, 218] on span "Back to All Tasks" at bounding box center [1219, 221] width 82 height 13
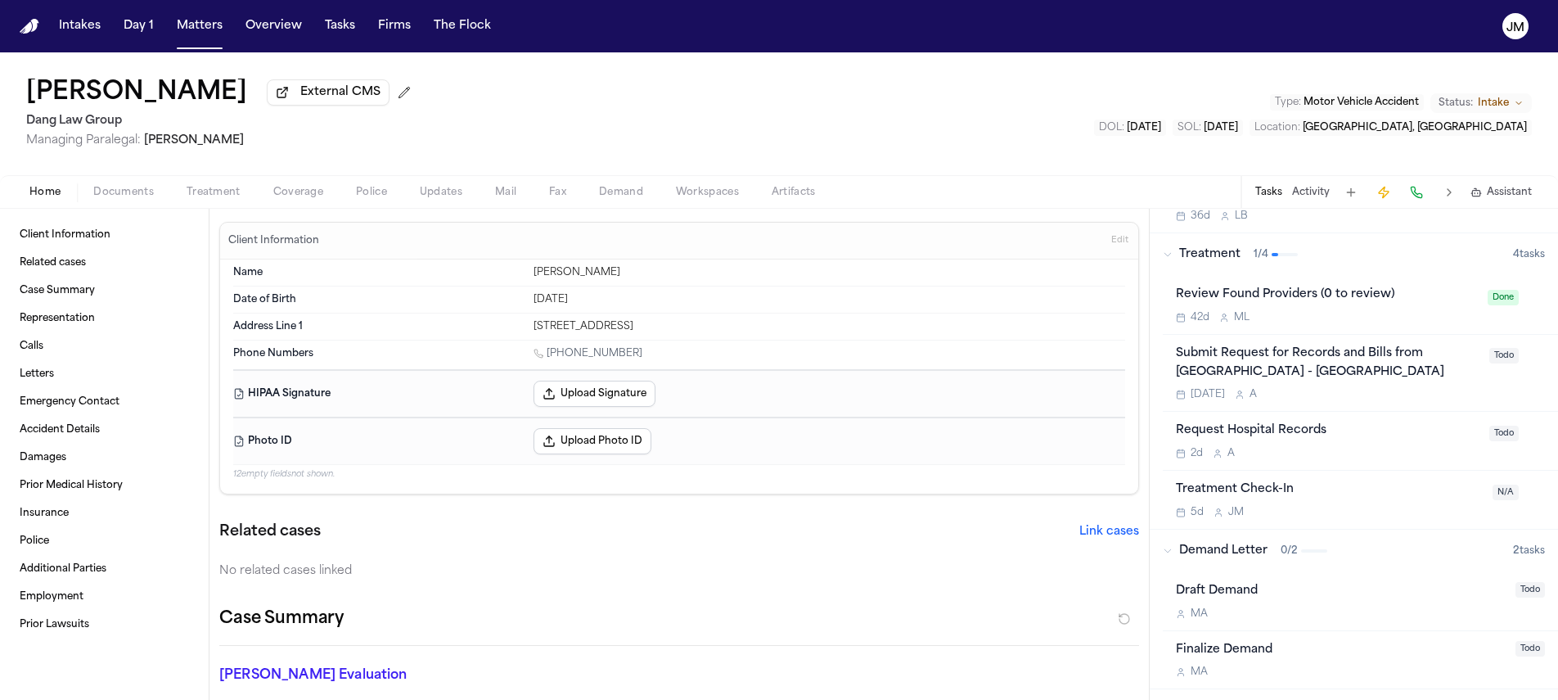
scroll to position [561, 0]
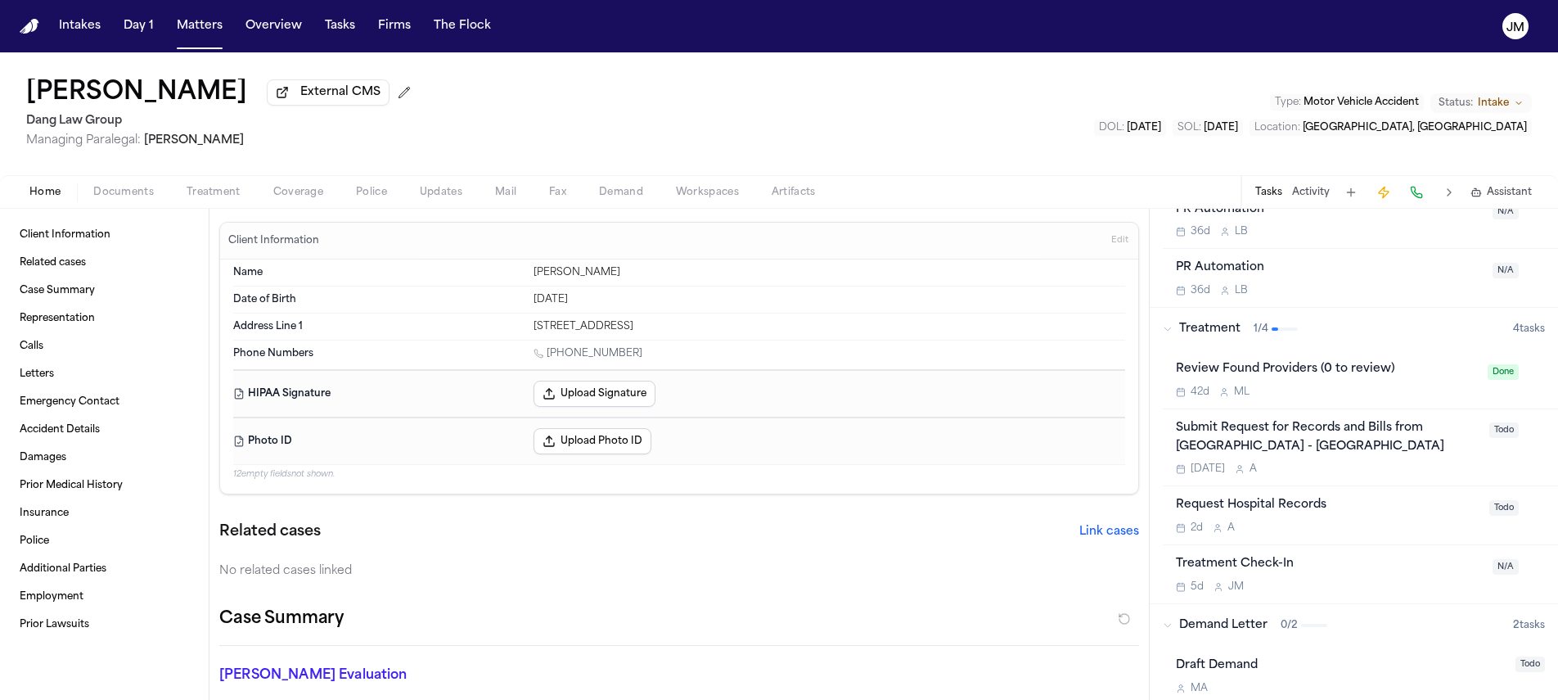
click at [1423, 465] on div "Submit Request for Records and Bills from Austin Emergency Center - Pflugervill…" at bounding box center [1328, 447] width 304 height 57
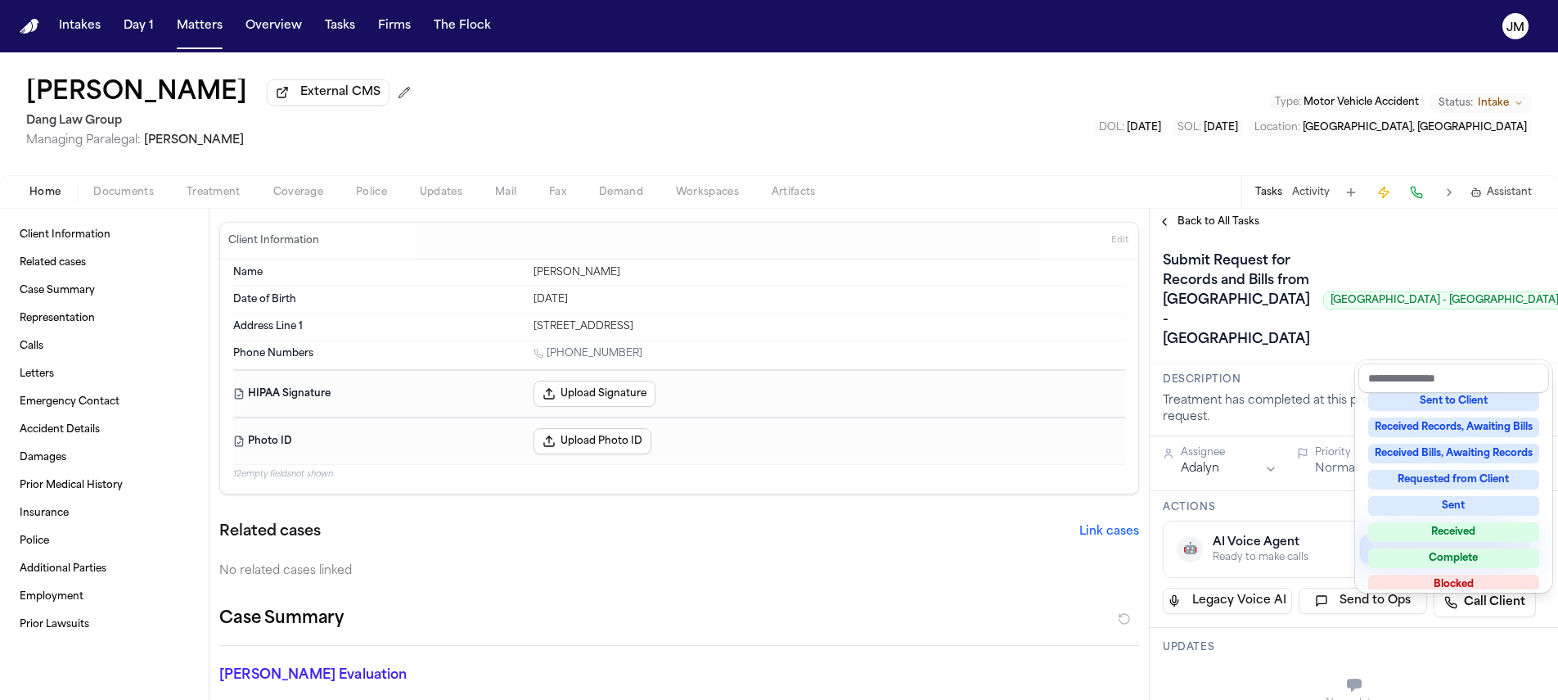
scroll to position [255, 0]
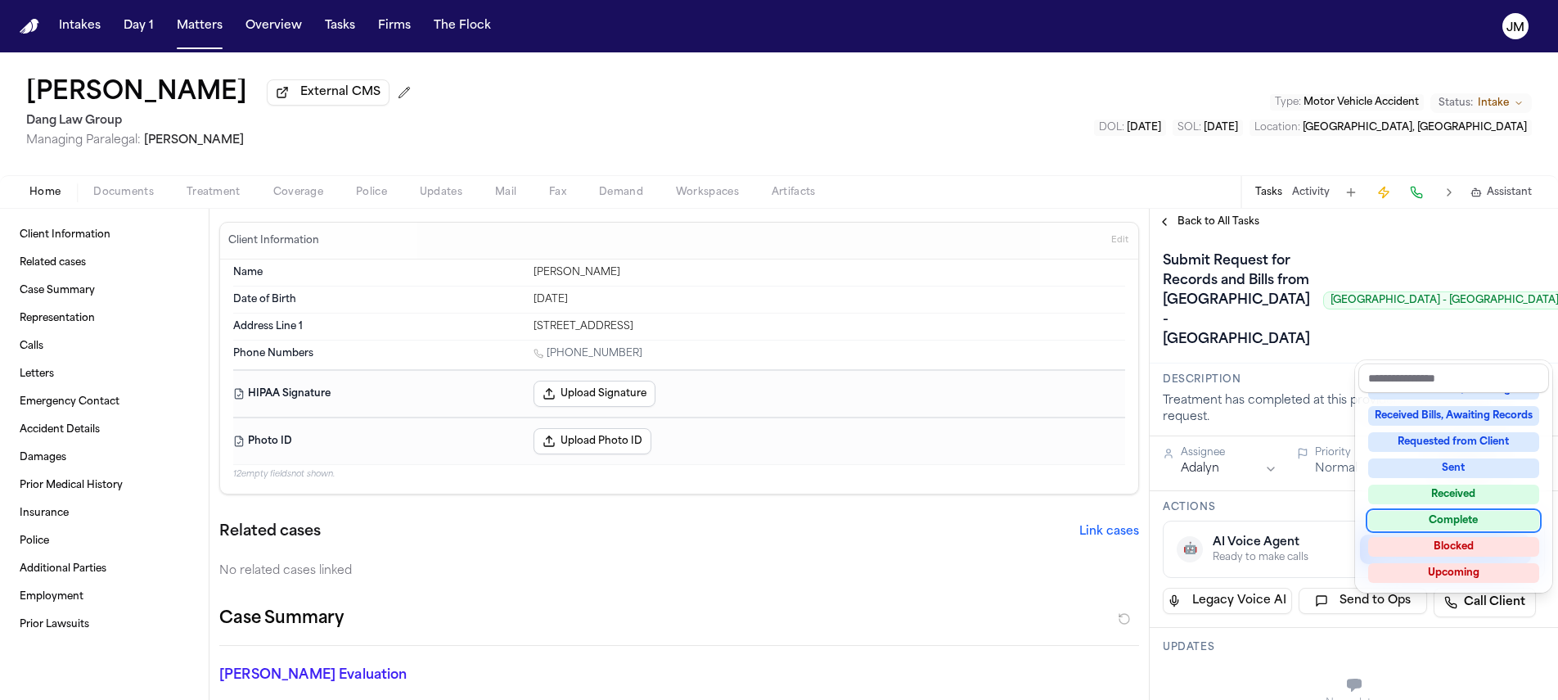
click at [1457, 516] on div "Complete" at bounding box center [1453, 521] width 171 height 20
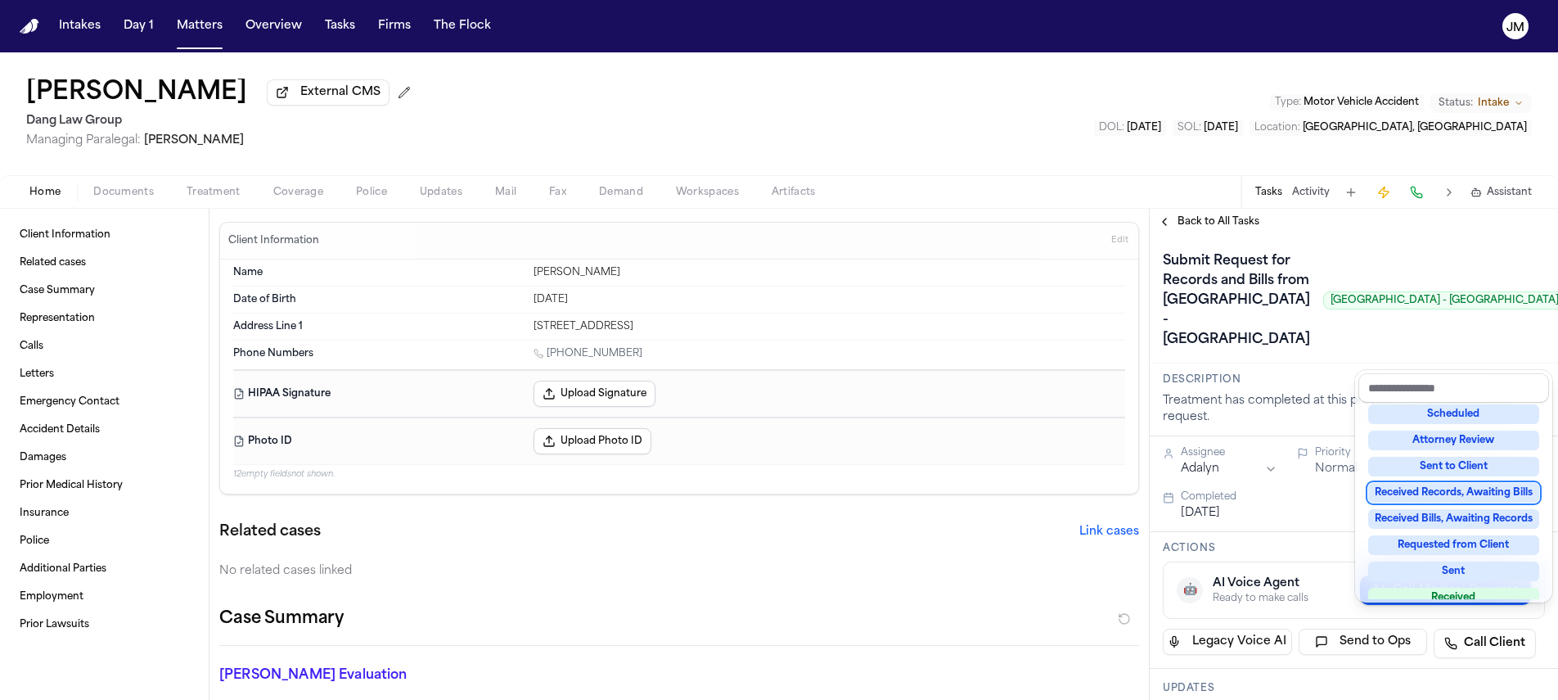
click at [1188, 227] on div "**********" at bounding box center [1354, 454] width 408 height 491
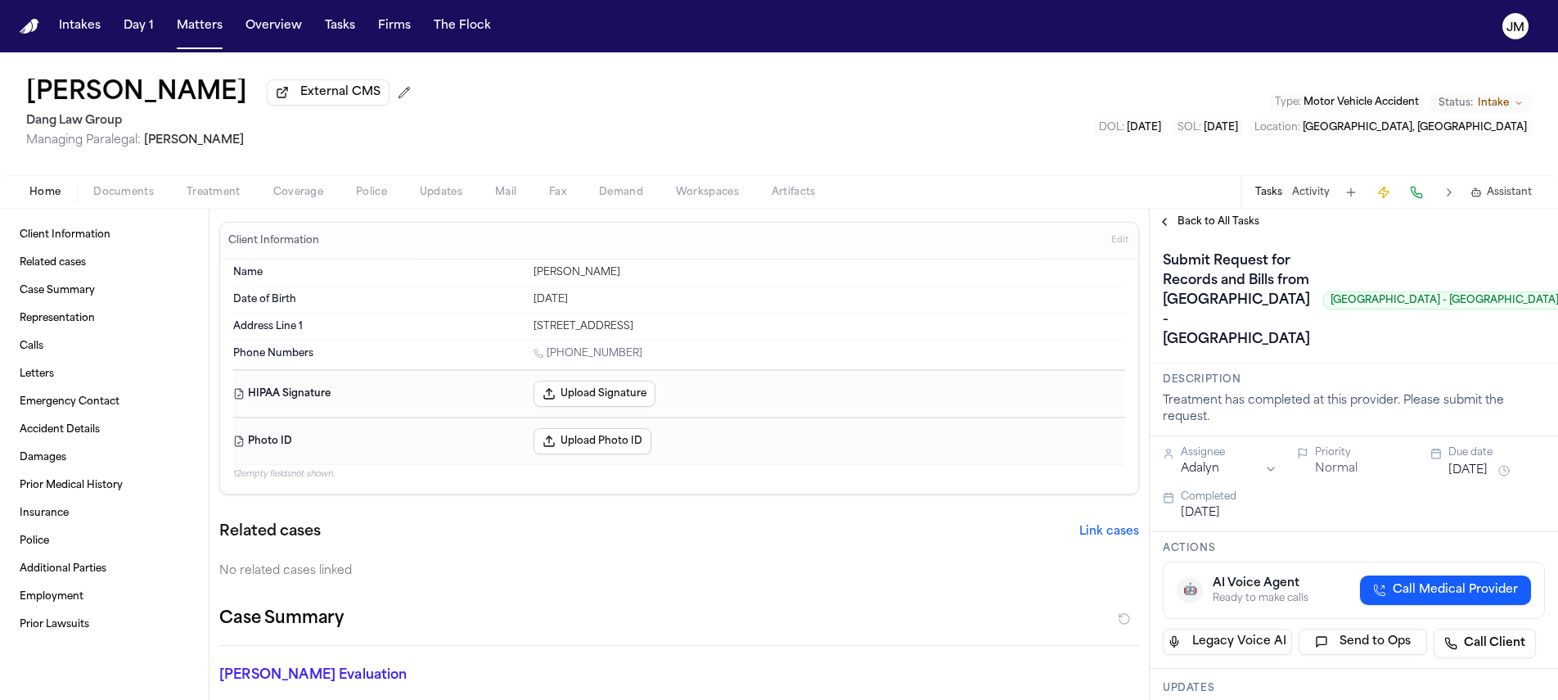
click at [1196, 225] on span "Back to All Tasks" at bounding box center [1219, 221] width 82 height 13
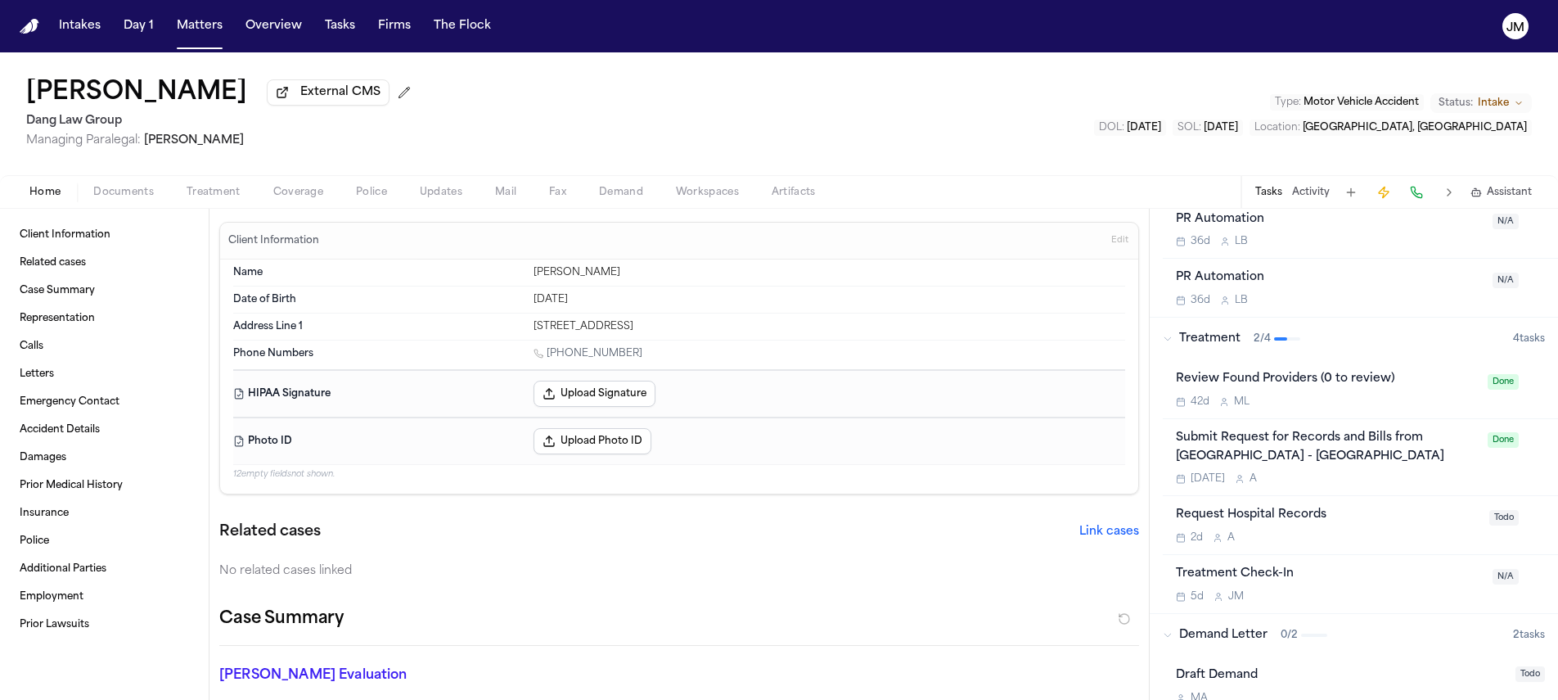
scroll to position [554, 0]
click at [1433, 516] on div "Request Hospital Records" at bounding box center [1328, 511] width 304 height 19
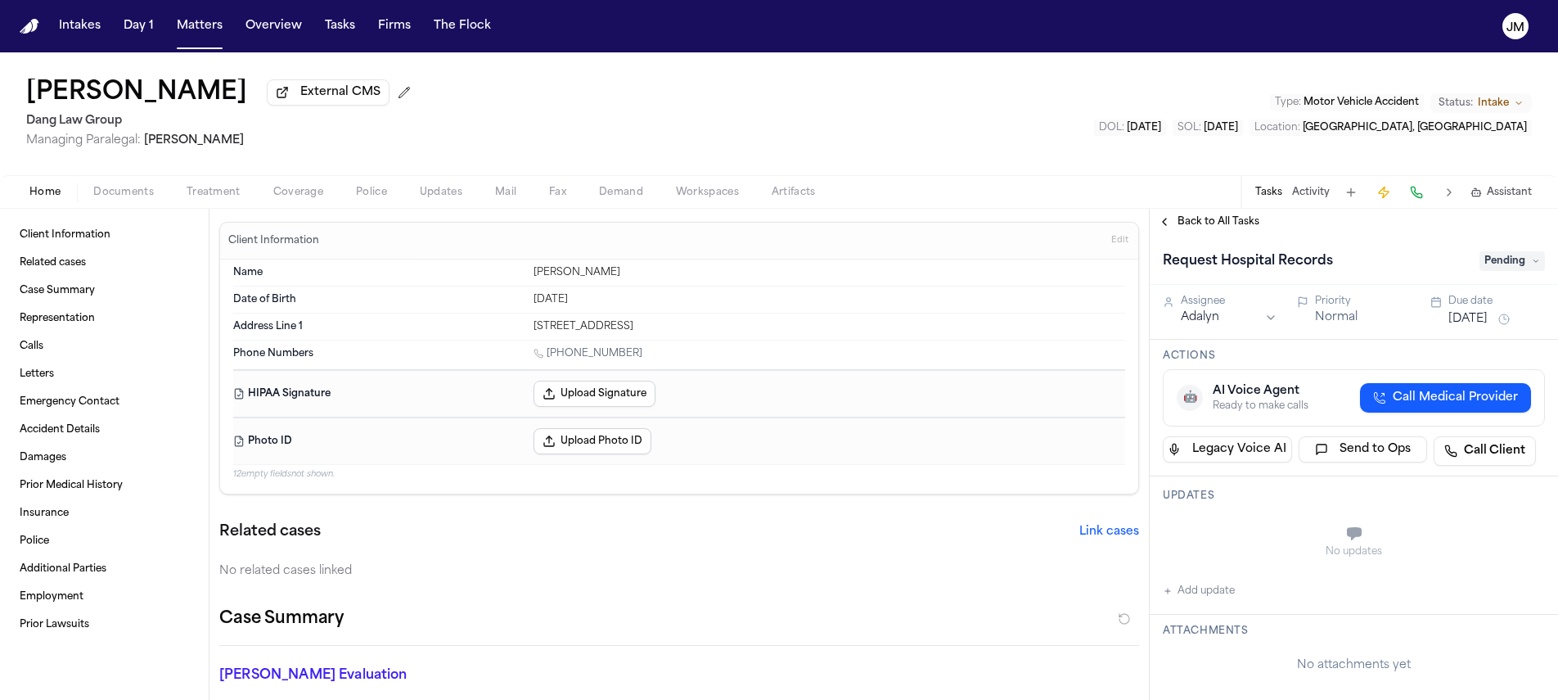
click at [1487, 271] on span "Pending" at bounding box center [1512, 261] width 65 height 20
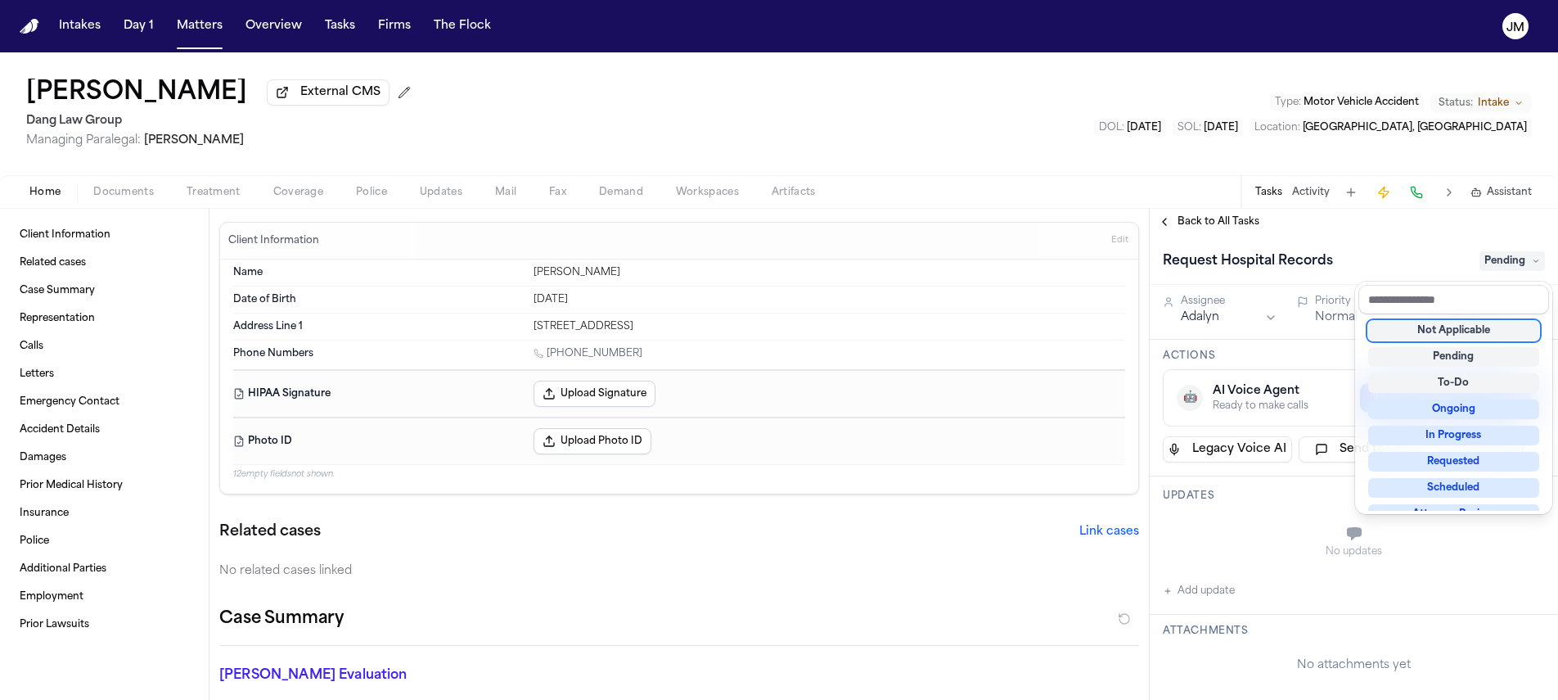
click at [1481, 328] on div "Not Applicable" at bounding box center [1453, 331] width 171 height 20
click at [1230, 225] on div "Back to All Tasks Request Hospital Records Not Applicable Assignee Adalyn Prior…" at bounding box center [1354, 454] width 408 height 491
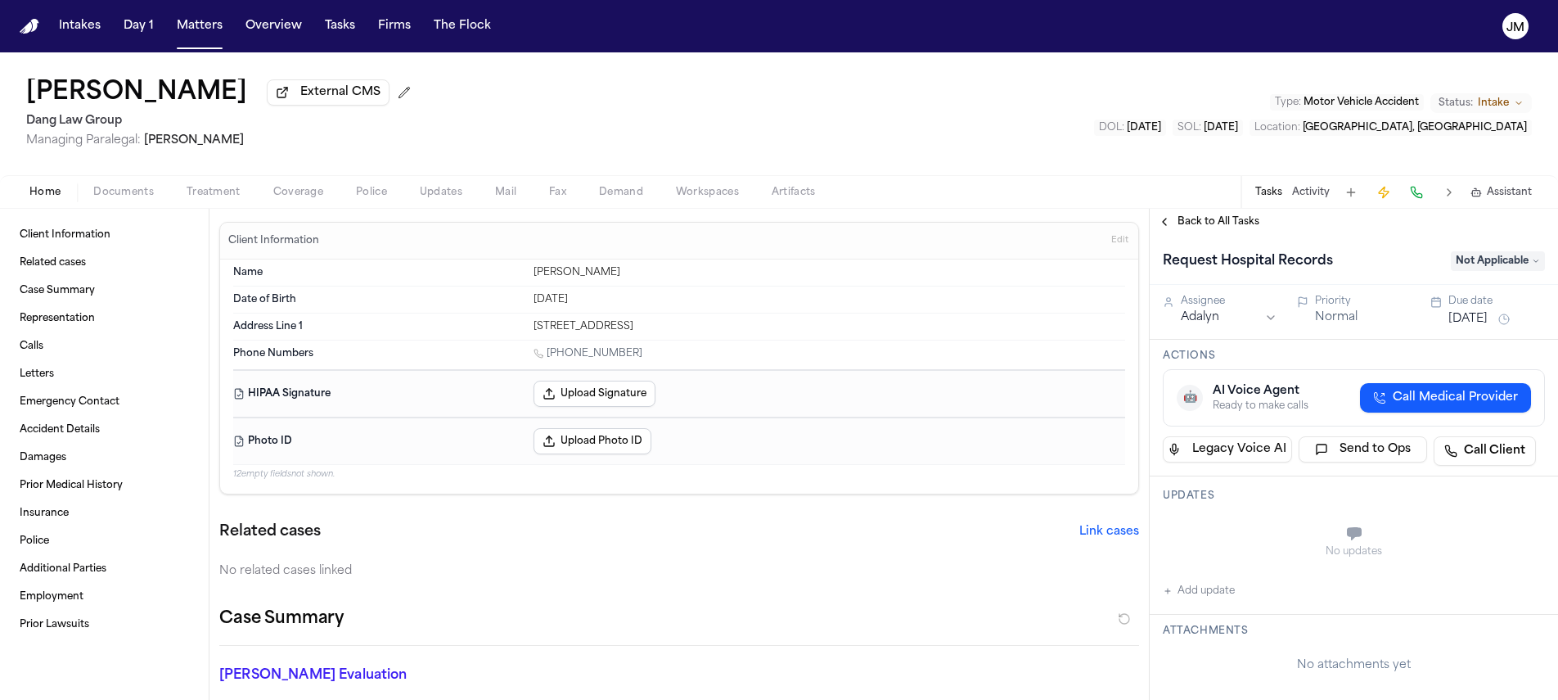
click at [1246, 224] on span "Back to All Tasks" at bounding box center [1219, 221] width 82 height 13
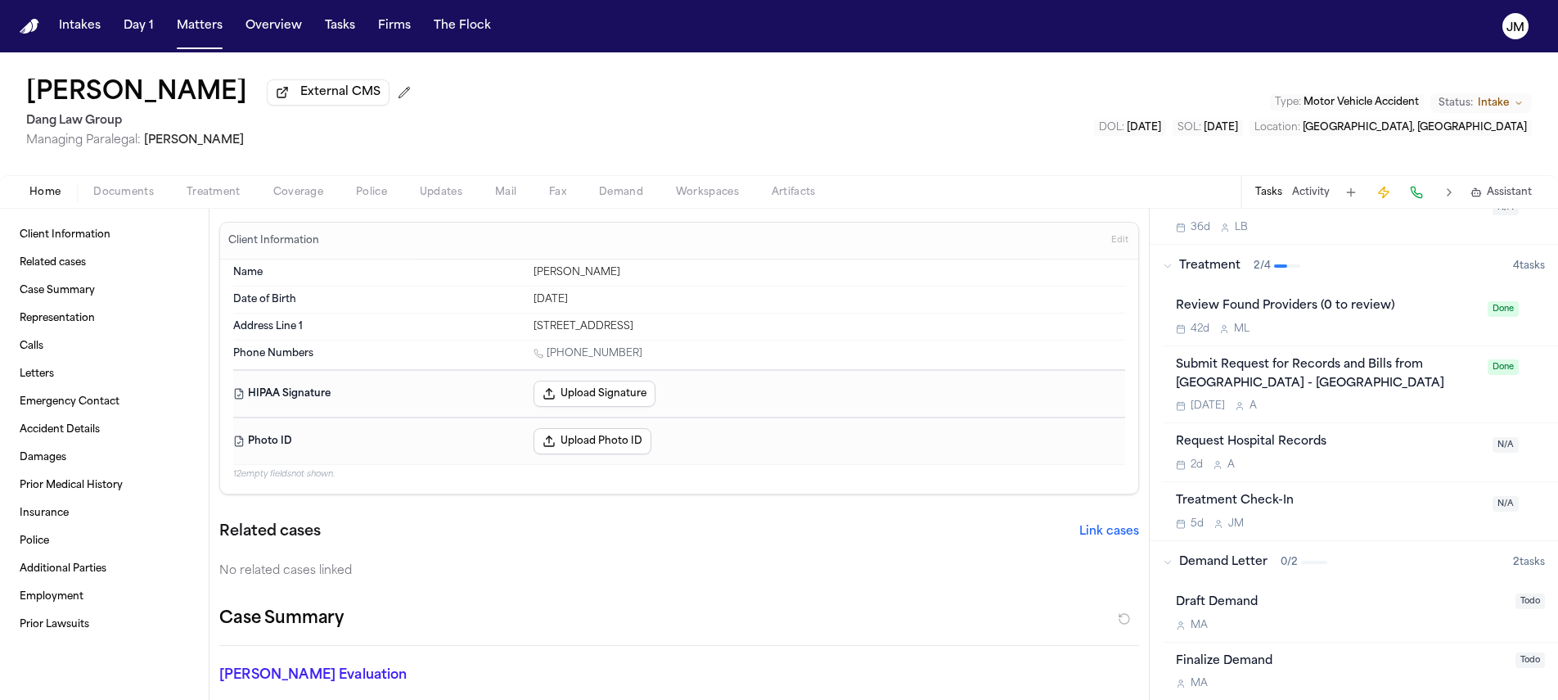
scroll to position [774, 0]
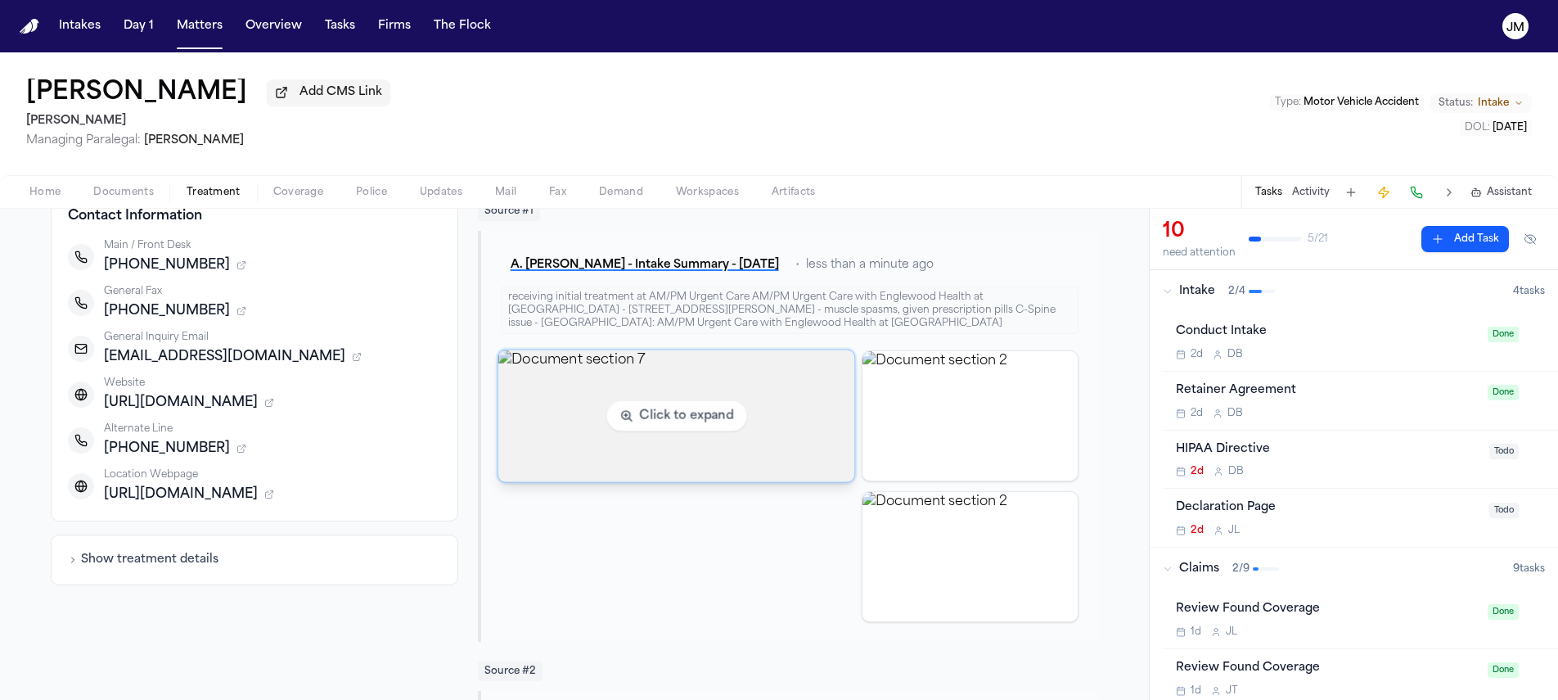
scroll to position [255, 0]
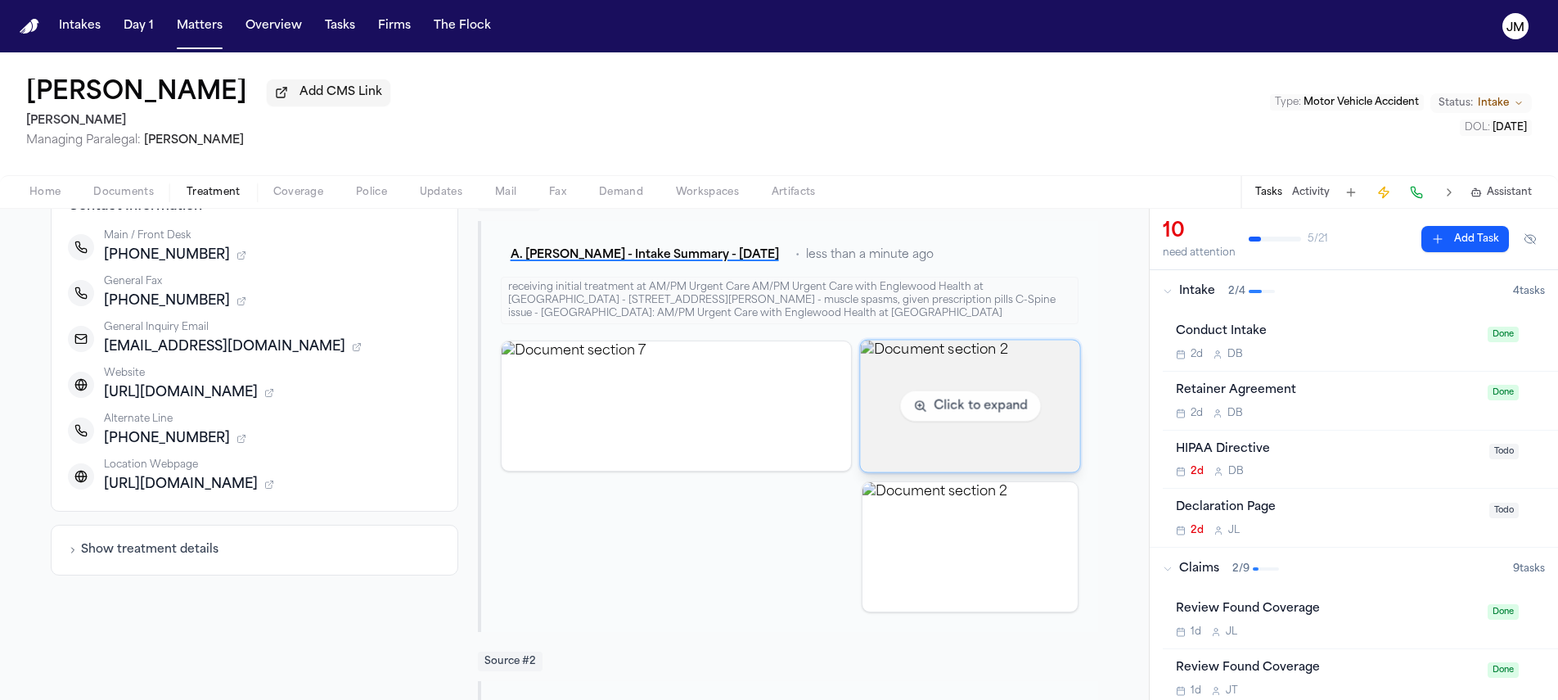
click at [903, 444] on img "View document section 2" at bounding box center [969, 406] width 219 height 132
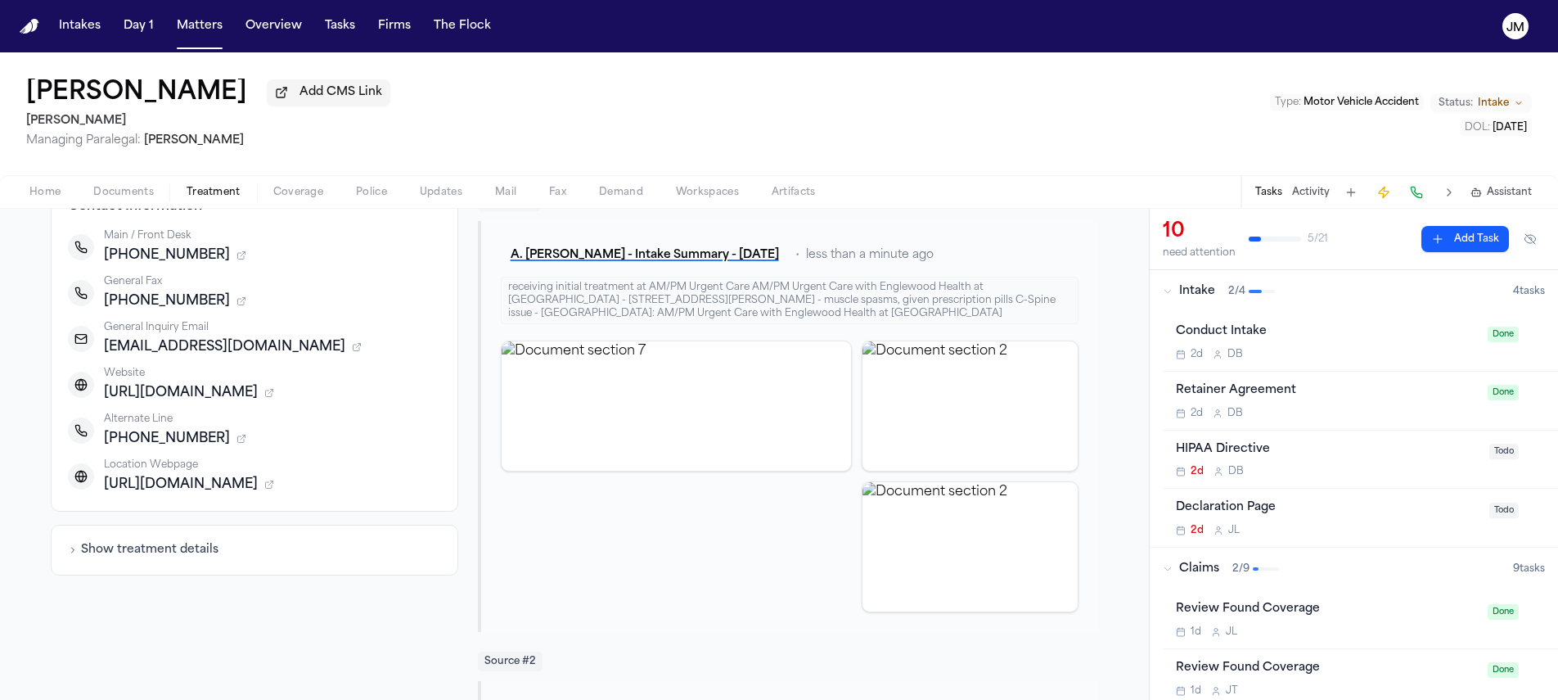
scroll to position [0, 0]
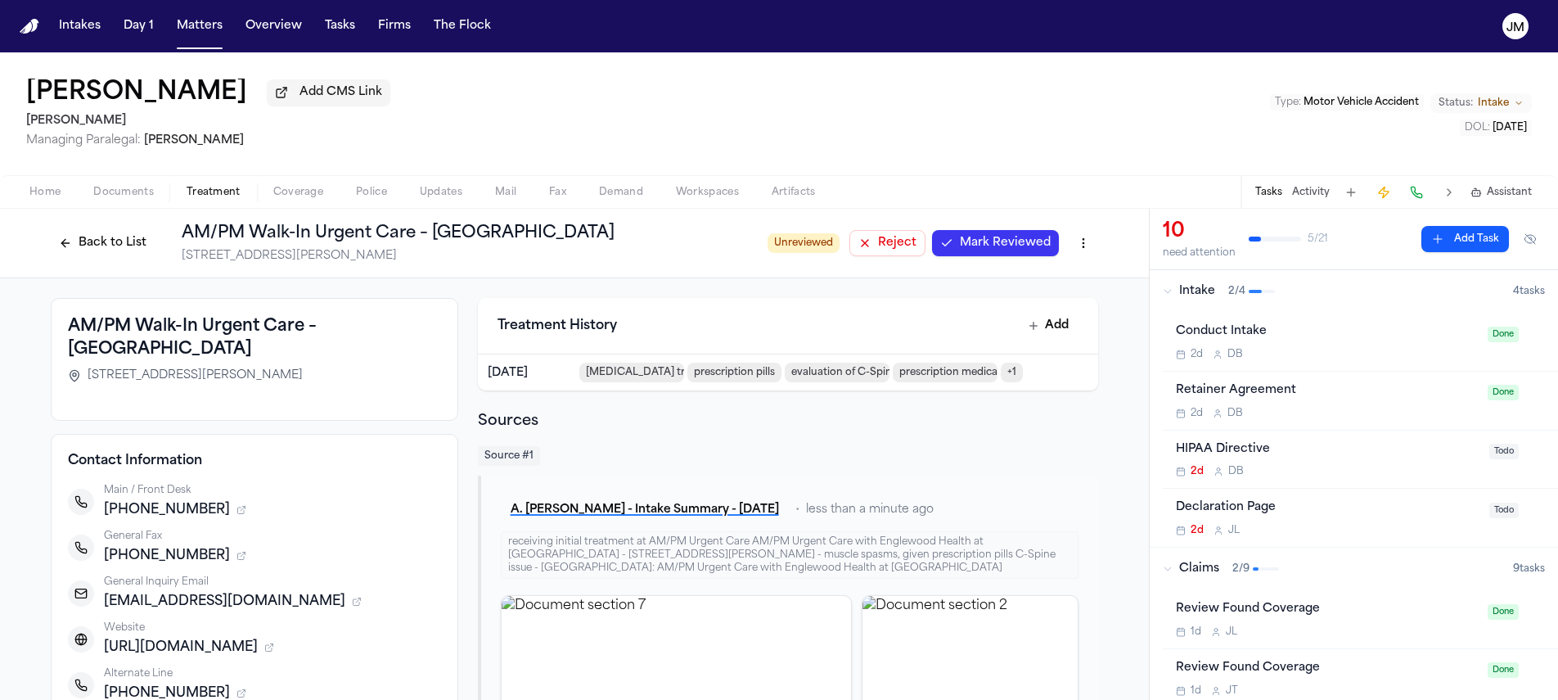
click at [114, 247] on button "Back to List" at bounding box center [103, 243] width 104 height 26
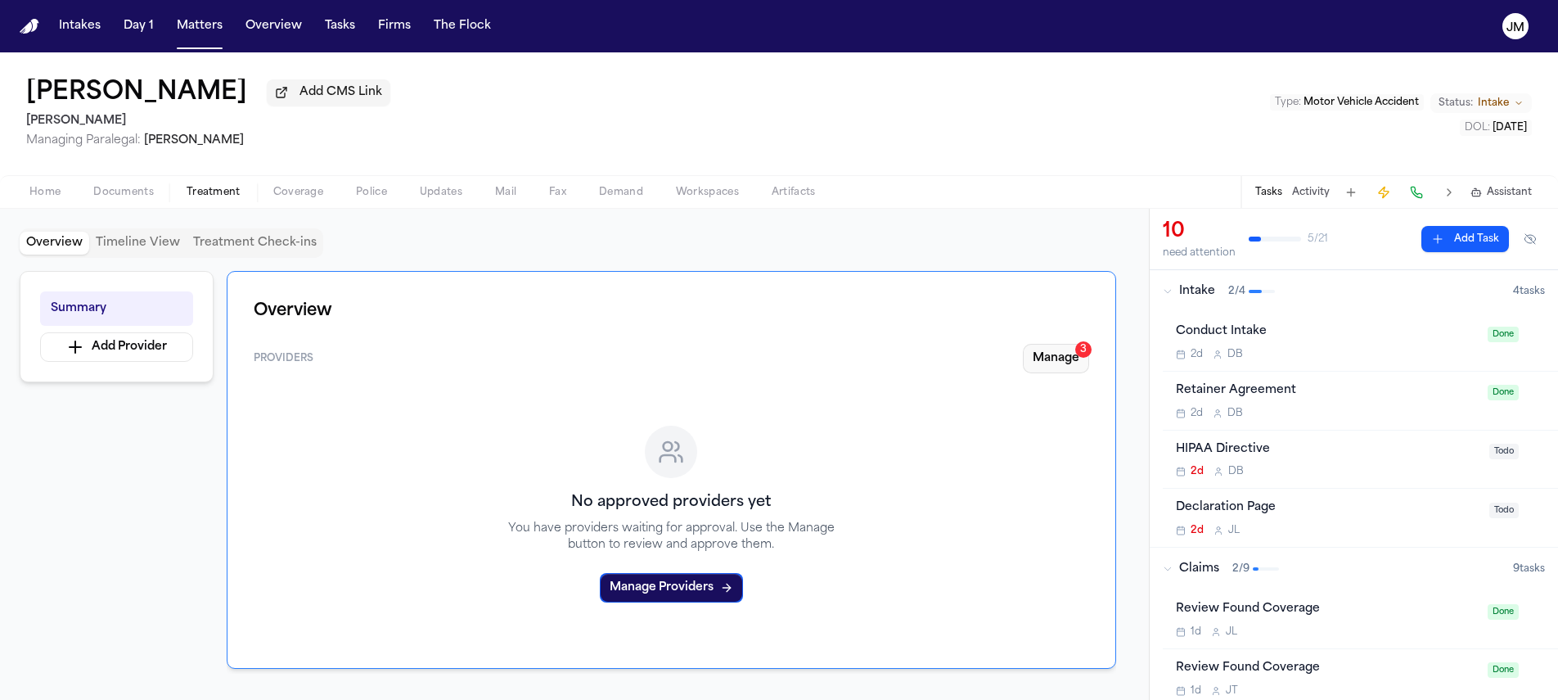
click at [1046, 359] on button "Manage 3" at bounding box center [1056, 358] width 66 height 29
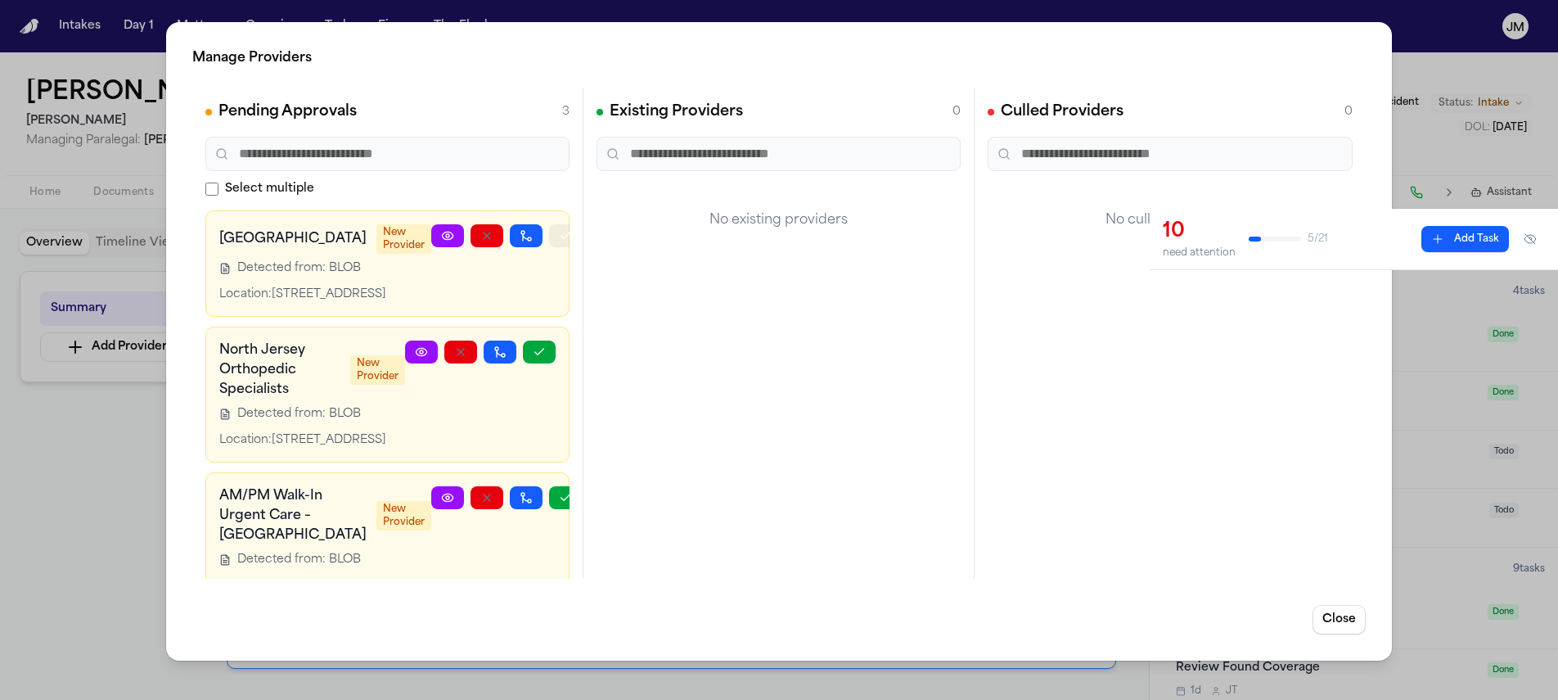
click at [561, 238] on icon "button" at bounding box center [565, 235] width 9 height 6
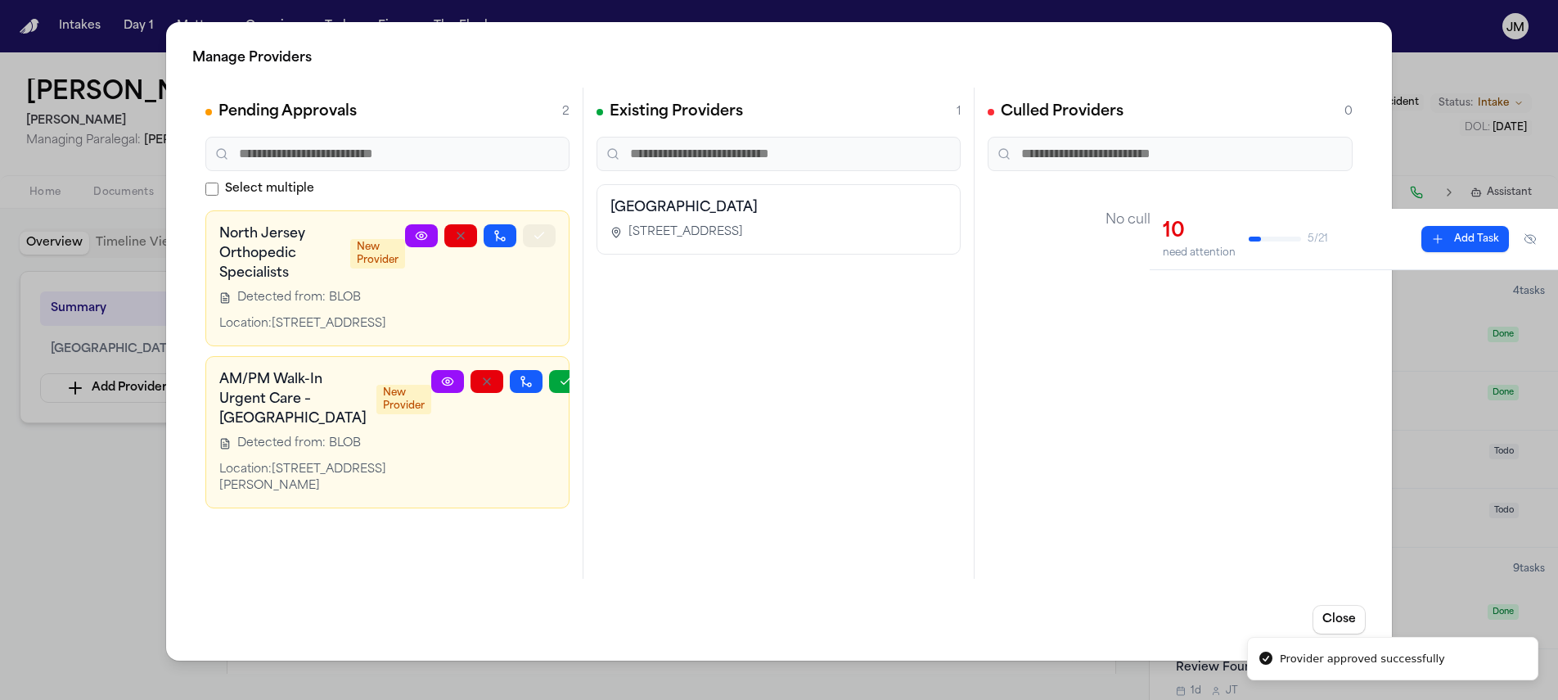
click at [525, 238] on button "button" at bounding box center [539, 235] width 33 height 23
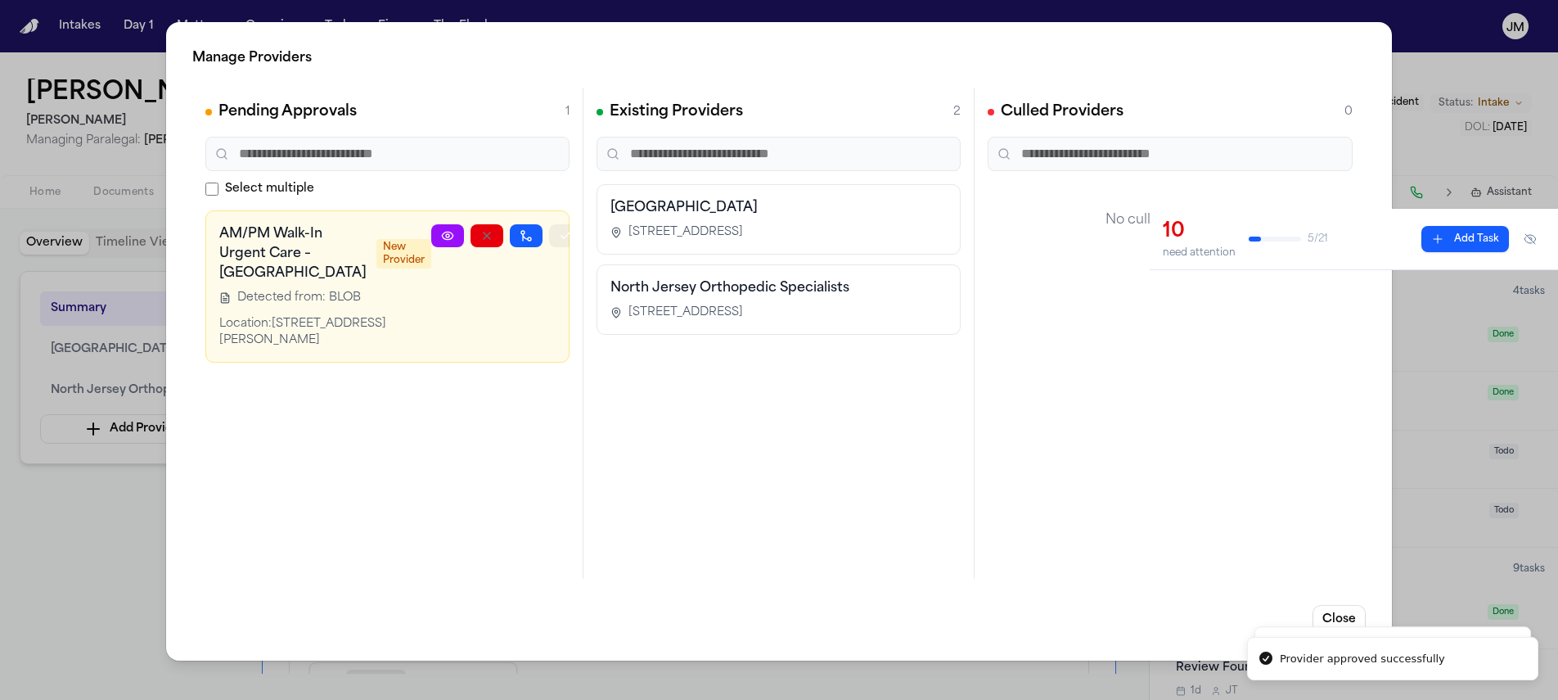
click at [549, 238] on button "button" at bounding box center [565, 235] width 33 height 23
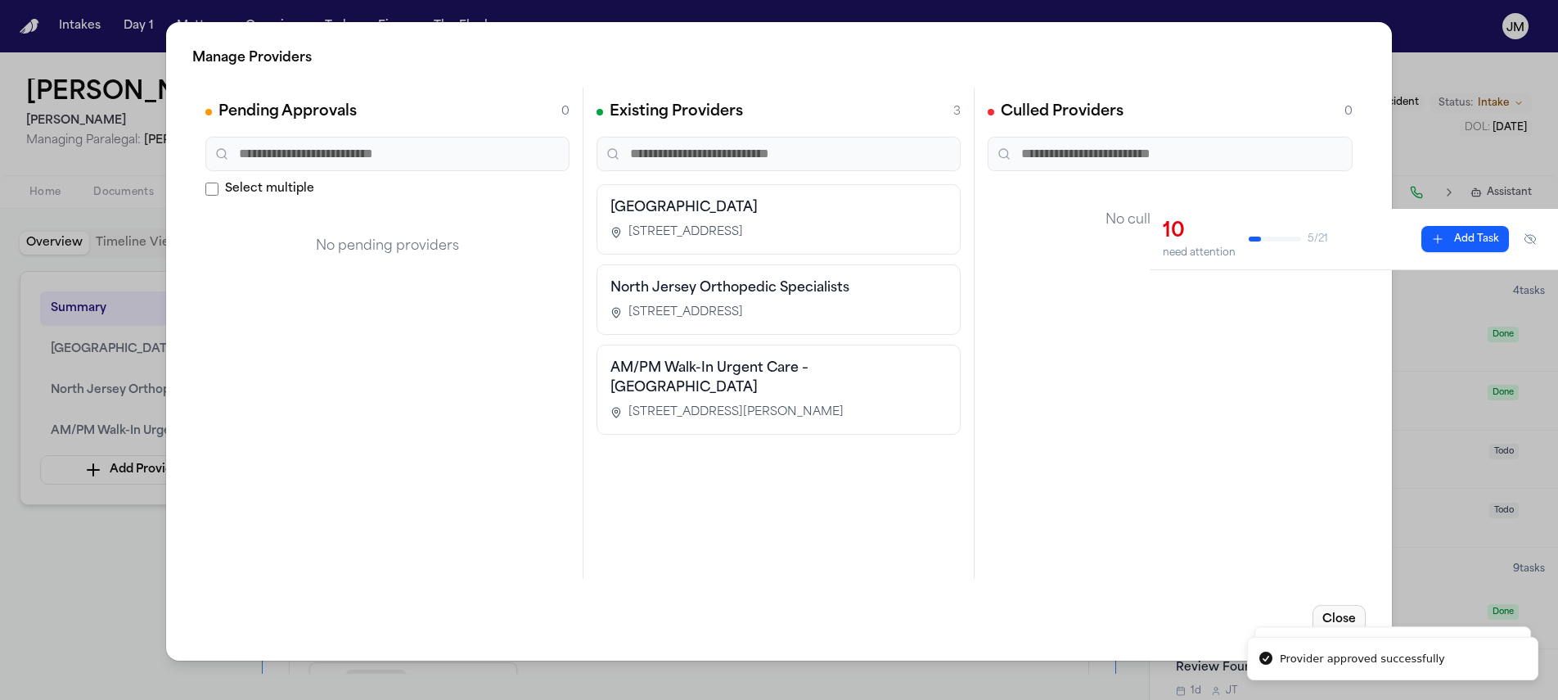
click at [1345, 619] on button "Close" at bounding box center [1339, 619] width 53 height 29
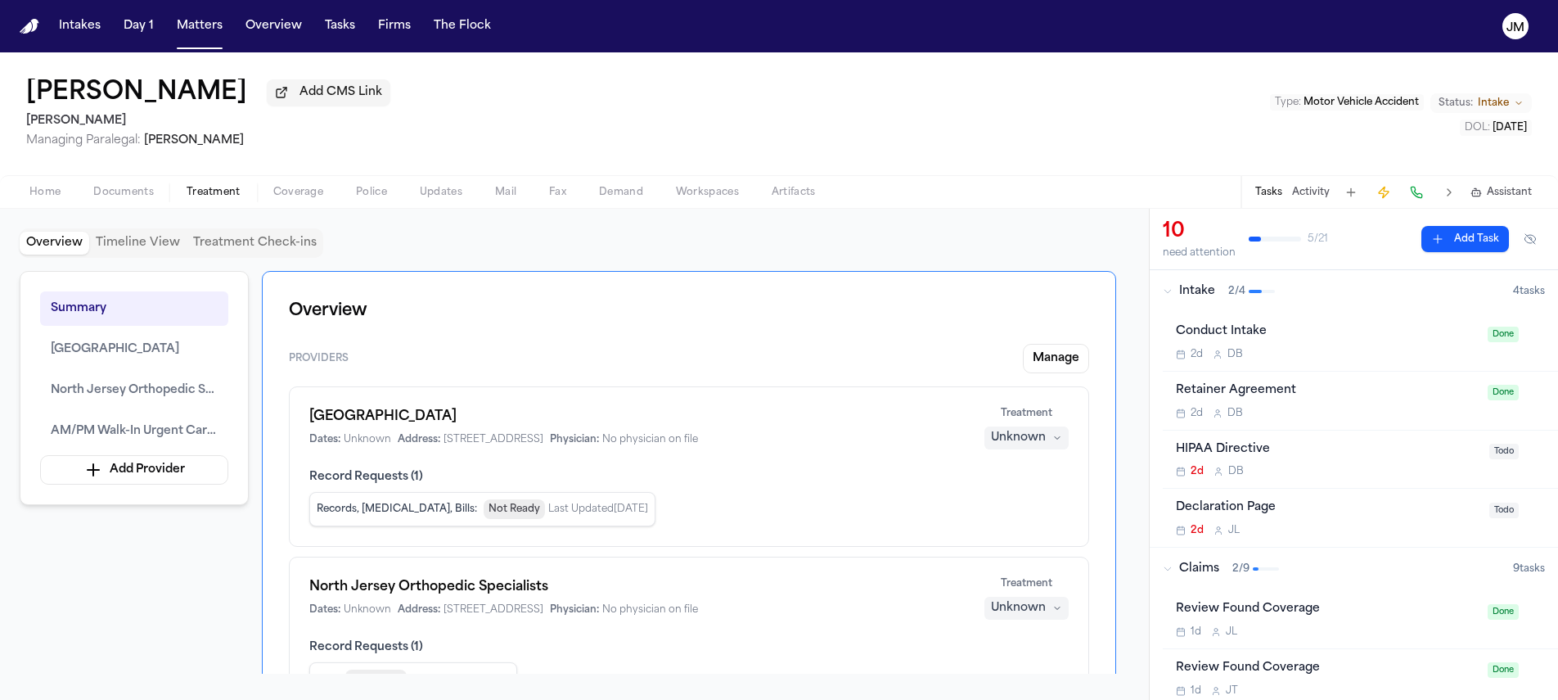
click at [1034, 445] on div "Unknown" at bounding box center [1018, 438] width 55 height 16
click at [723, 321] on div "Overview Providers Manage Holy Name Medical Center Dates: Unknown Address: [STR…" at bounding box center [689, 592] width 854 height 643
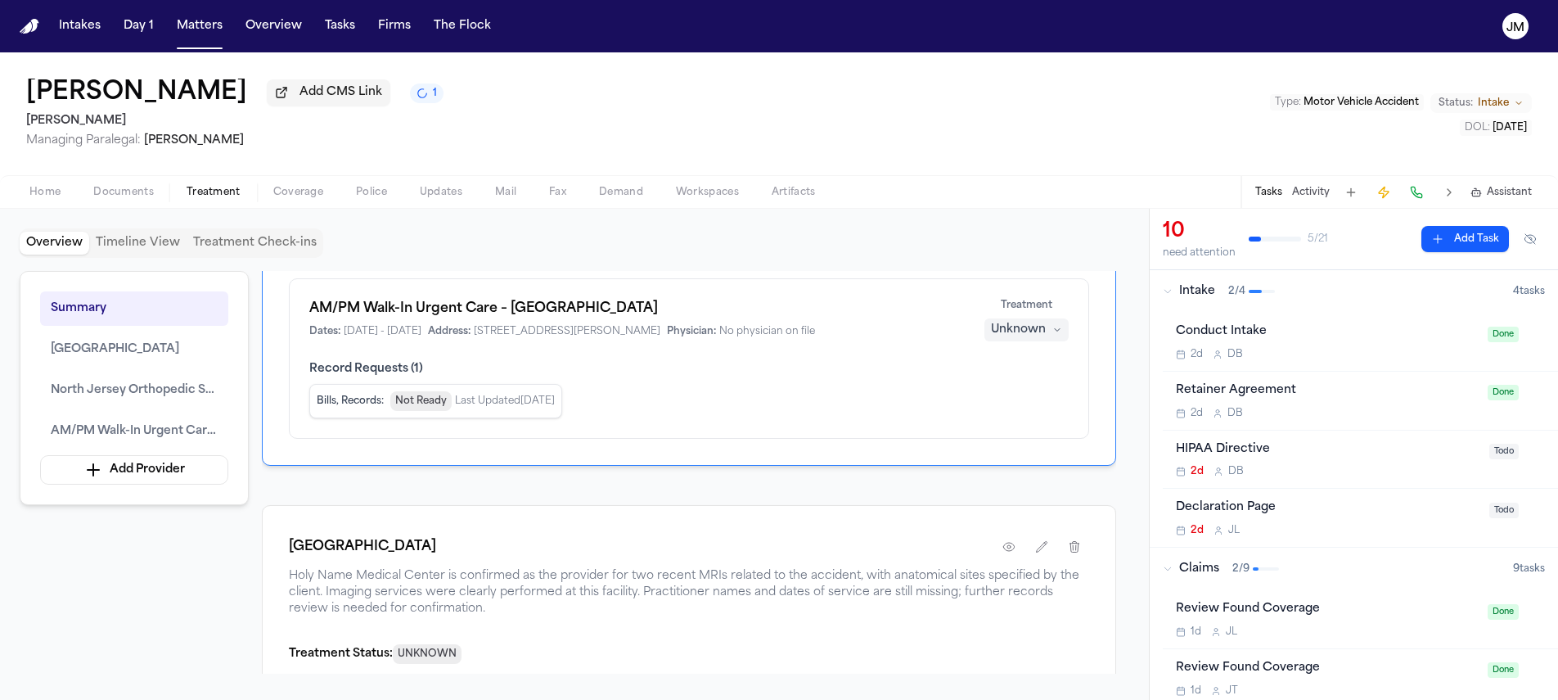
scroll to position [419, 0]
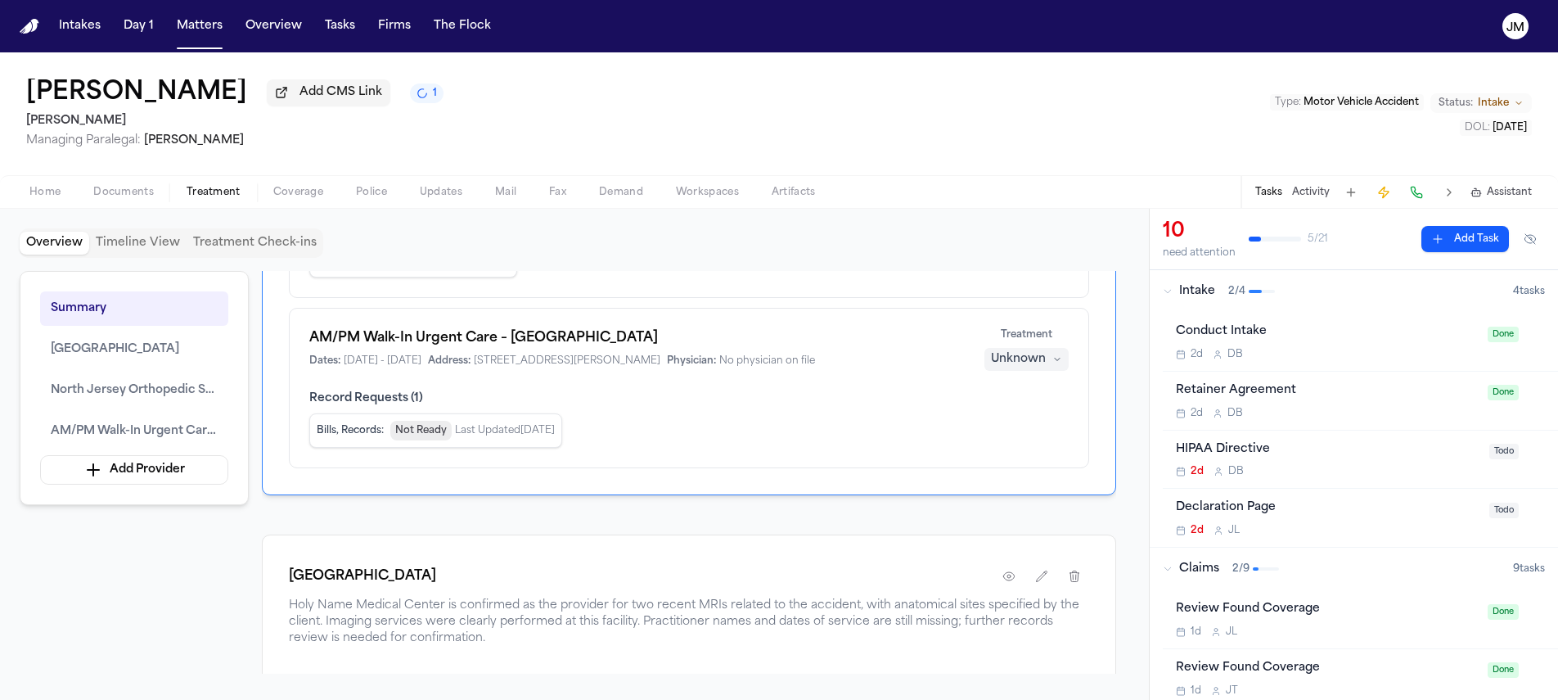
click at [1024, 365] on div "Unknown" at bounding box center [1018, 359] width 55 height 16
click at [1016, 432] on span "Completed" at bounding box center [1006, 425] width 65 height 16
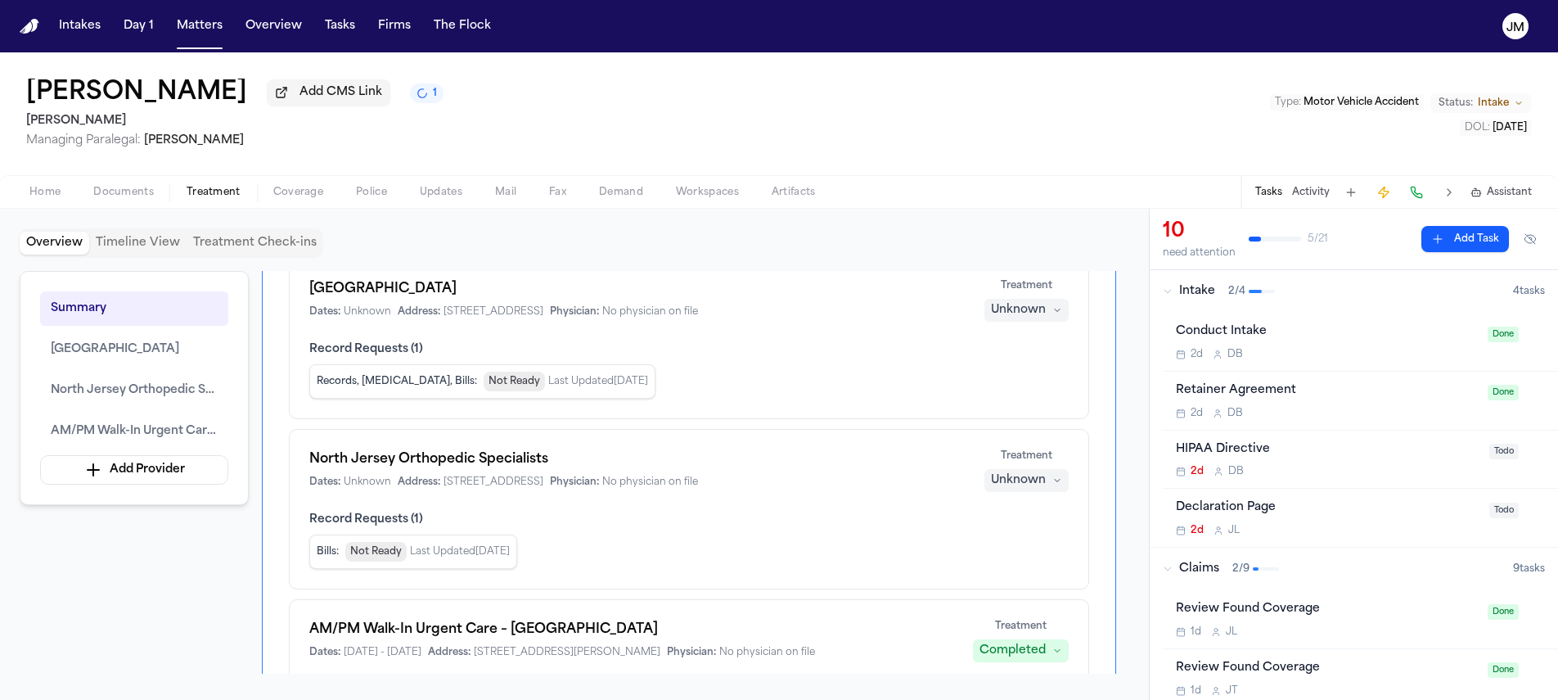
scroll to position [116, 0]
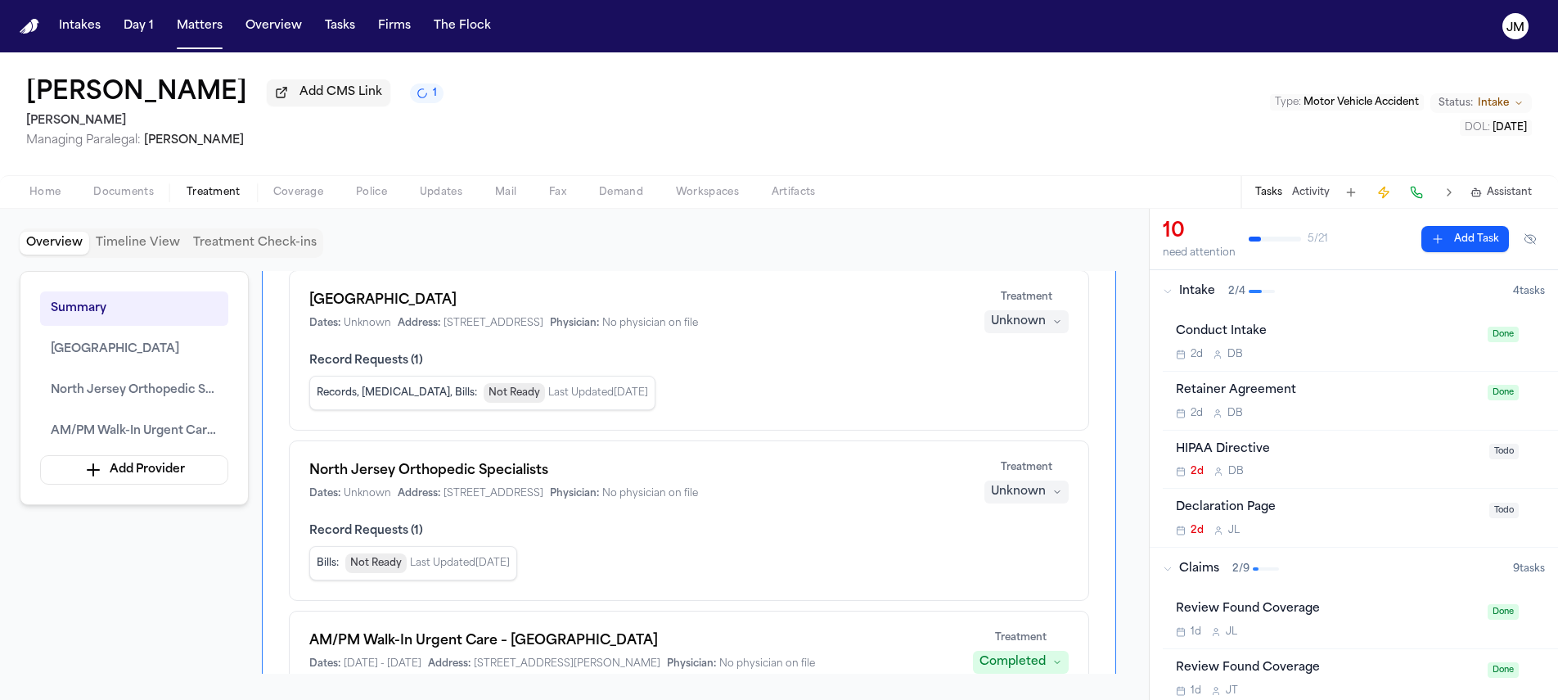
click at [1038, 328] on div "Unknown" at bounding box center [1018, 321] width 55 height 16
click at [1029, 386] on span "Completed" at bounding box center [1006, 388] width 65 height 16
click at [1026, 489] on div "Unknown" at bounding box center [1018, 492] width 55 height 16
click at [1011, 523] on span "Treating" at bounding box center [997, 528] width 46 height 16
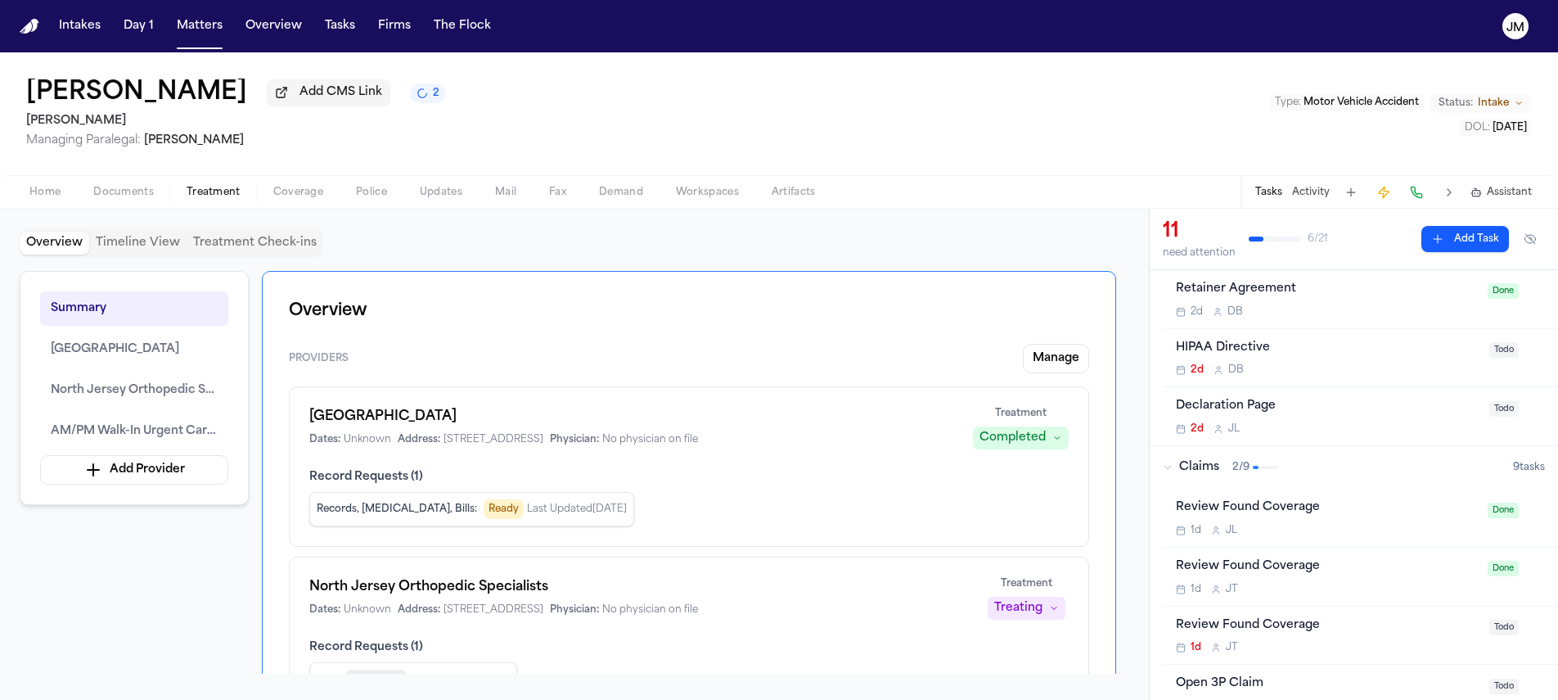
scroll to position [0, 0]
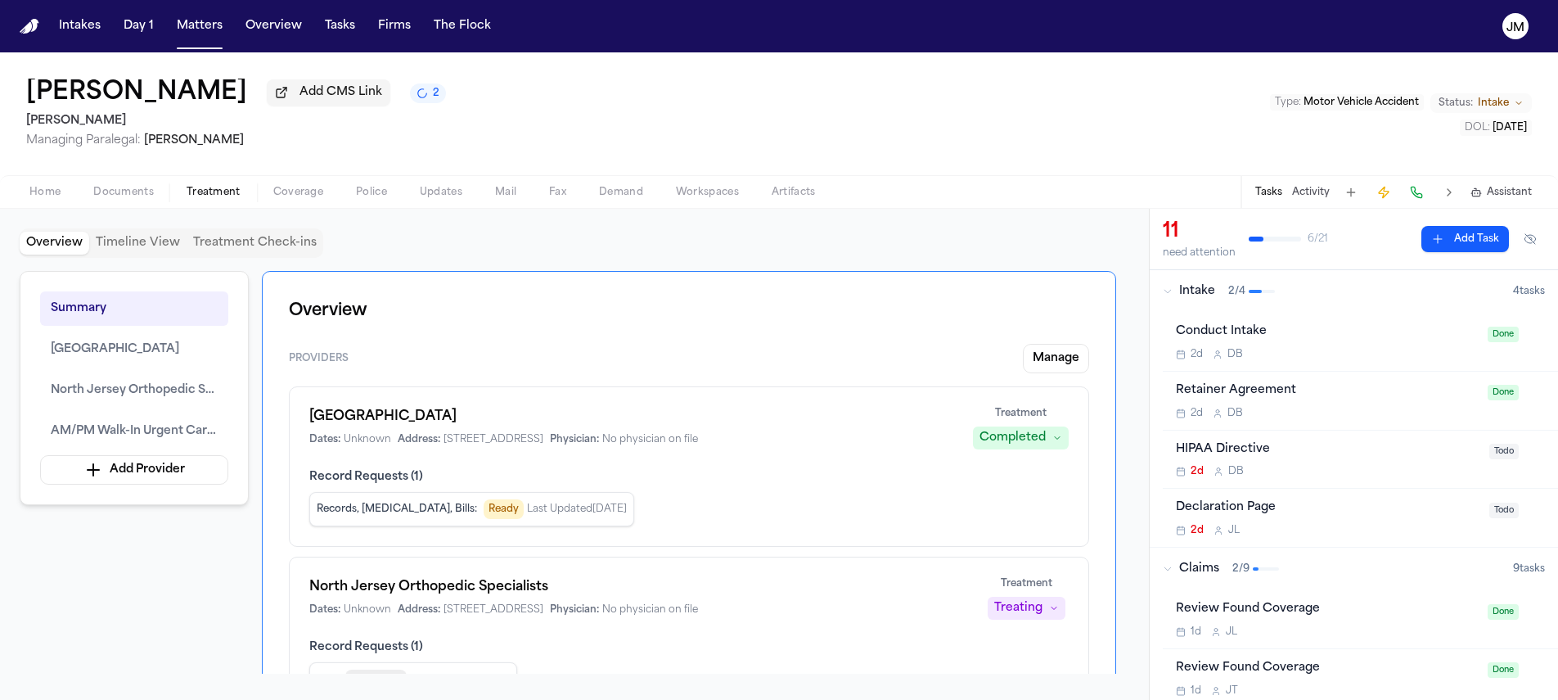
click at [31, 194] on span "Home" at bounding box center [44, 192] width 31 height 13
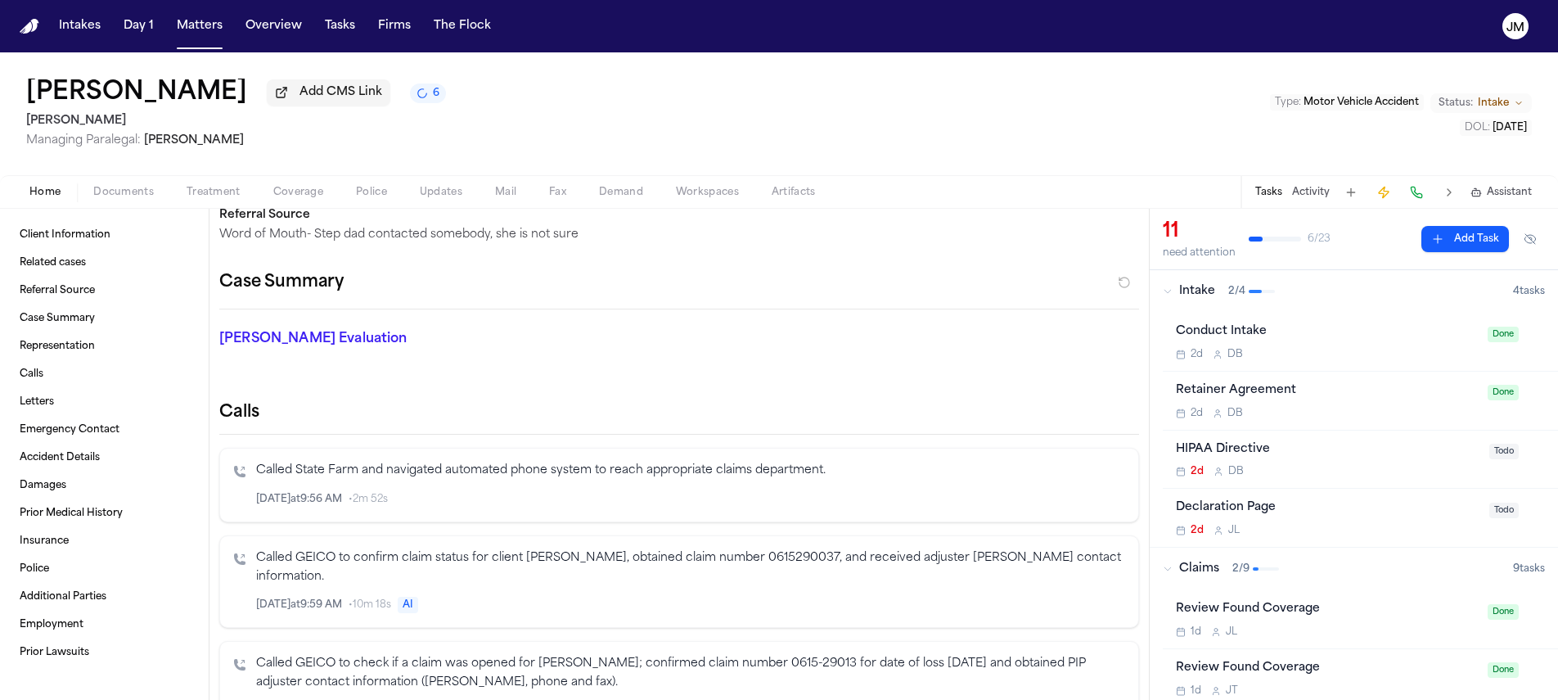
scroll to position [149, 0]
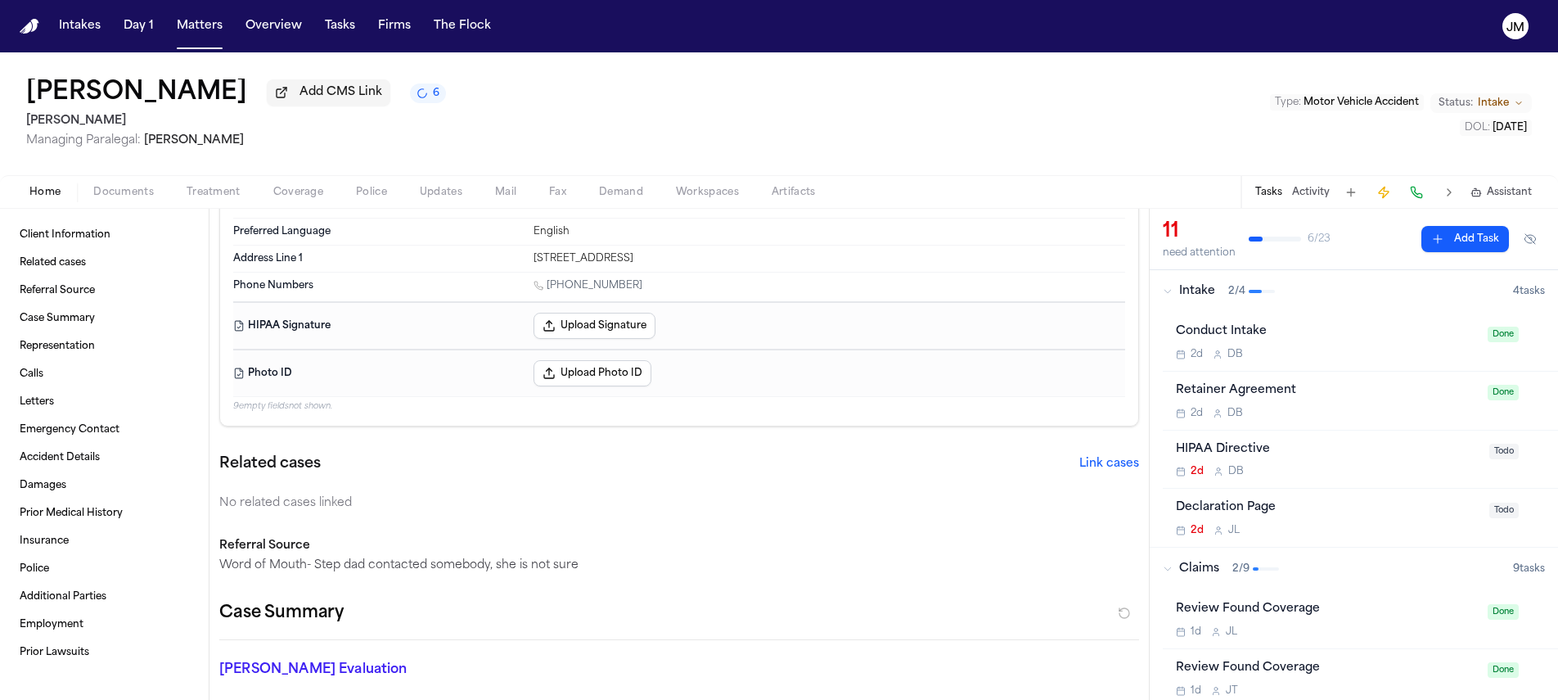
click at [214, 196] on span "Treatment" at bounding box center [214, 192] width 54 height 13
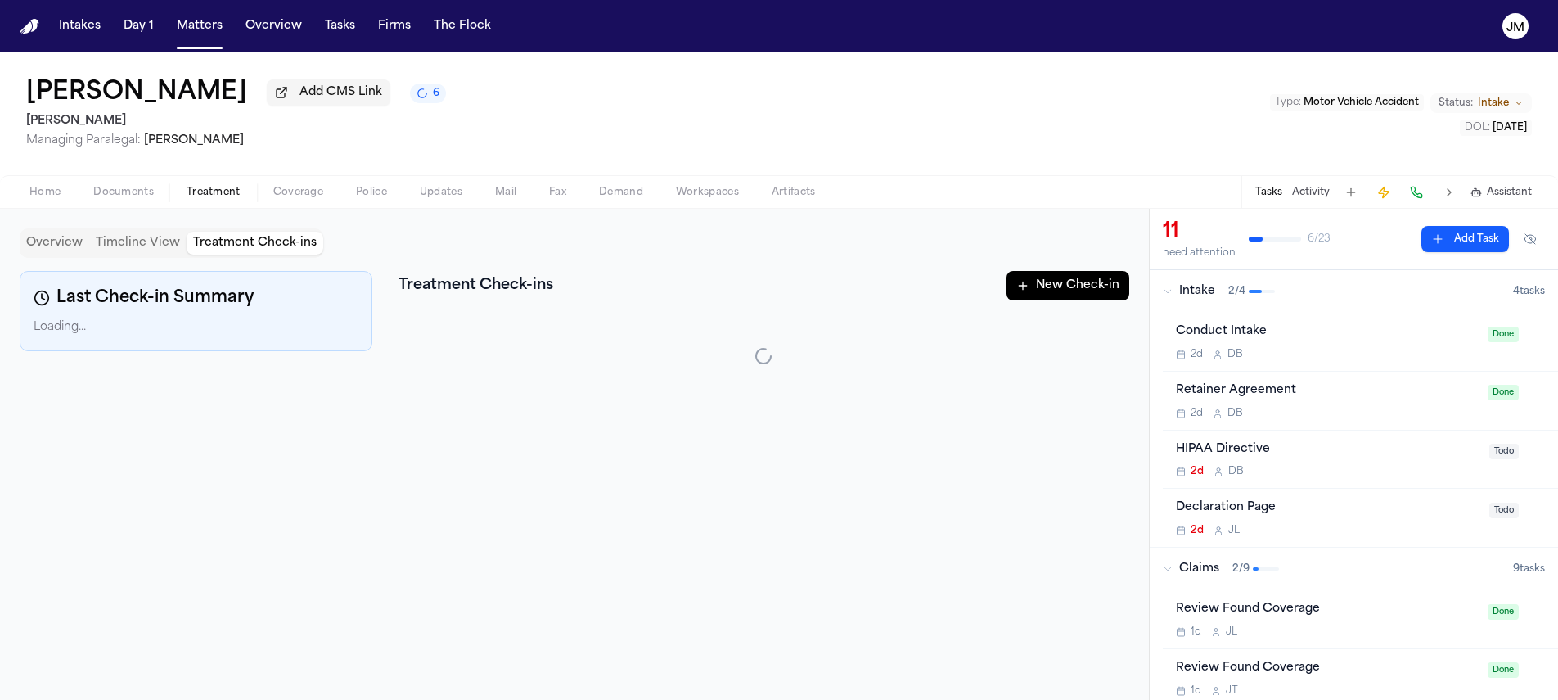
click at [218, 246] on button "Treatment Check-ins" at bounding box center [255, 243] width 137 height 23
click at [1074, 294] on button "New Check-in" at bounding box center [1068, 285] width 123 height 29
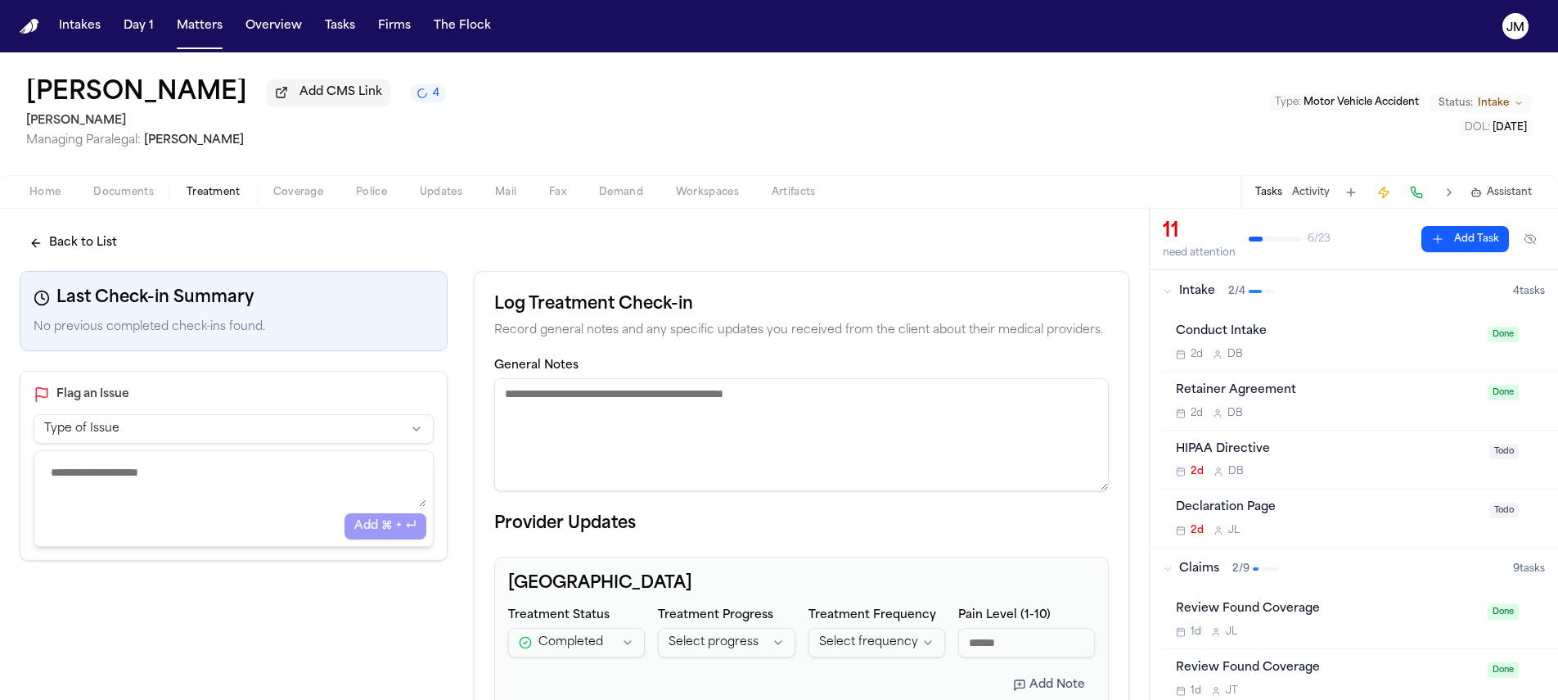
click at [689, 387] on textarea "General Notes" at bounding box center [801, 434] width 615 height 113
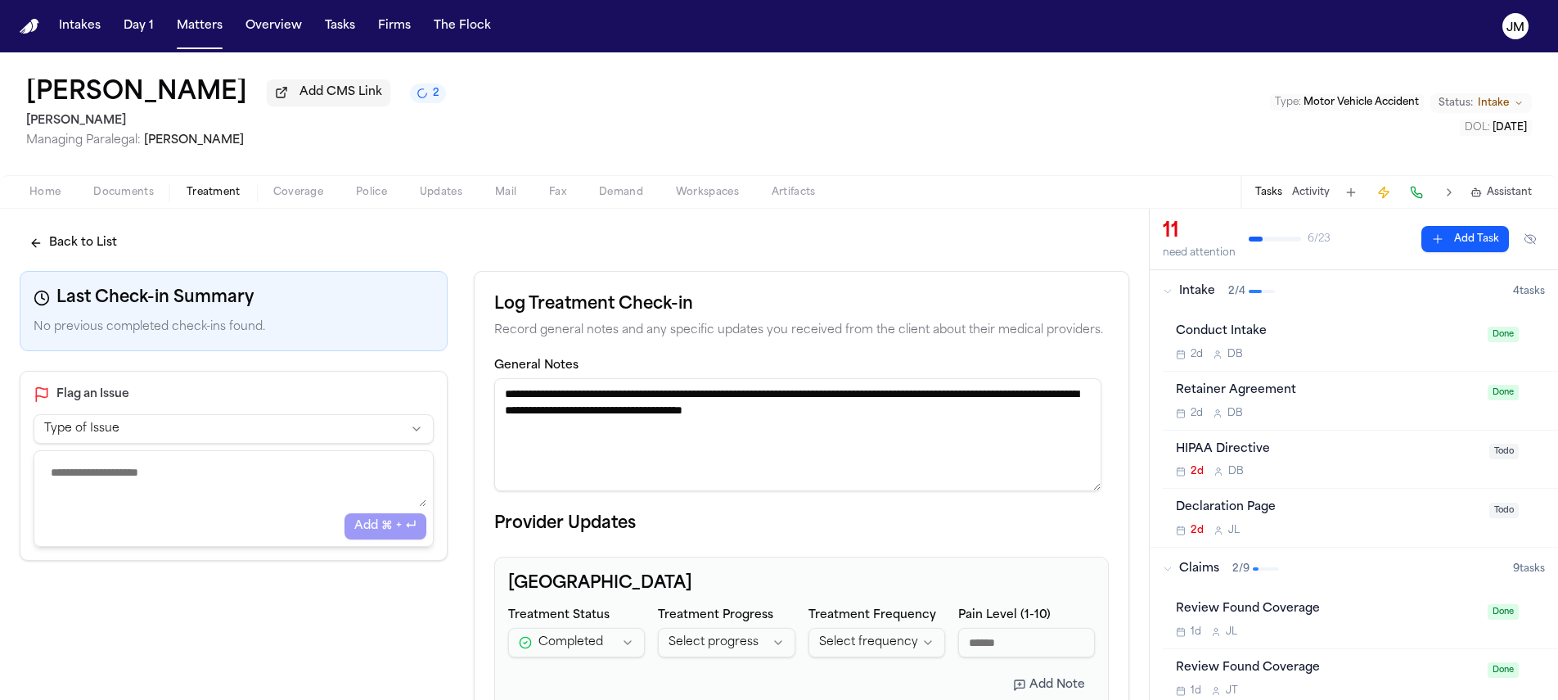
scroll to position [536, 0]
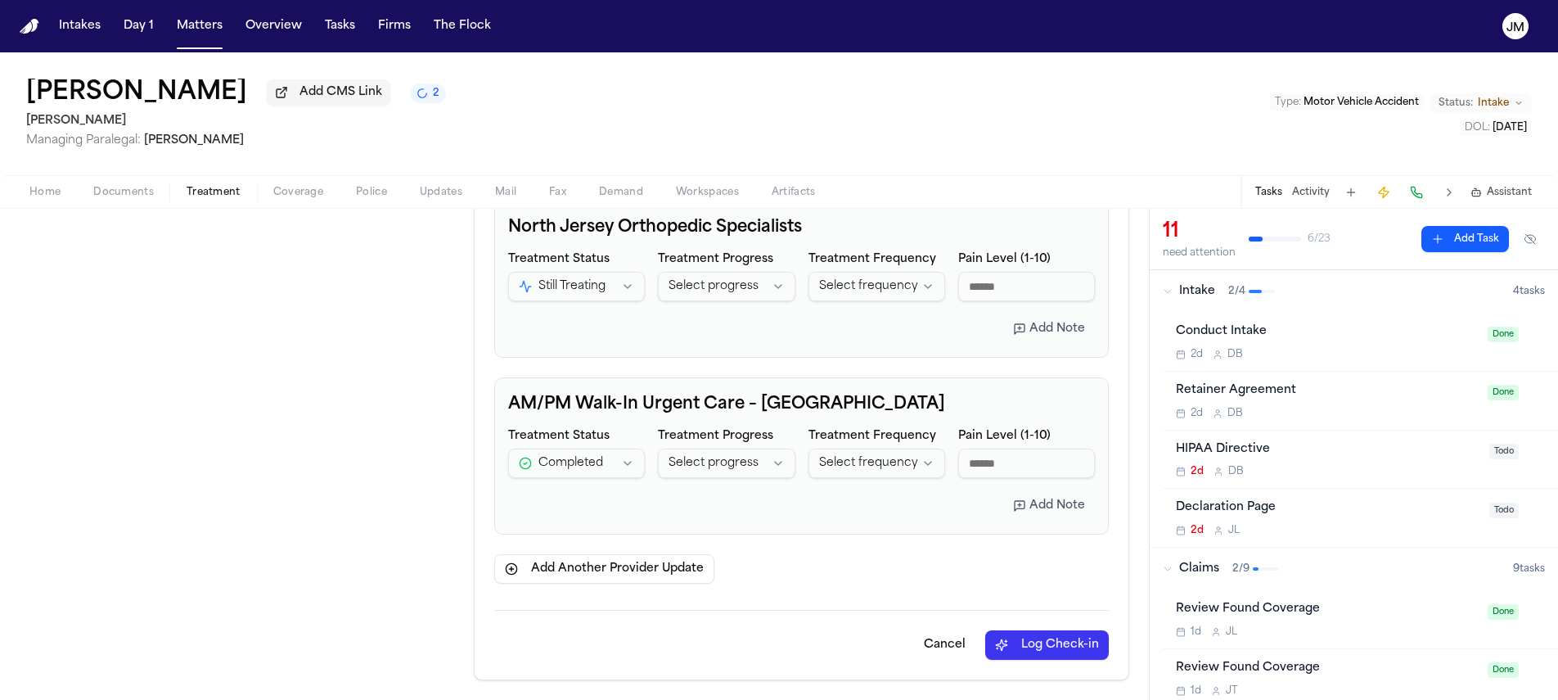
type textarea "**********"
click at [1021, 656] on button "Log Check-in" at bounding box center [1047, 644] width 124 height 29
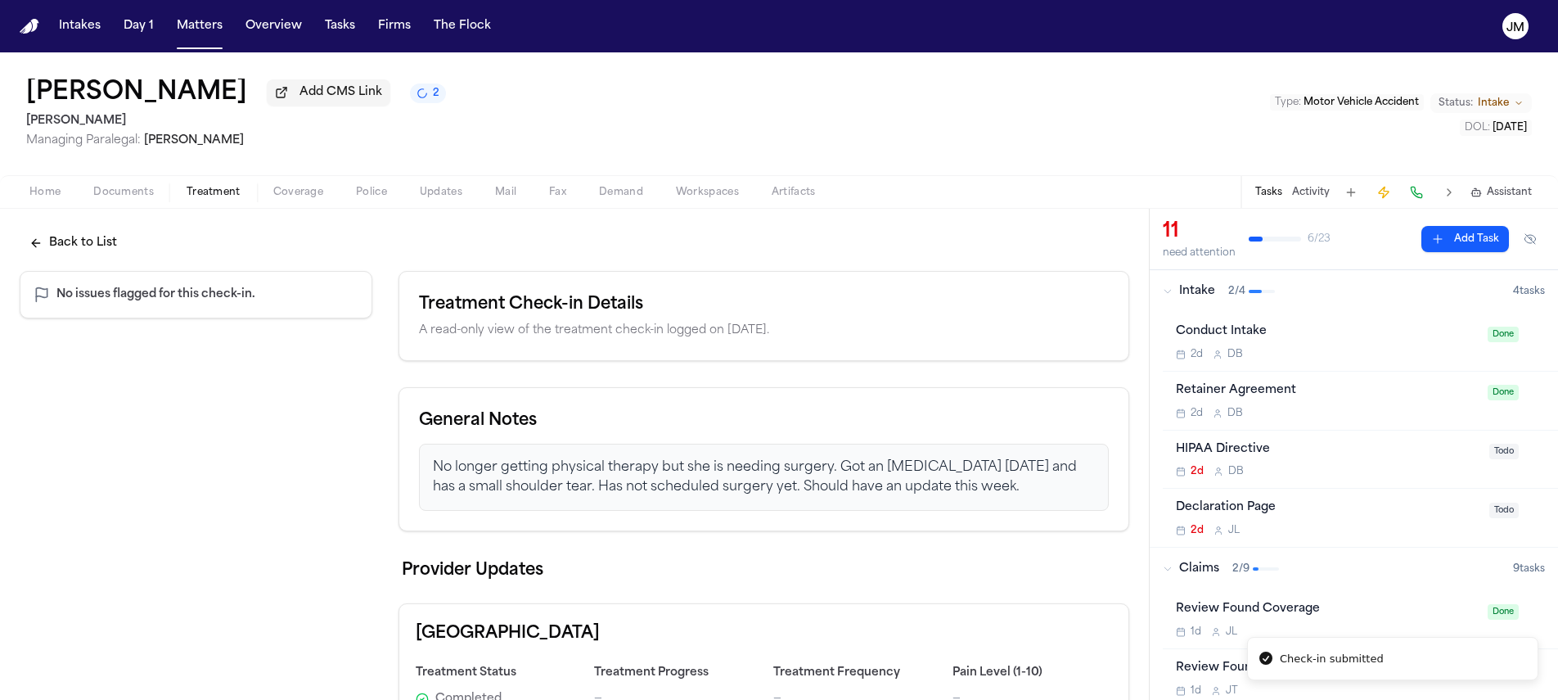
click at [77, 246] on button "Back to List" at bounding box center [73, 242] width 107 height 29
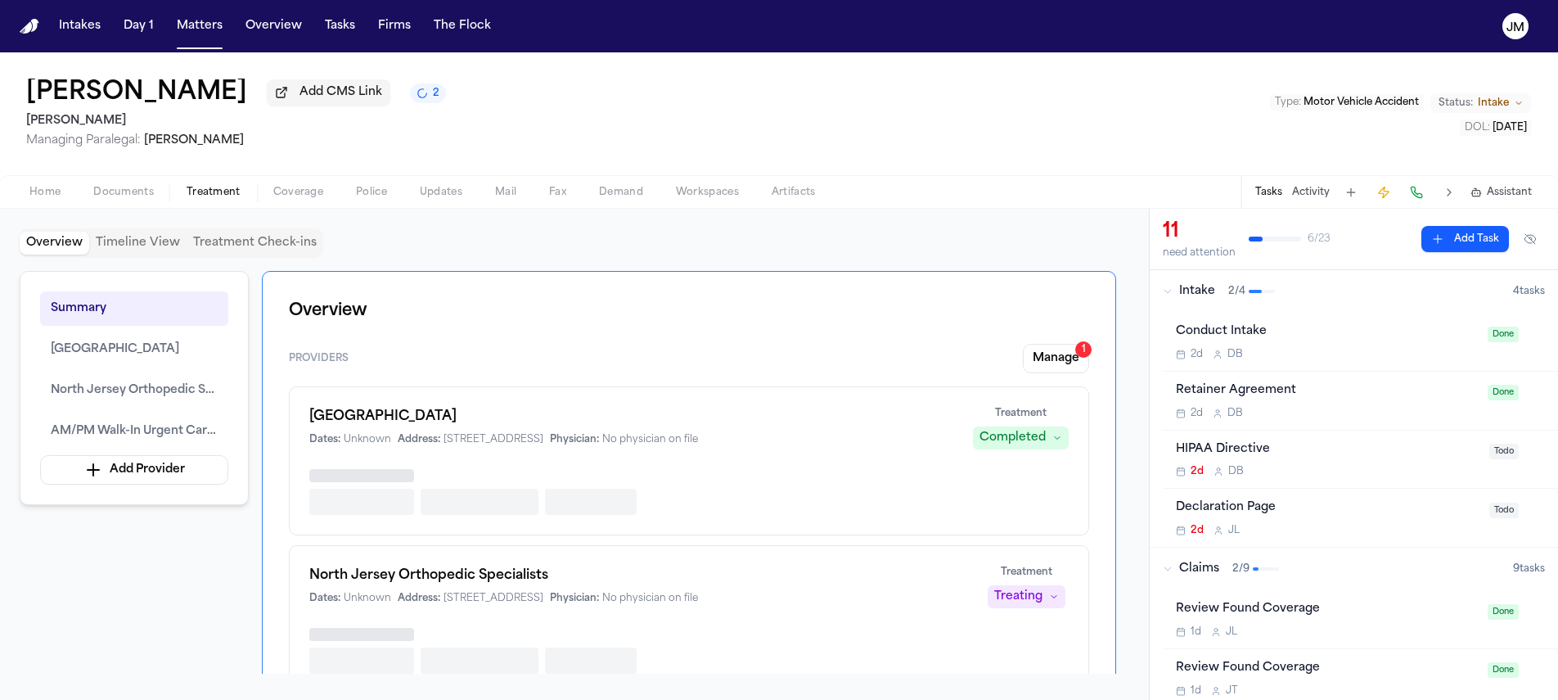
click at [72, 248] on button "Overview" at bounding box center [55, 243] width 70 height 23
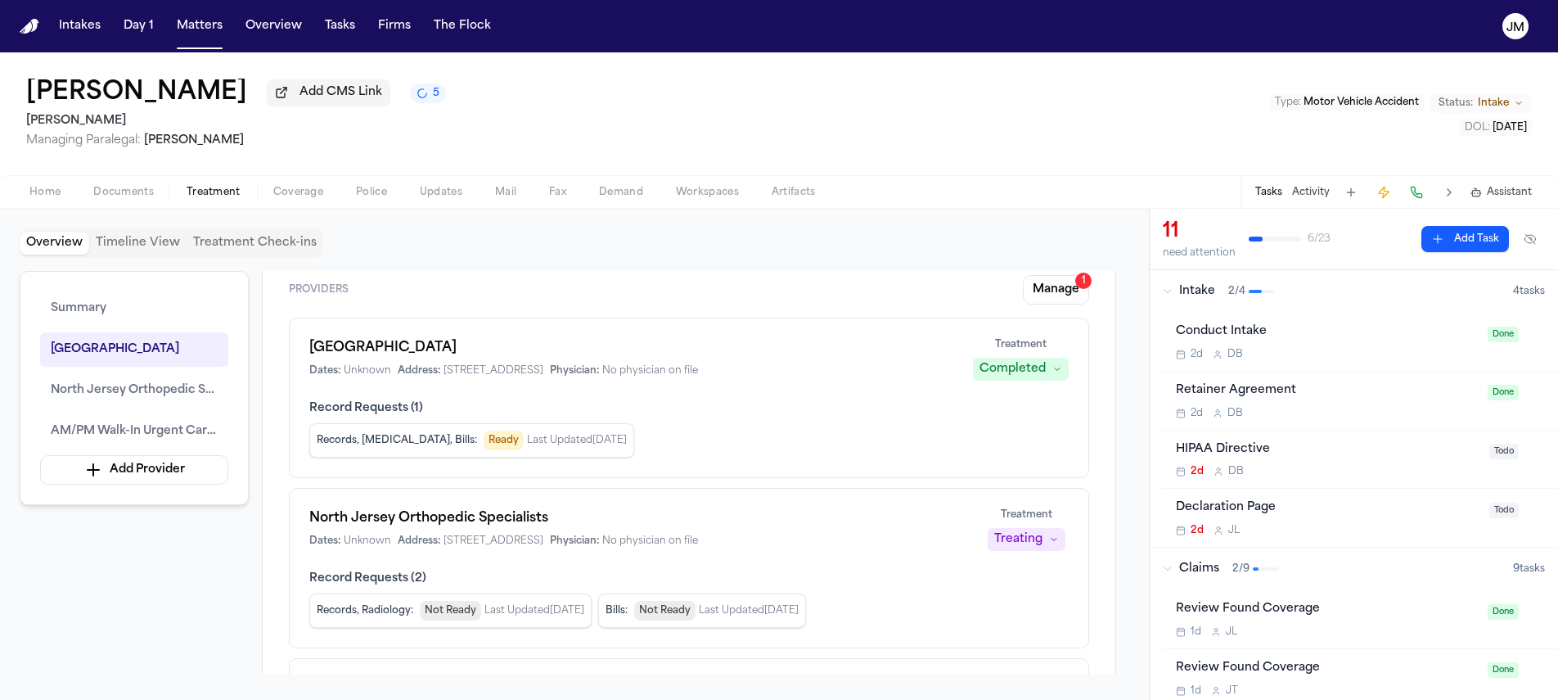
scroll to position [249, 0]
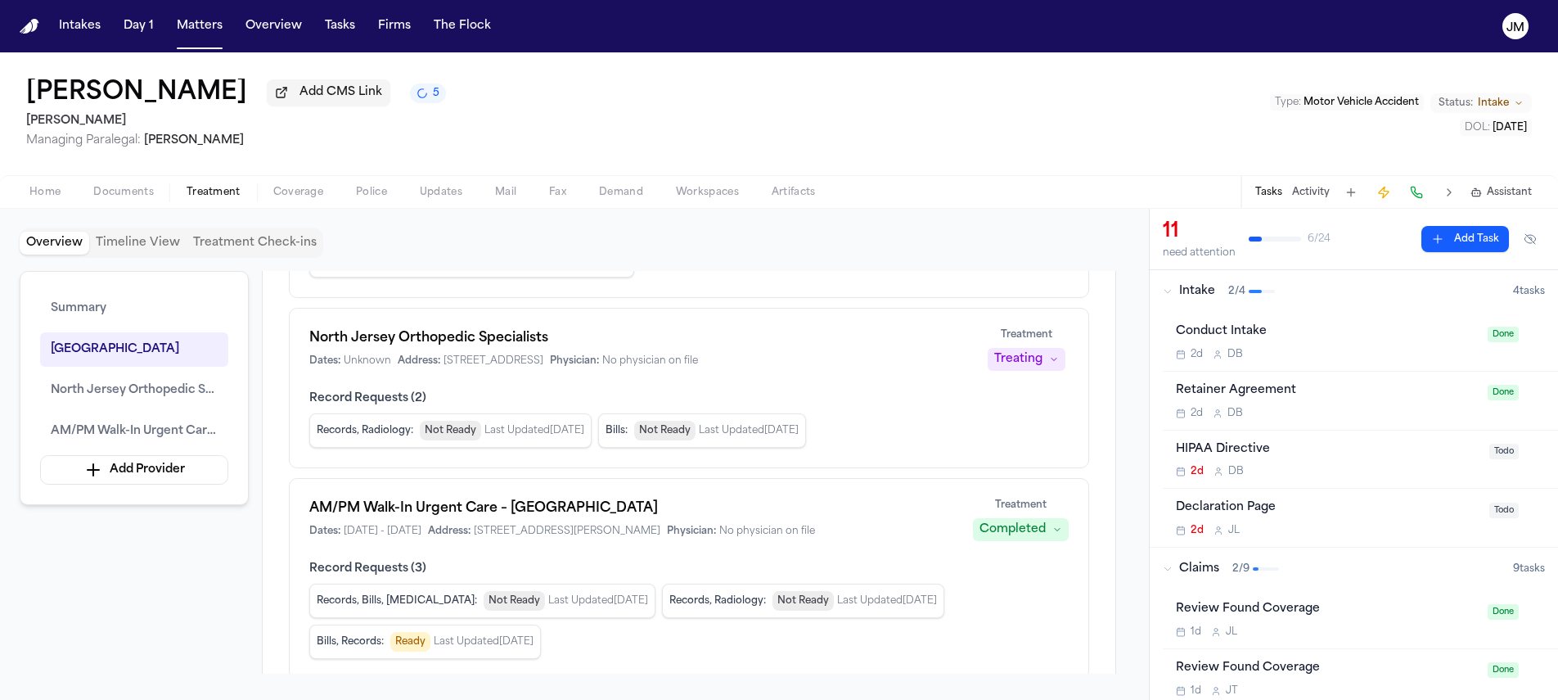
click at [1020, 367] on div "Treating" at bounding box center [1018, 359] width 48 height 16
click at [967, 353] on div "North Jersey Orthopedic Specialists Dates: Unknown Address: [STREET_ADDRESS] Ph…" at bounding box center [688, 349] width 759 height 43
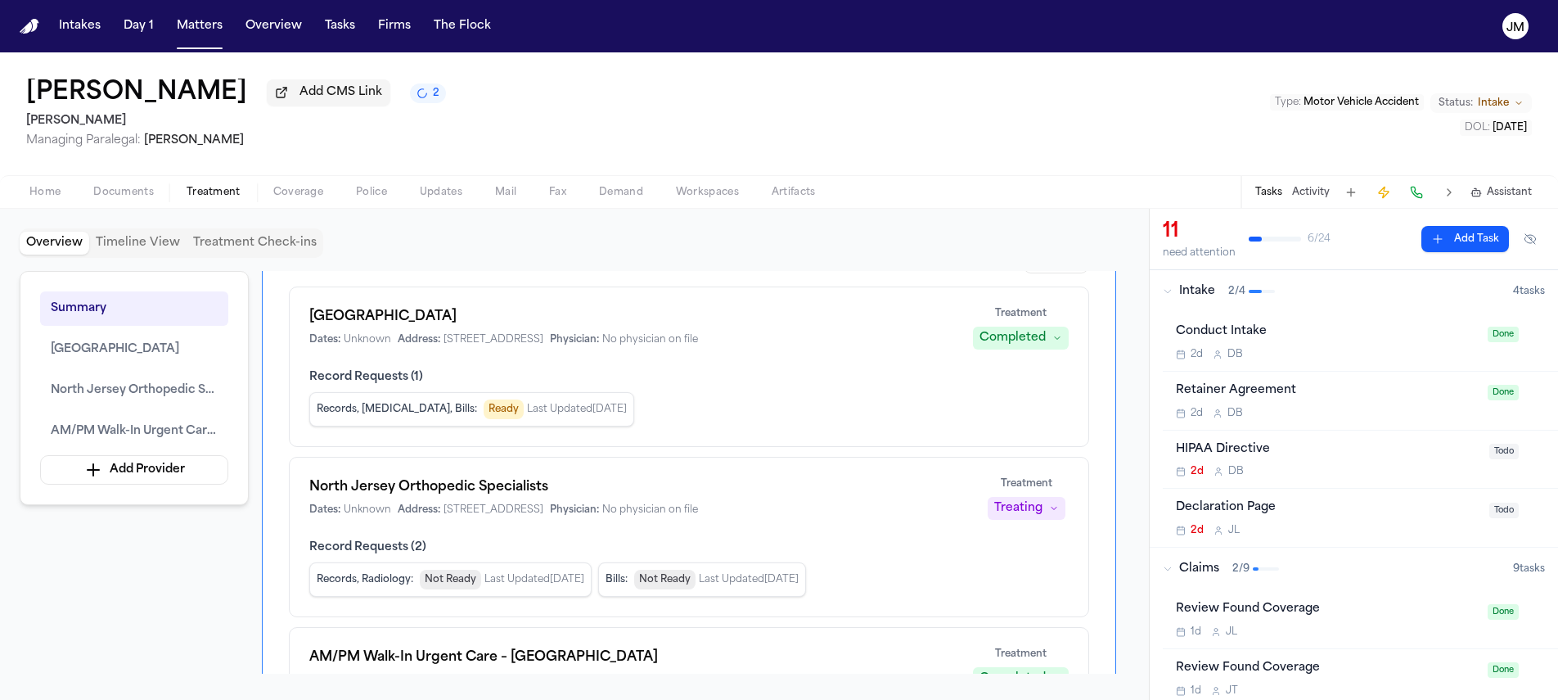
scroll to position [0, 0]
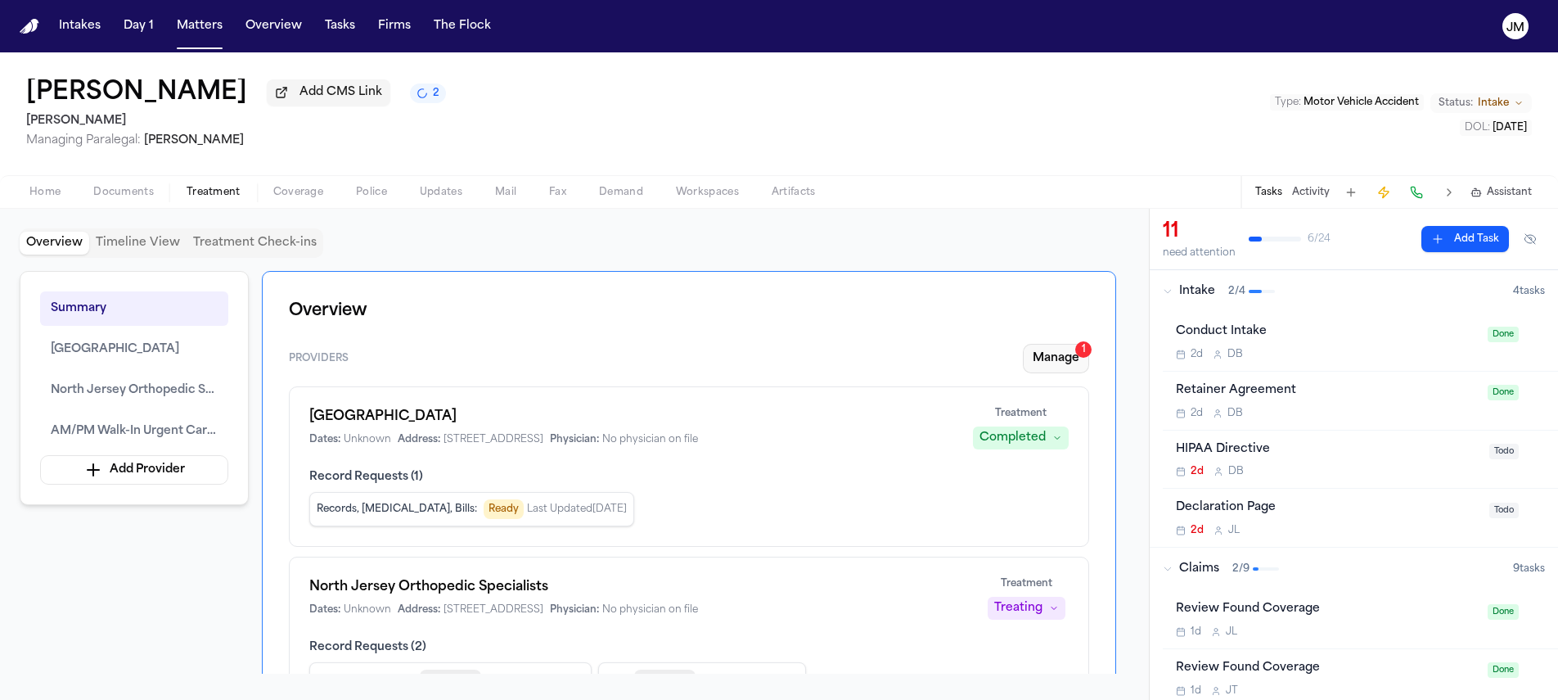
click at [1043, 366] on button "Manage 1" at bounding box center [1056, 358] width 66 height 29
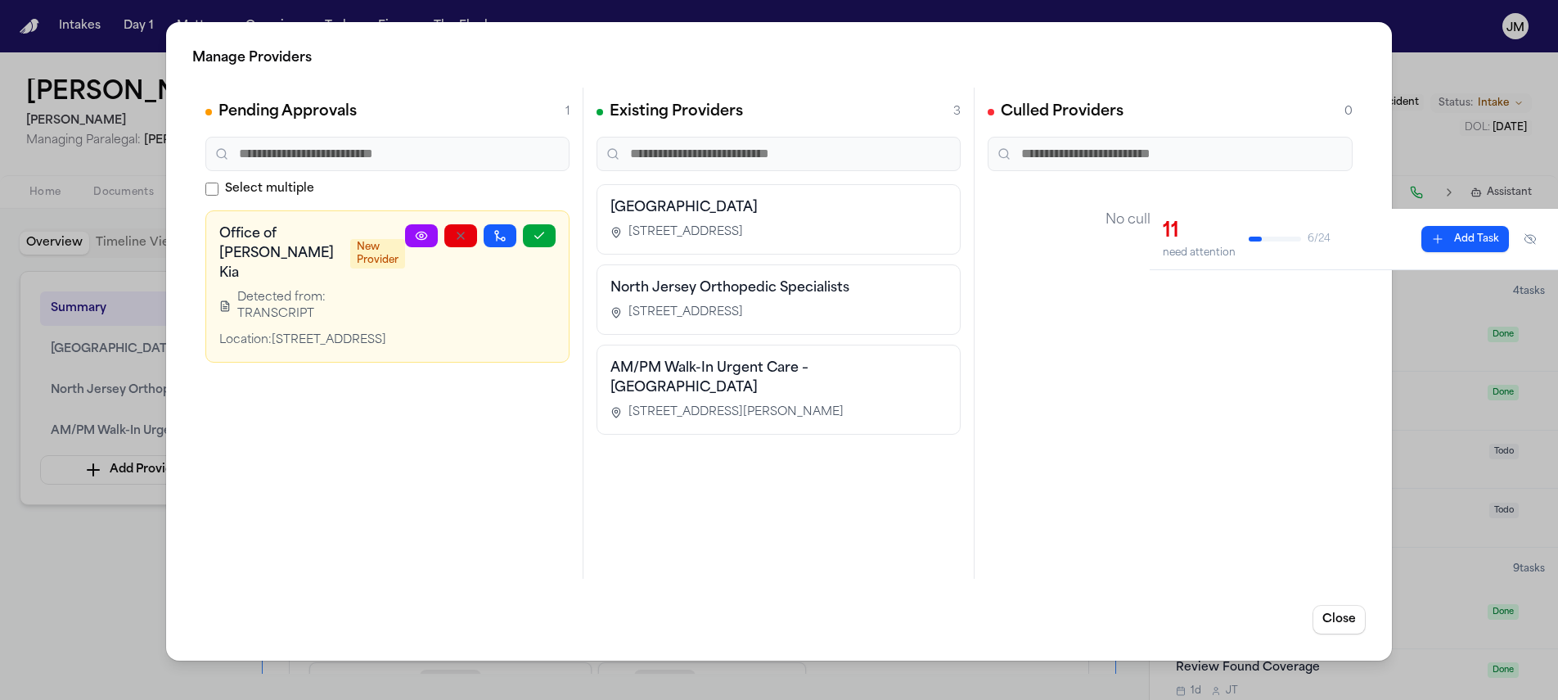
click at [423, 234] on icon at bounding box center [421, 235] width 13 height 13
click at [457, 238] on icon "button" at bounding box center [460, 235] width 13 height 13
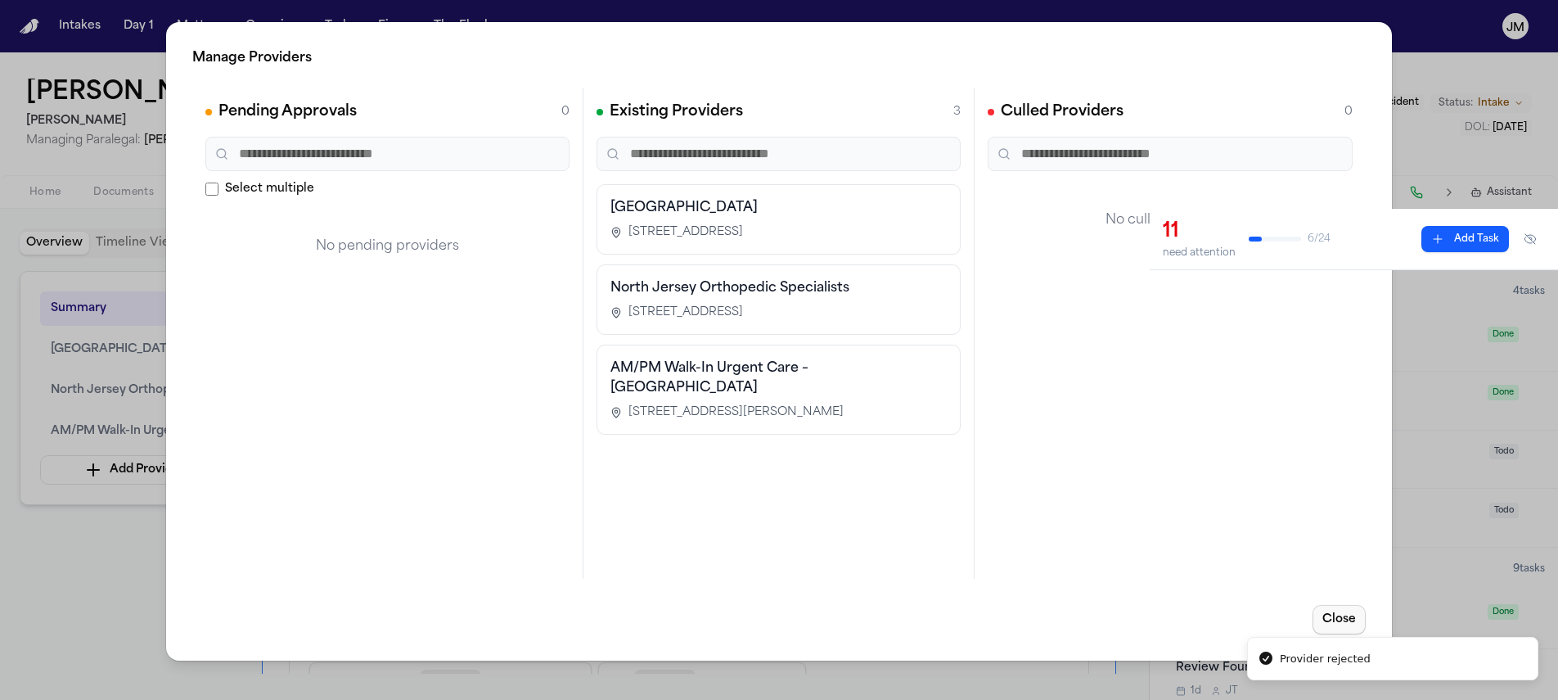
click at [1344, 621] on button "Close" at bounding box center [1339, 619] width 53 height 29
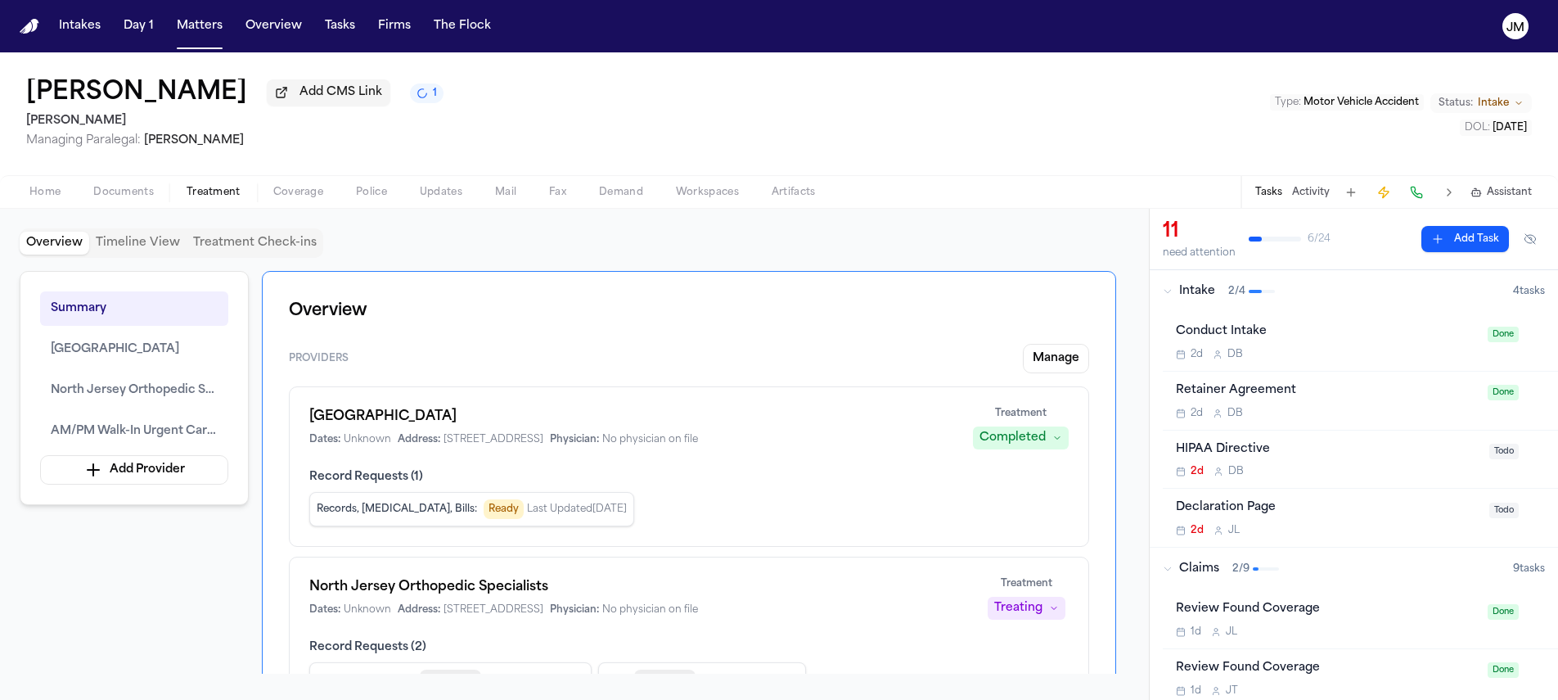
click at [56, 199] on span "Home" at bounding box center [44, 192] width 31 height 13
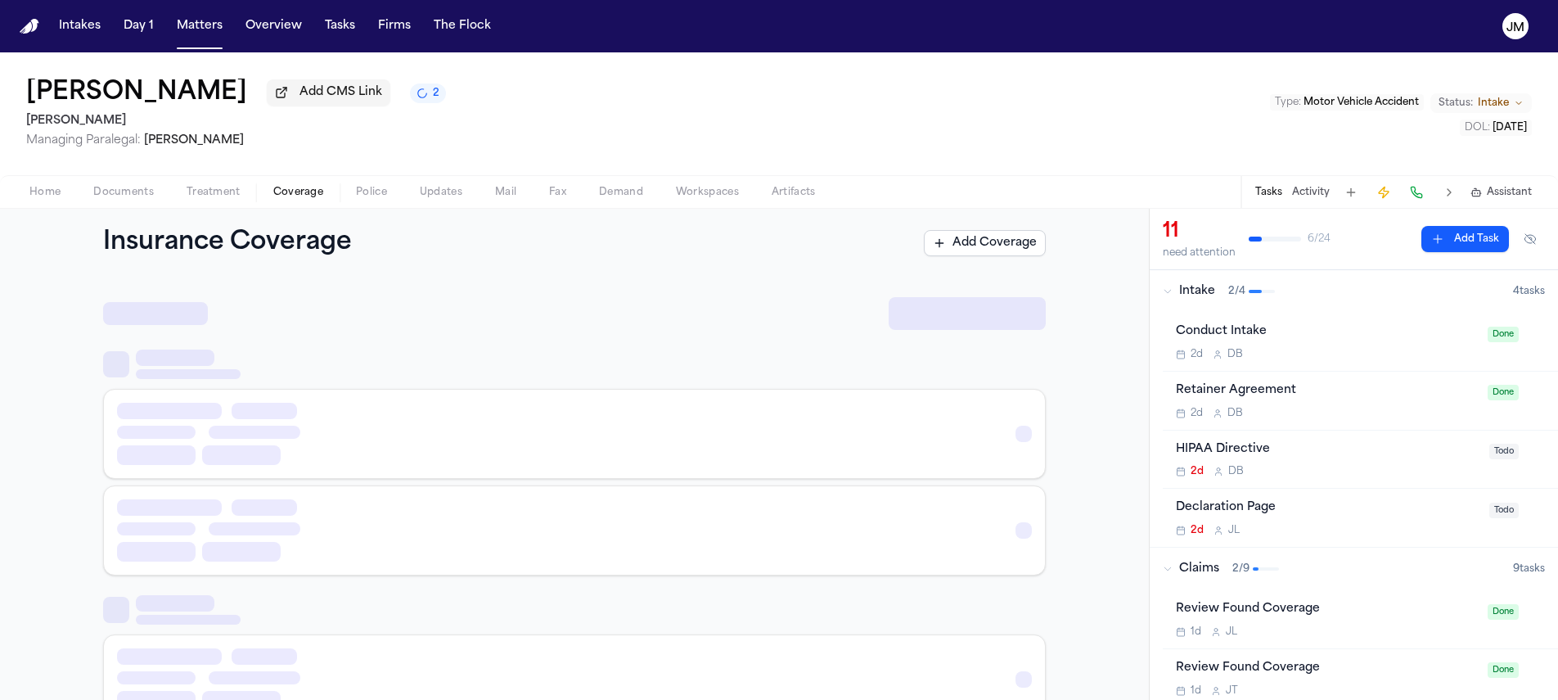
click at [300, 196] on span "Coverage" at bounding box center [298, 192] width 50 height 13
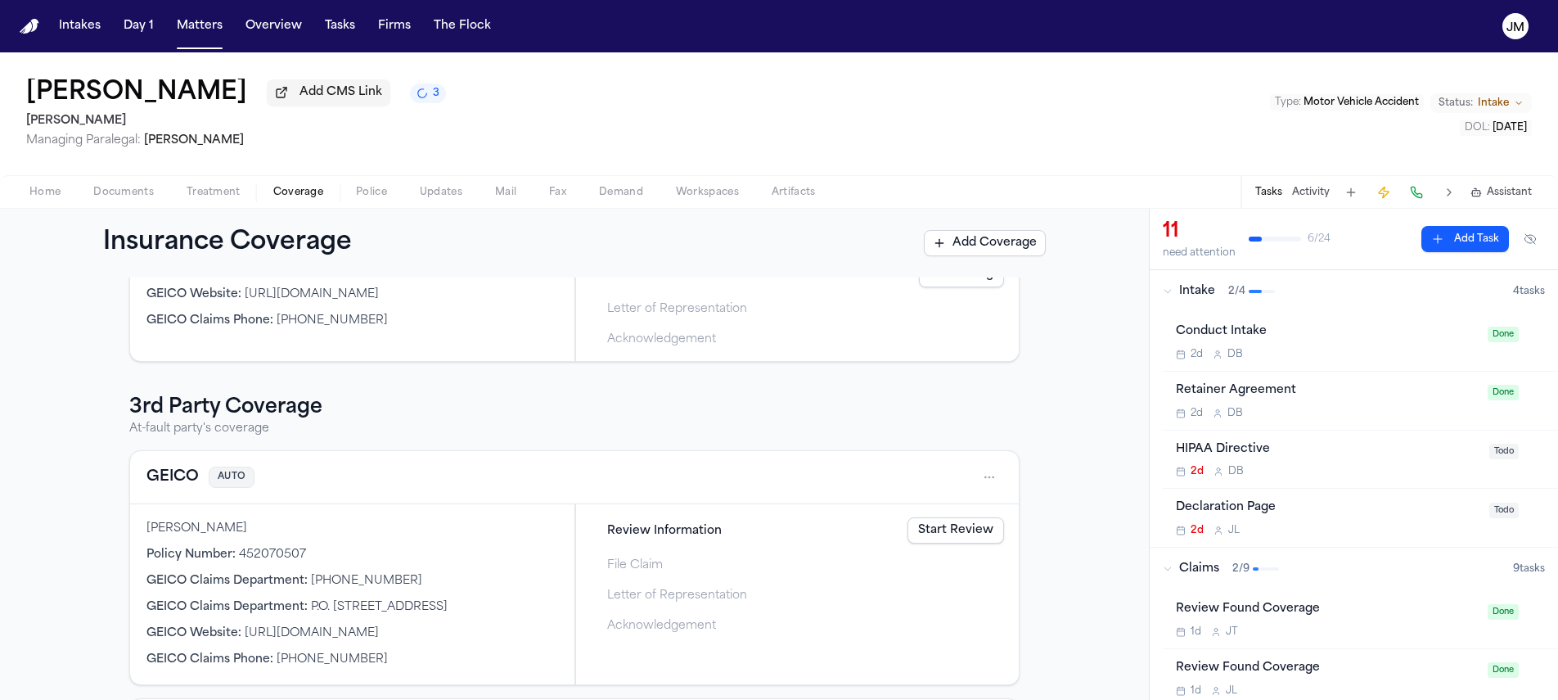
scroll to position [408, 0]
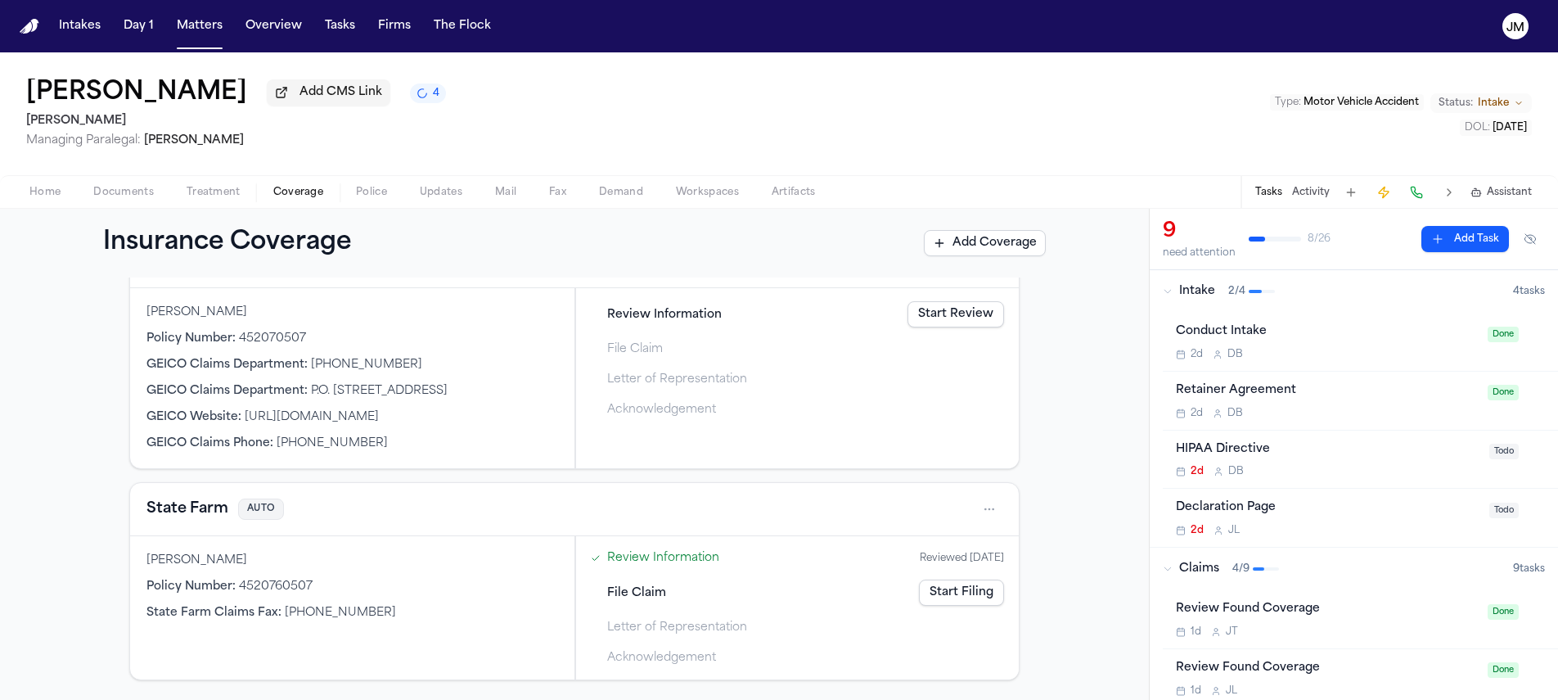
click at [146, 197] on span "Documents" at bounding box center [123, 192] width 61 height 13
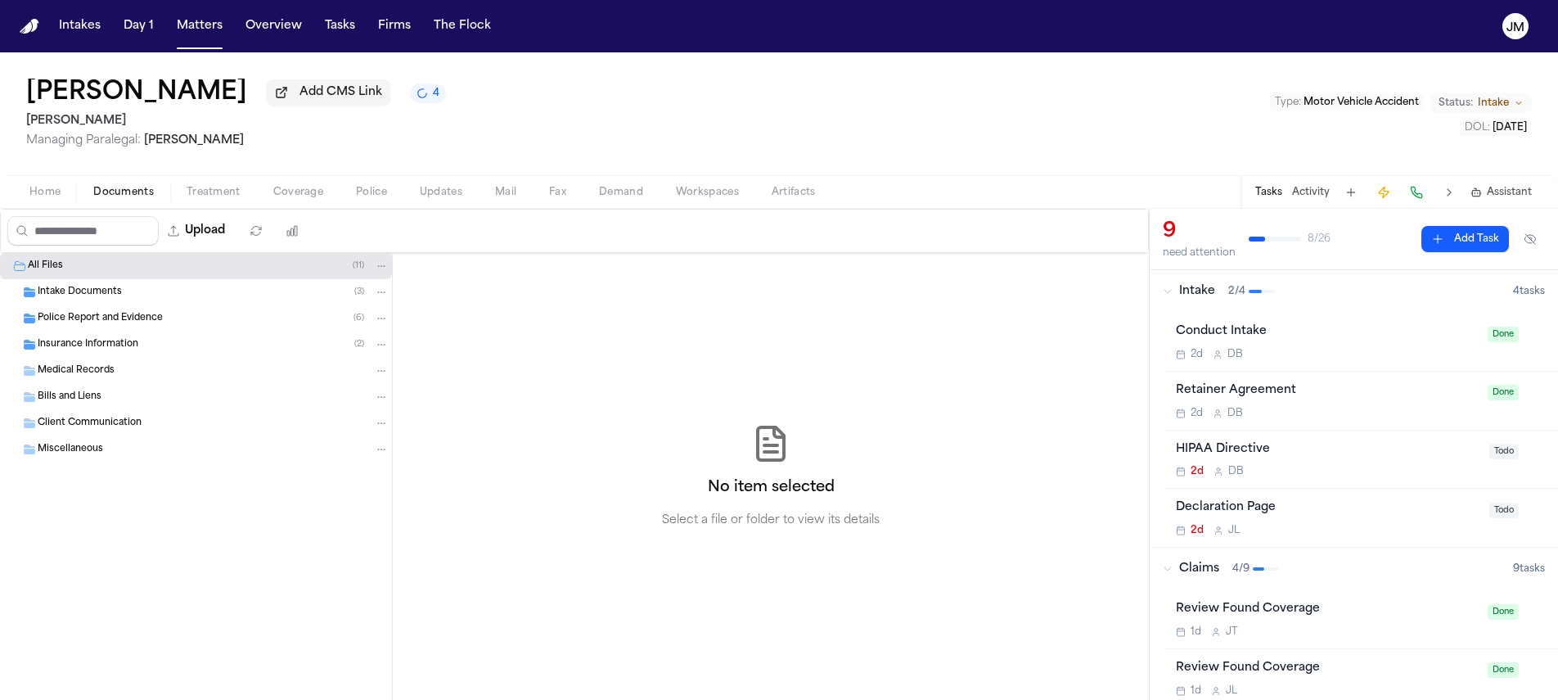
click at [118, 331] on div "Police Report and Evidence ( 6 )" at bounding box center [196, 318] width 392 height 26
